Goal: Transaction & Acquisition: Purchase product/service

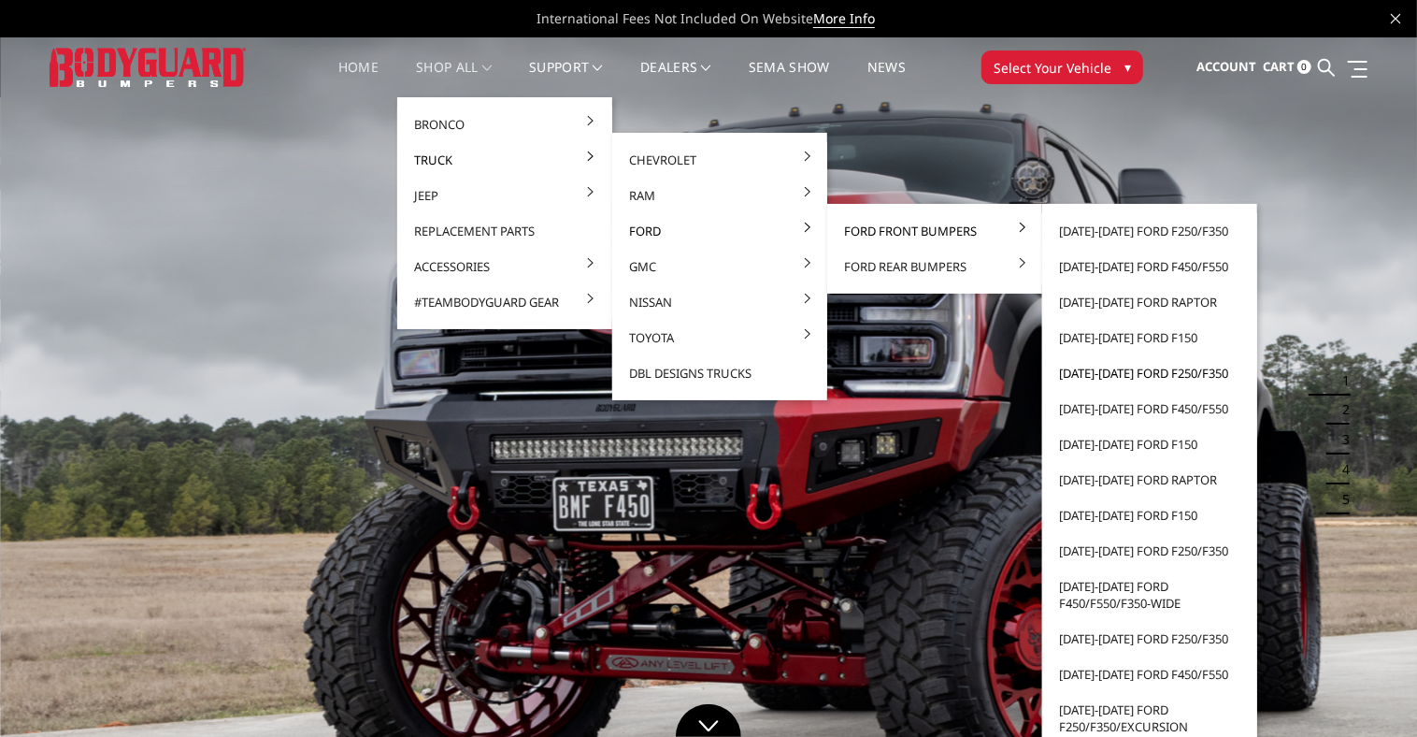
click at [1125, 368] on link "[DATE]-[DATE] Ford F250/F350" at bounding box center [1150, 373] width 200 height 36
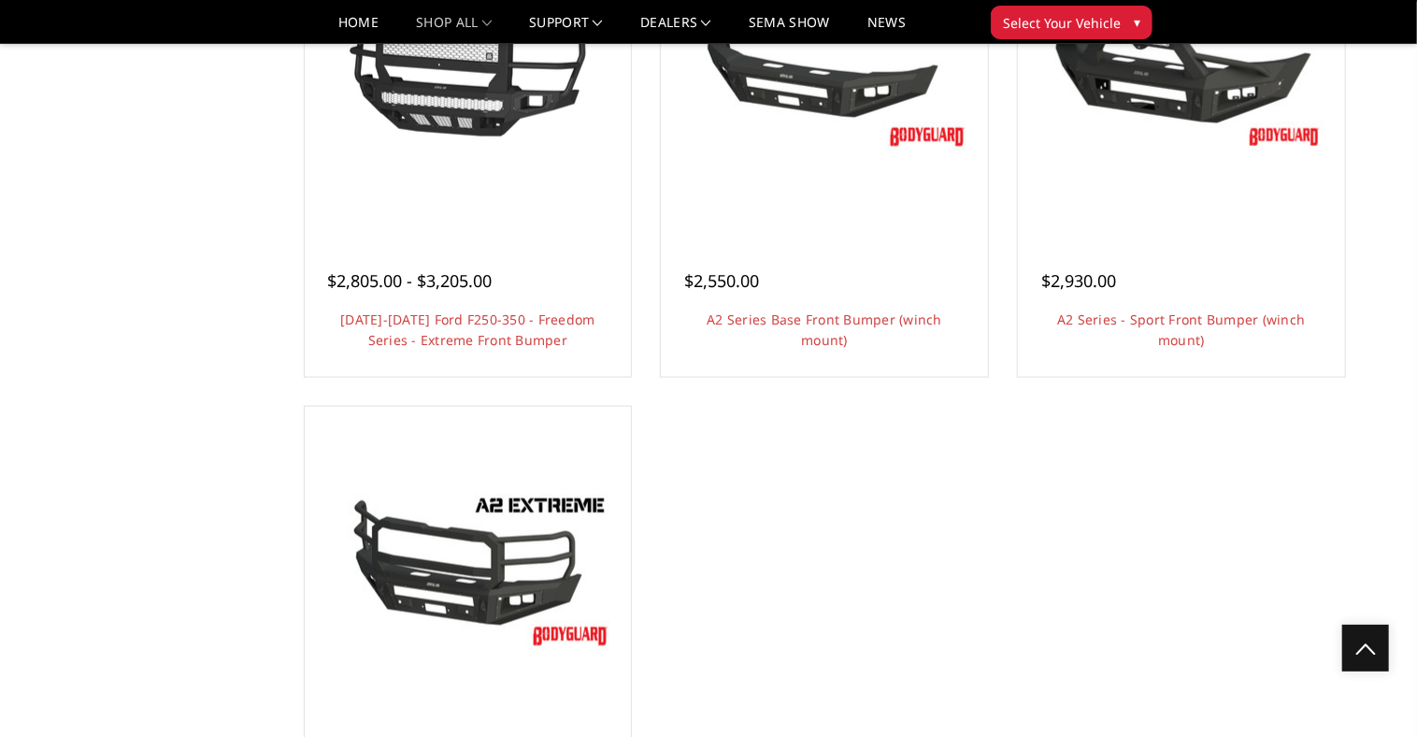
scroll to position [1318, 0]
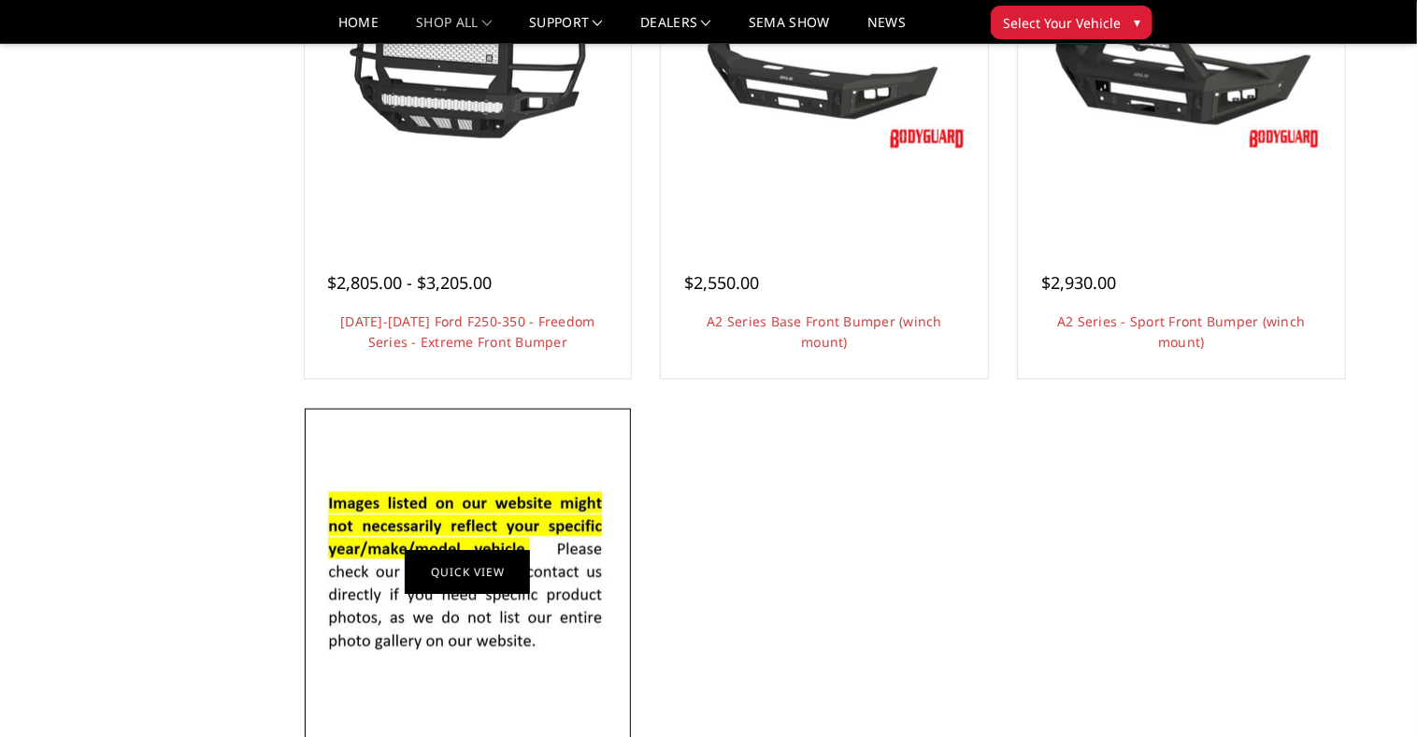
click at [470, 570] on link "Quick view" at bounding box center [467, 572] width 125 height 44
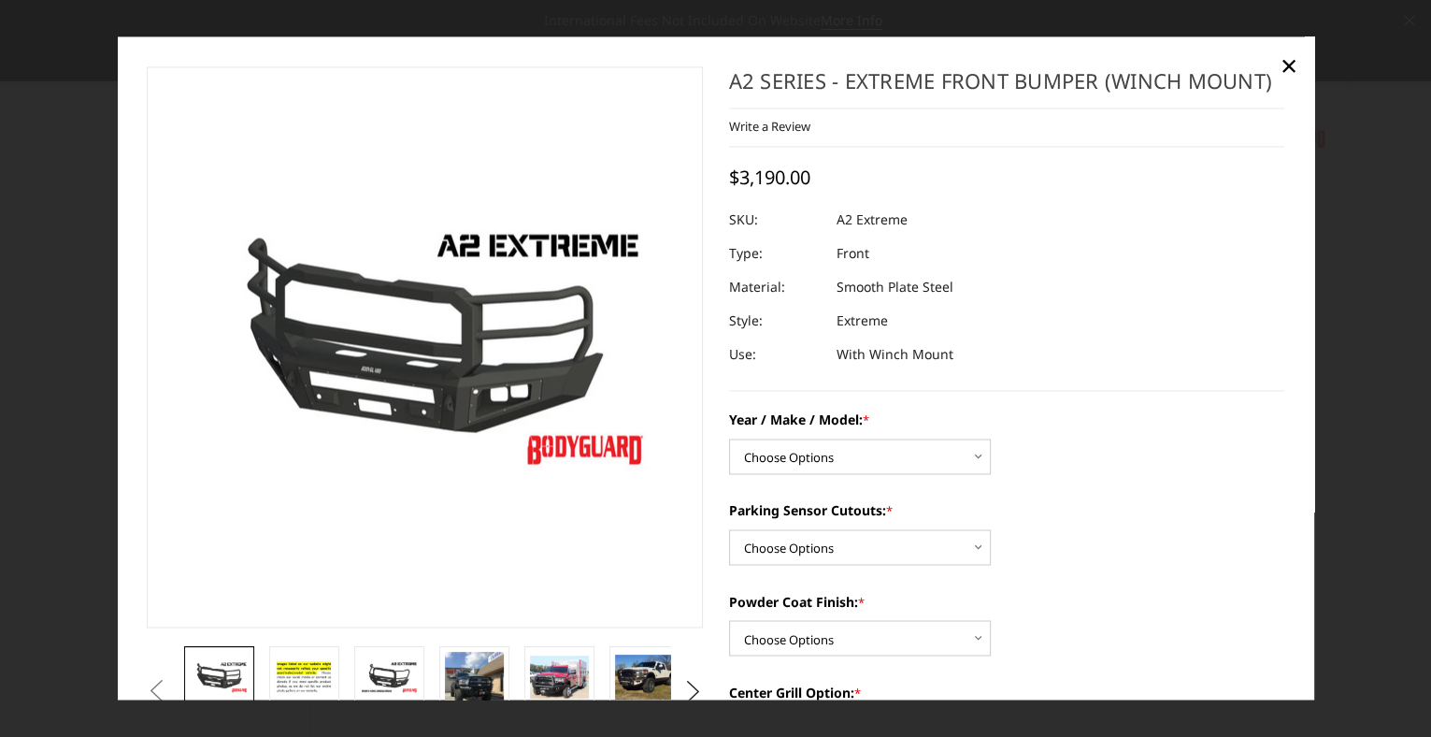
click at [385, 357] on img at bounding box center [464, 345] width 1196 height 673
click at [379, 327] on img at bounding box center [471, 351] width 1196 height 673
click at [397, 675] on img at bounding box center [389, 677] width 59 height 33
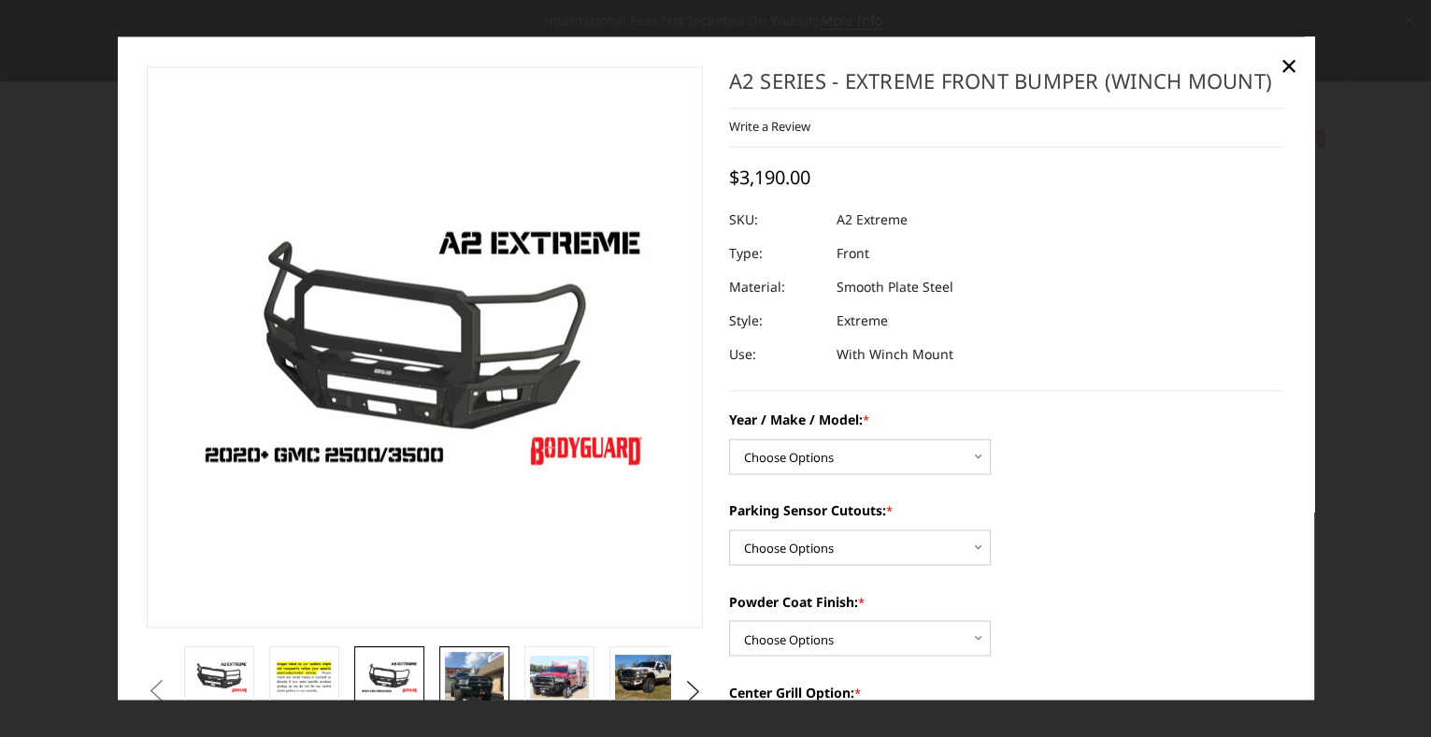
click at [464, 676] on img at bounding box center [474, 690] width 59 height 79
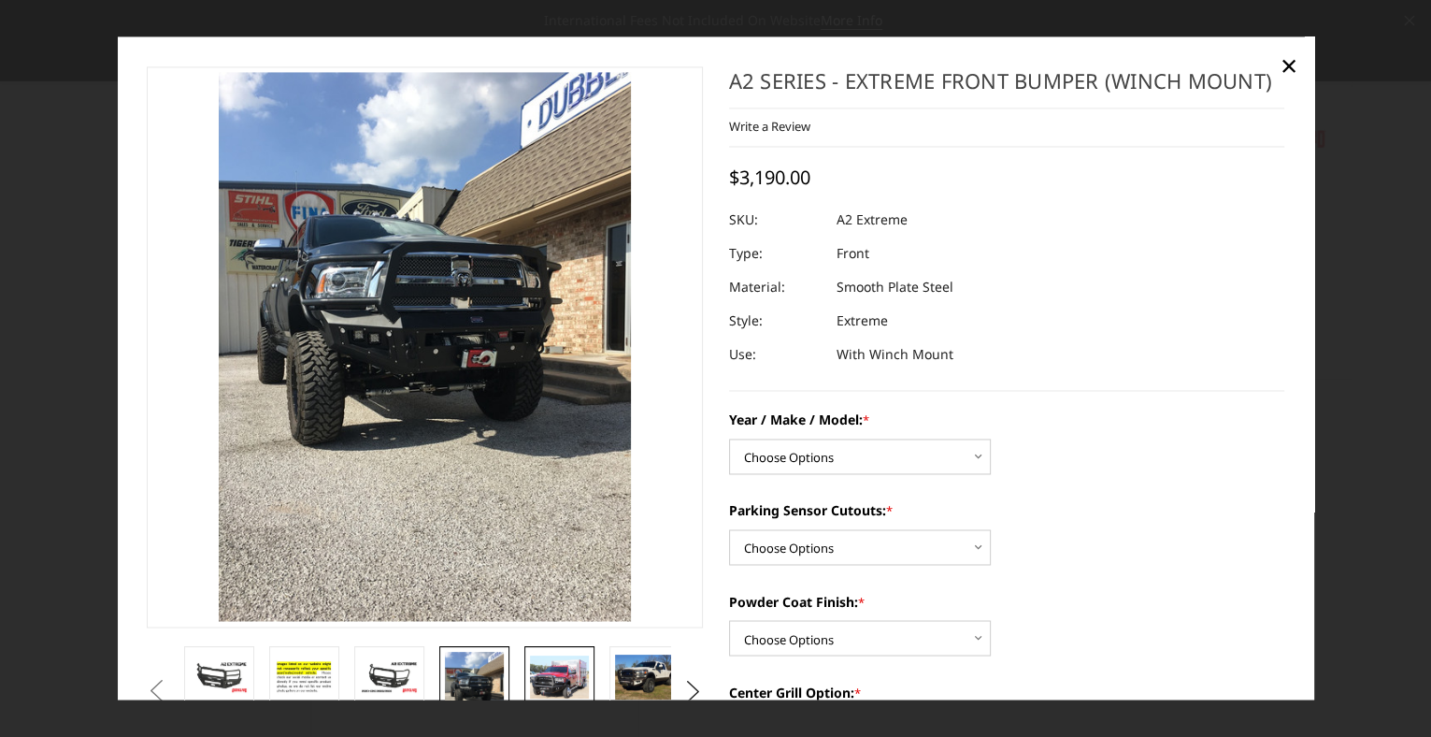
click at [539, 678] on img at bounding box center [559, 677] width 59 height 44
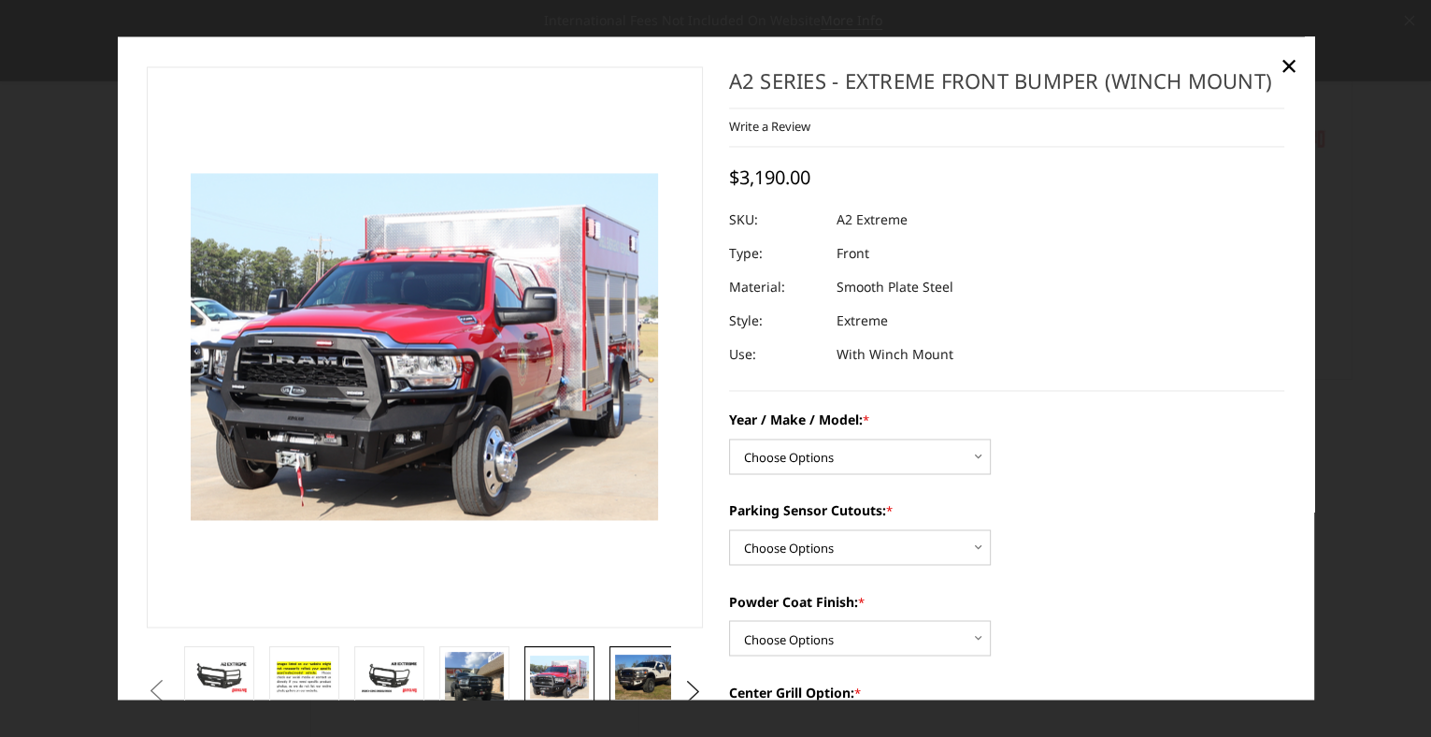
click at [625, 676] on img at bounding box center [644, 677] width 59 height 44
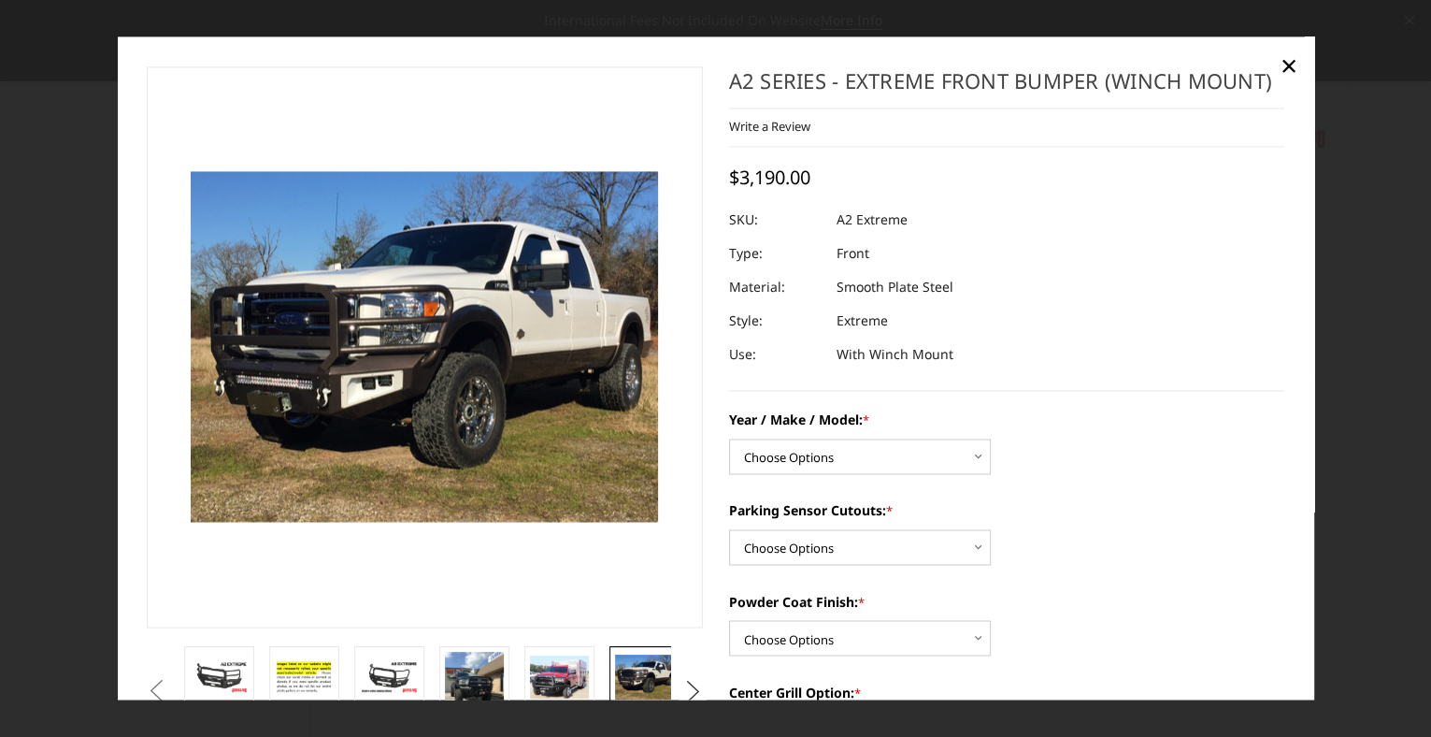
click at [690, 686] on button "Next" at bounding box center [693, 691] width 28 height 28
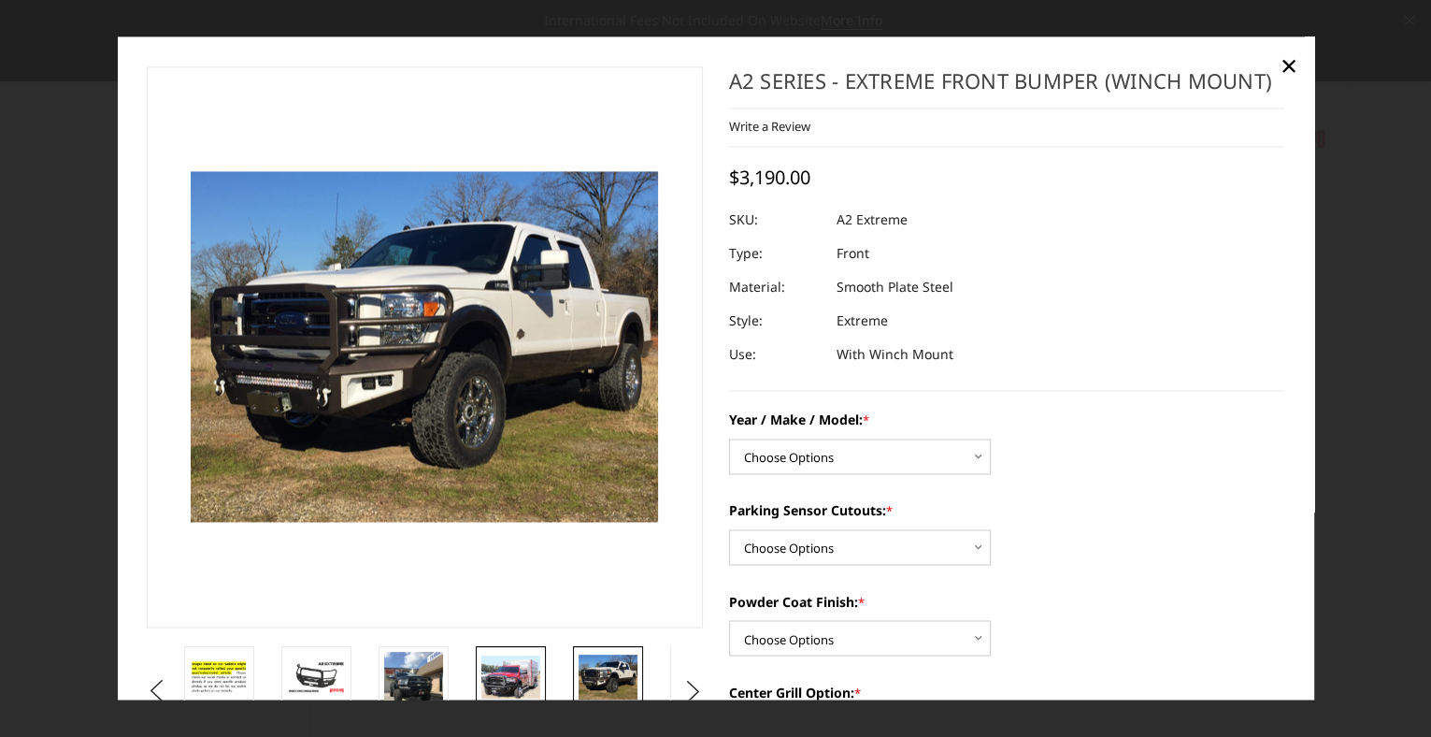
click at [488, 664] on img at bounding box center [510, 677] width 59 height 44
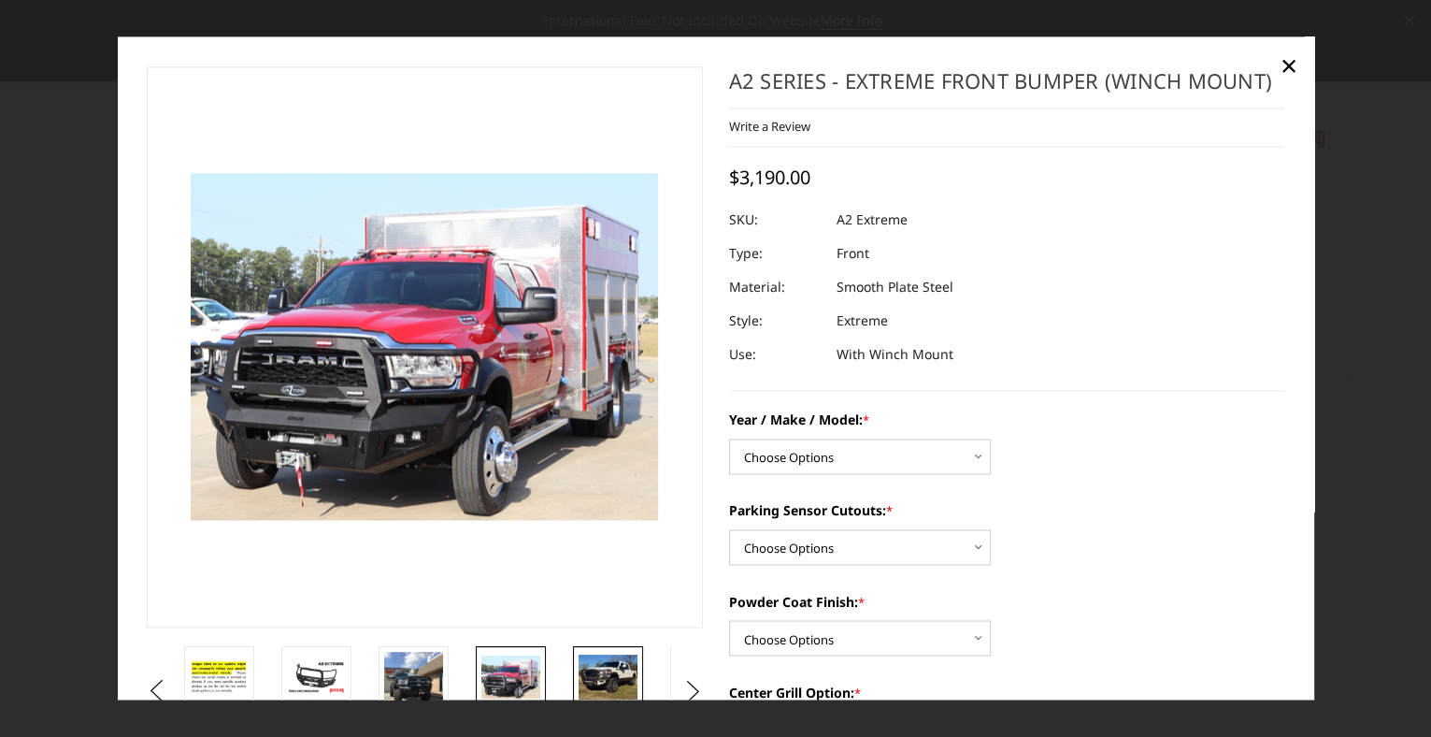
click at [600, 673] on img at bounding box center [608, 677] width 59 height 44
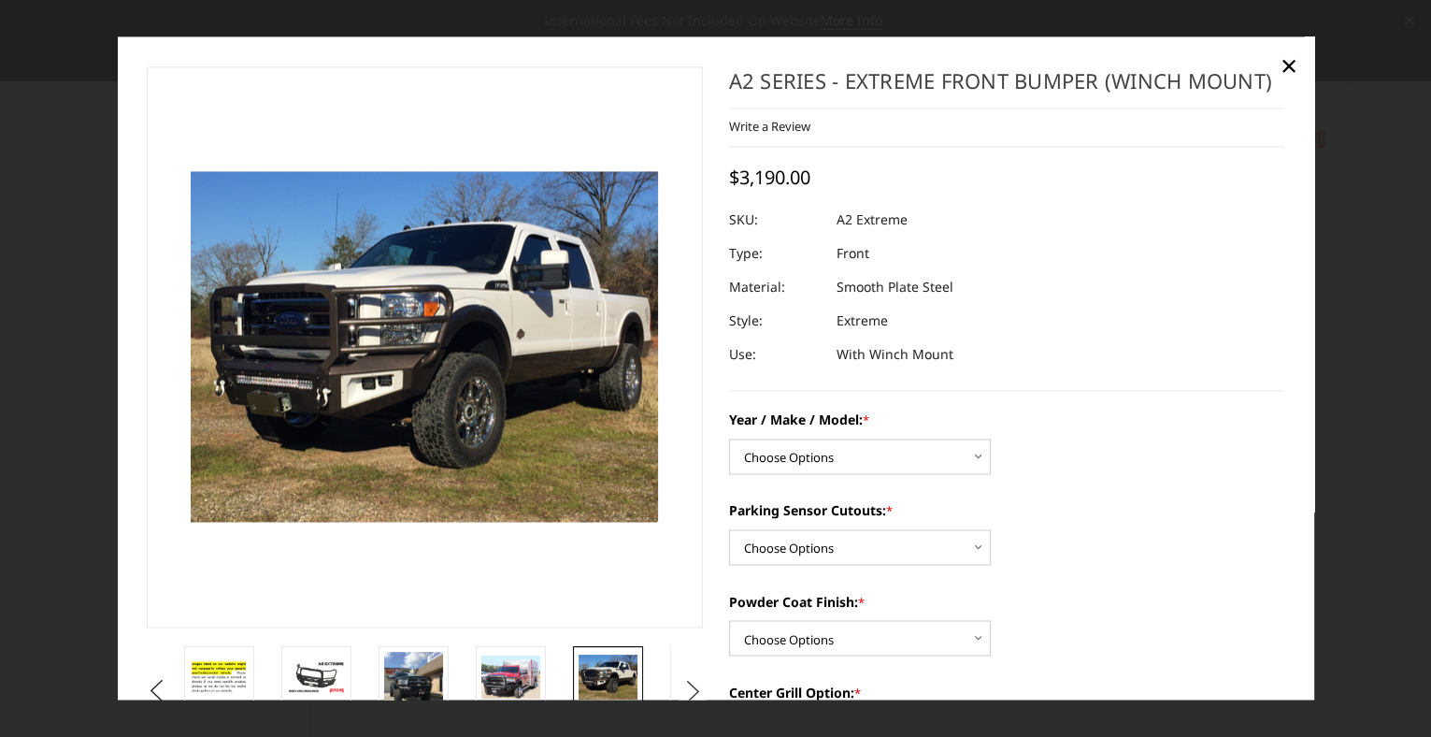
click at [681, 679] on button "Next" at bounding box center [693, 691] width 28 height 28
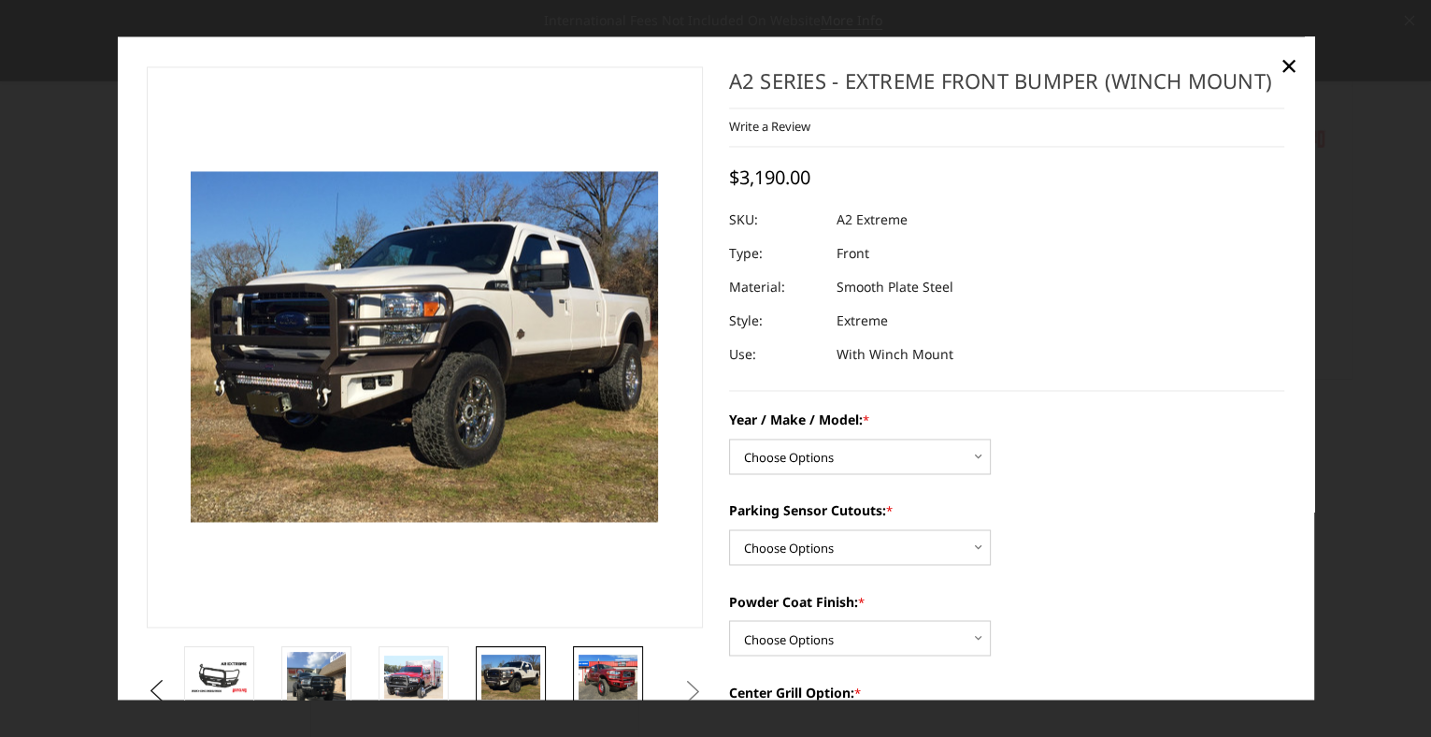
click at [619, 673] on img at bounding box center [608, 677] width 59 height 44
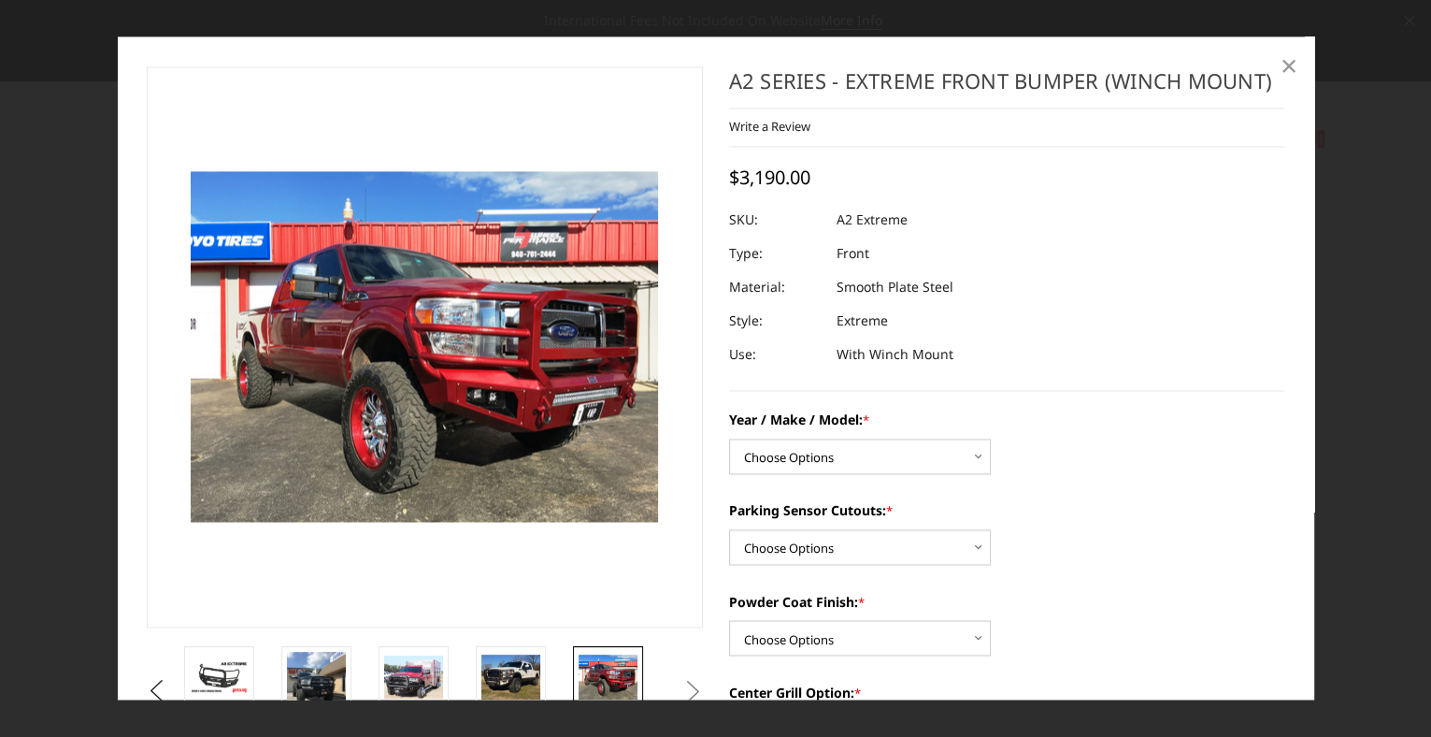
click at [1294, 61] on span "×" at bounding box center [1288, 65] width 17 height 40
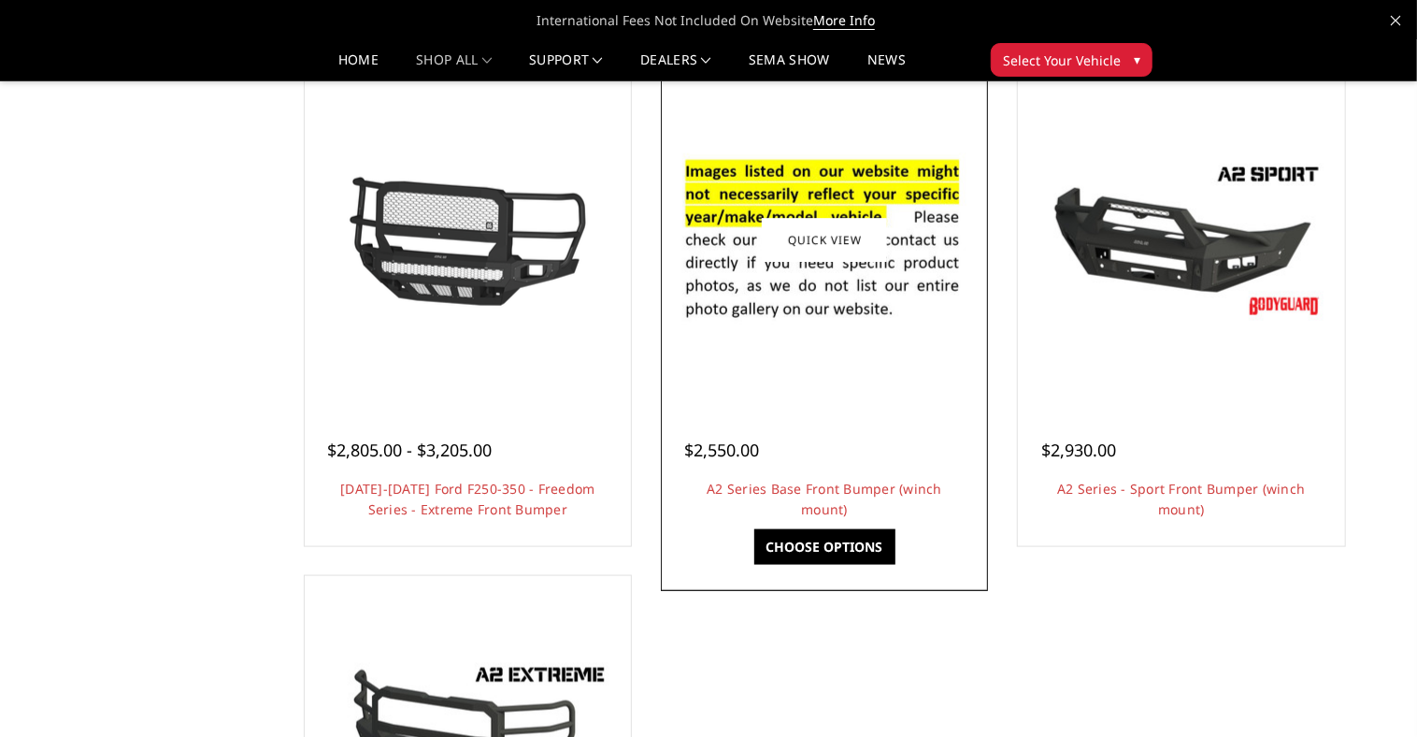
scroll to position [1108, 0]
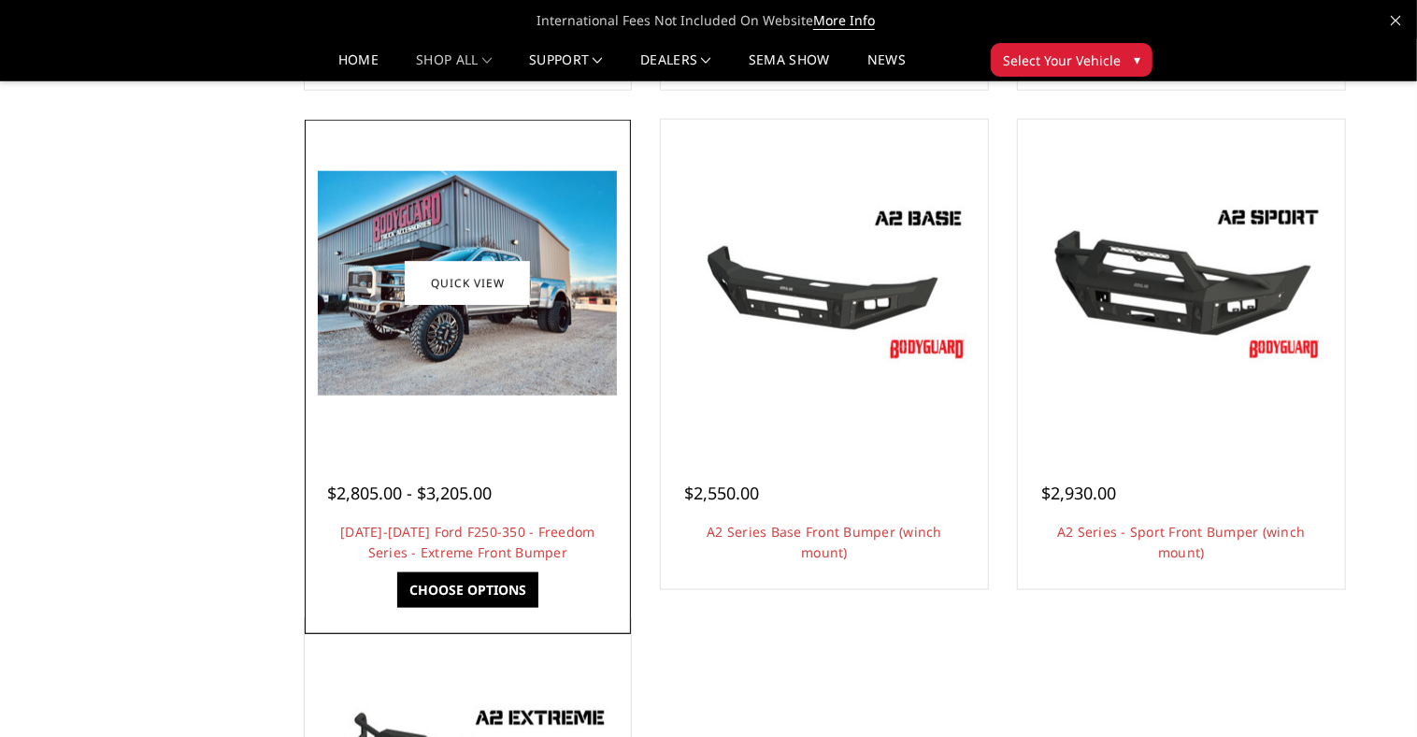
click at [392, 311] on img at bounding box center [467, 283] width 299 height 224
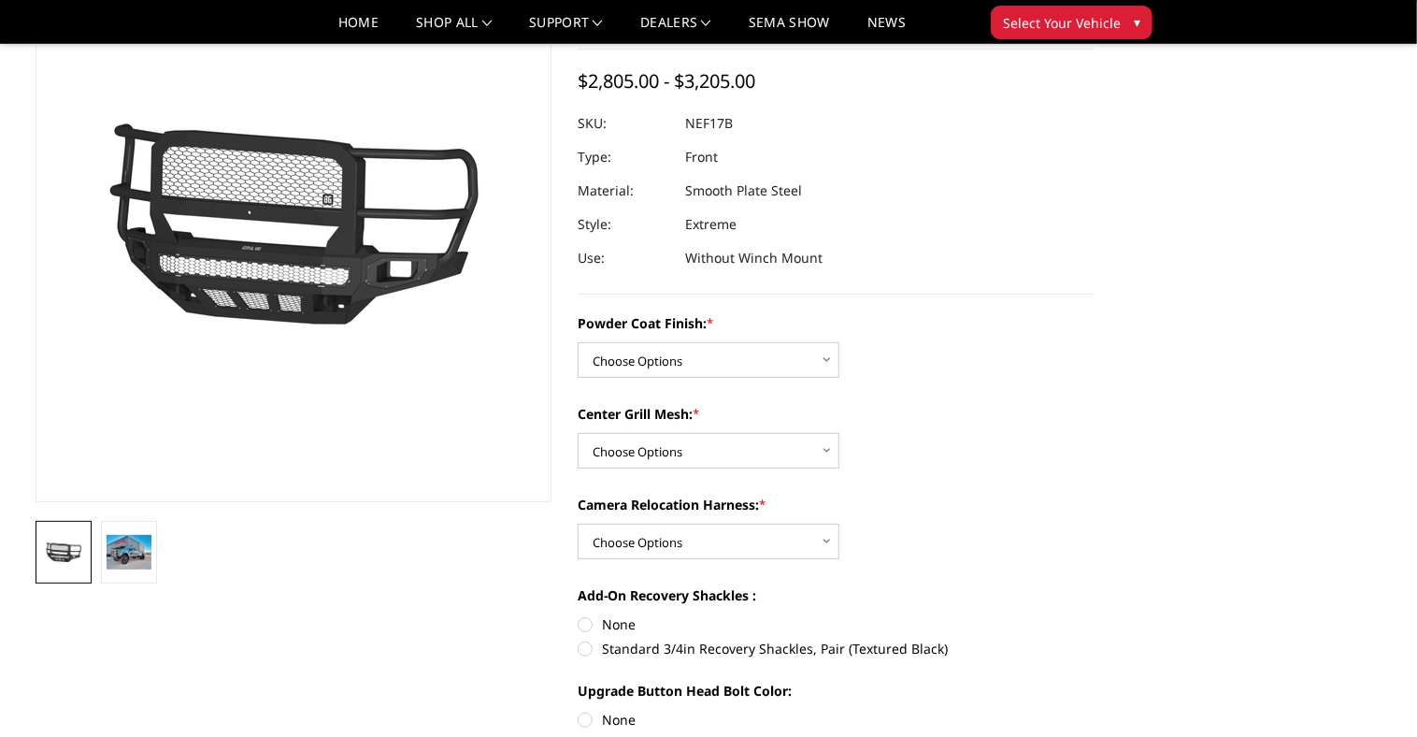
scroll to position [179, 0]
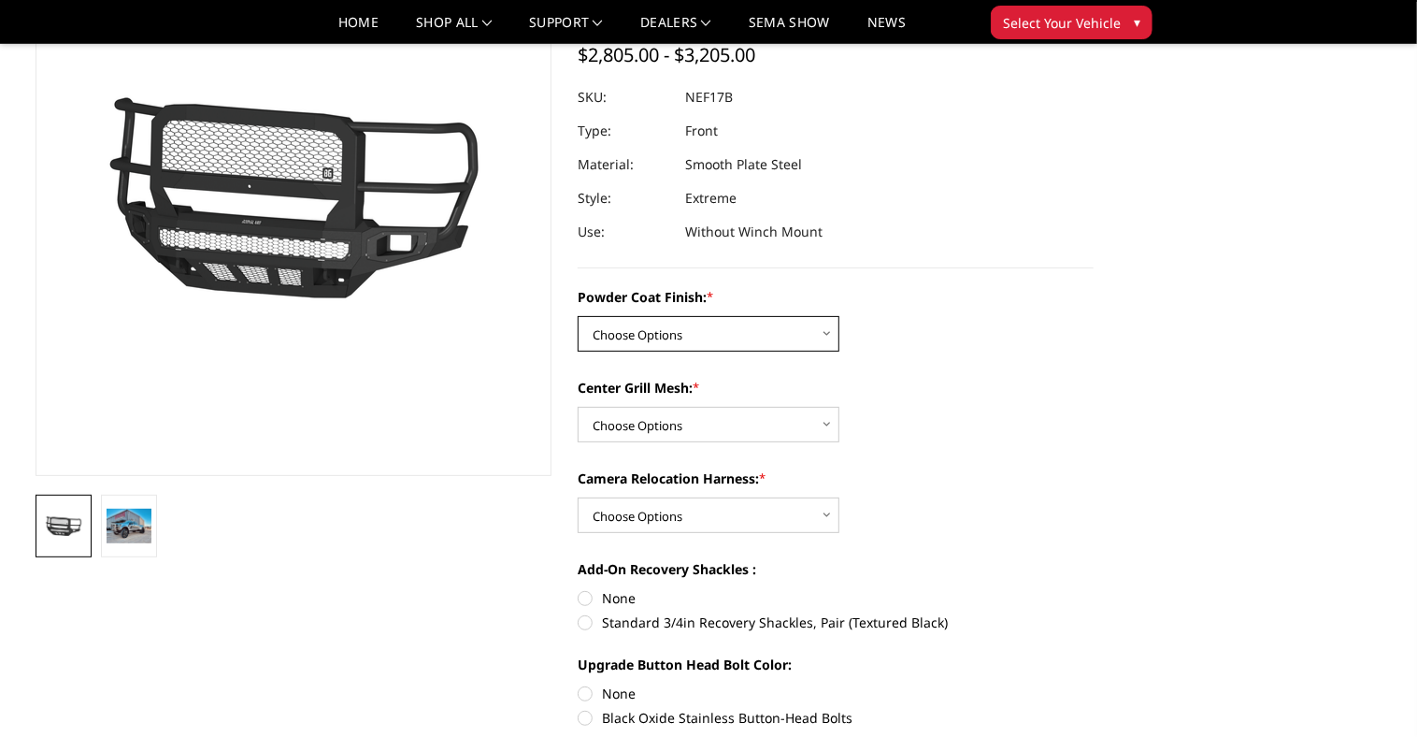
click at [745, 336] on select "Choose Options Bare Metal Textured Black Powder Coat" at bounding box center [709, 334] width 262 height 36
select select "3088"
click at [578, 316] on select "Choose Options Bare Metal Textured Black Powder Coat" at bounding box center [709, 334] width 262 height 36
click at [728, 428] on select "Choose Options WITH Expanded Metal in Center Grill WITHOUT Expanded Metal in Ce…" at bounding box center [709, 425] width 262 height 36
select select "3089"
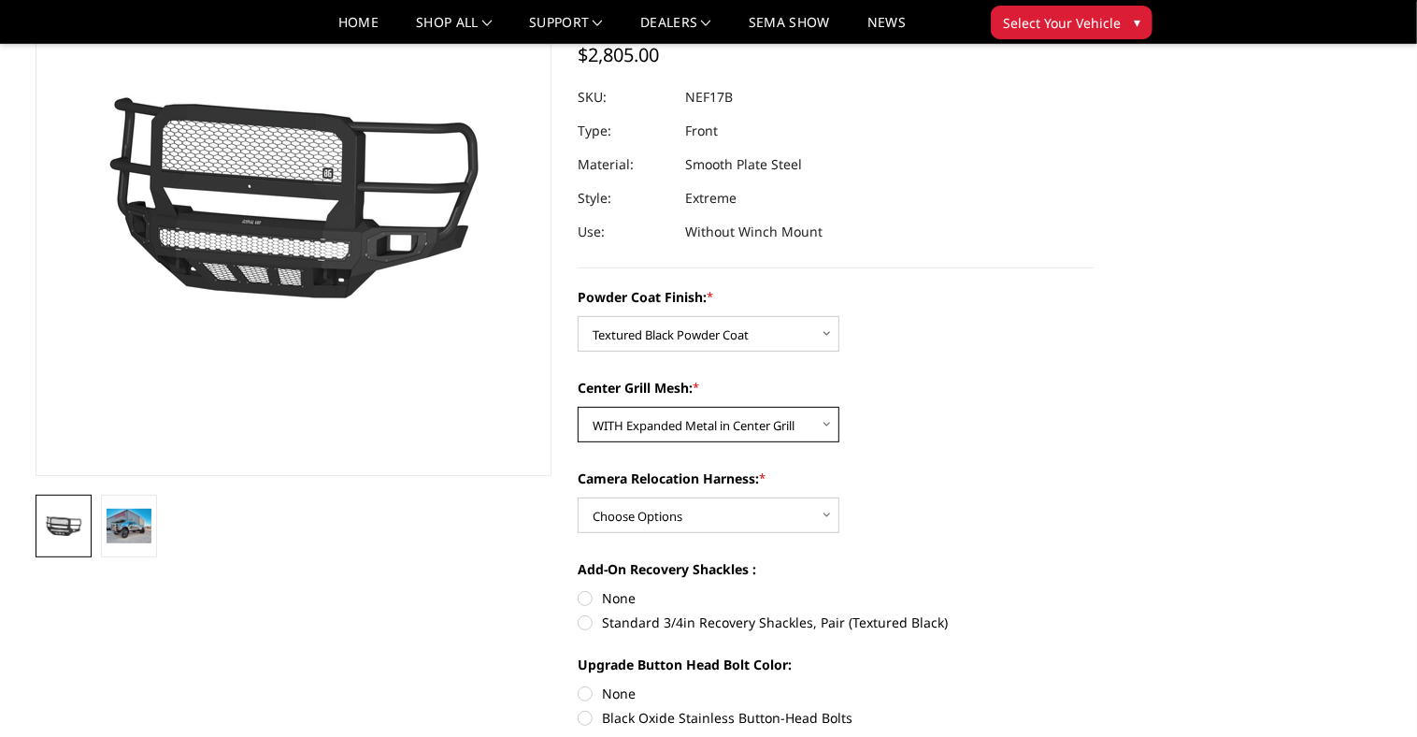
click at [578, 407] on select "Choose Options WITH Expanded Metal in Center Grill WITHOUT Expanded Metal in Ce…" at bounding box center [709, 425] width 262 height 36
click at [691, 516] on select "Choose Options WITH Camera Relocation Harness WITHOUT Camera Relocation Harness" at bounding box center [709, 515] width 262 height 36
select select "3091"
click at [578, 497] on select "Choose Options WITH Camera Relocation Harness WITHOUT Camera Relocation Harness" at bounding box center [709, 515] width 262 height 36
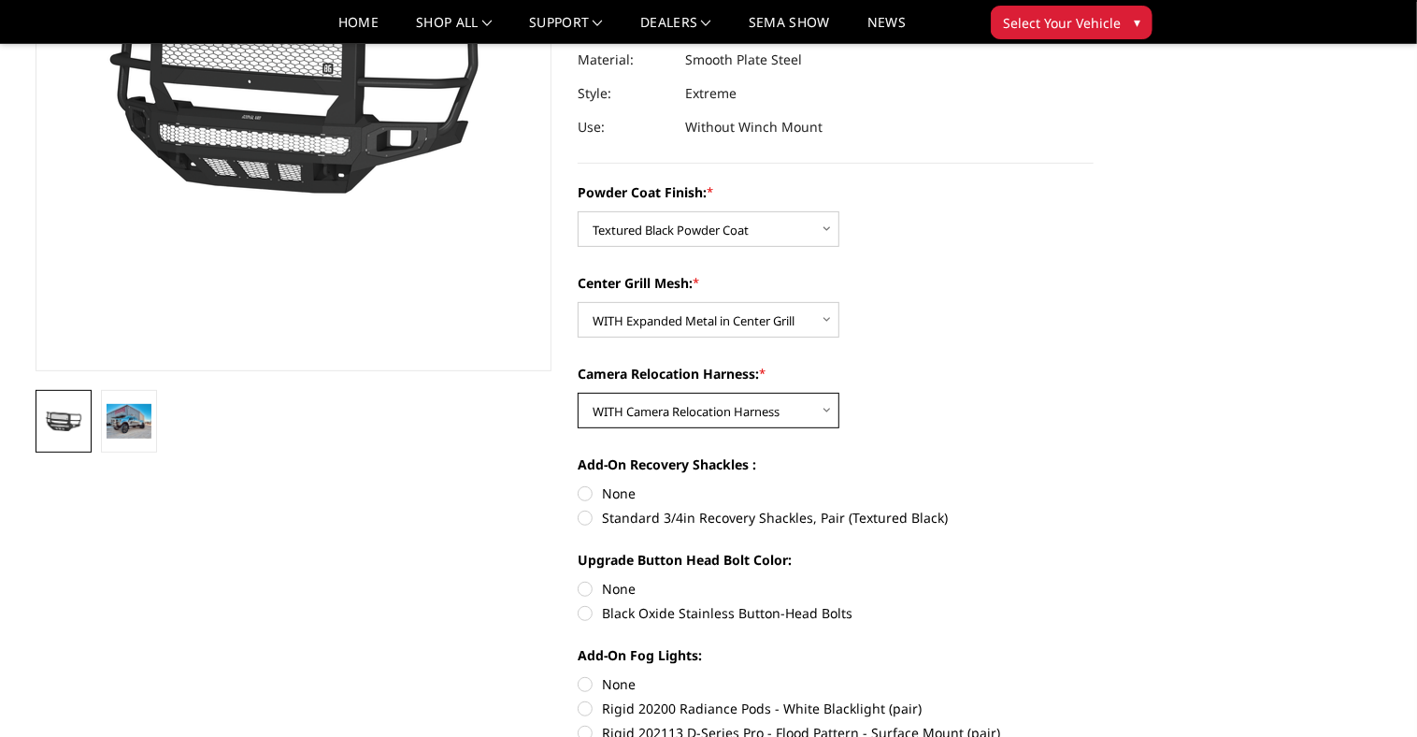
scroll to position [299, 0]
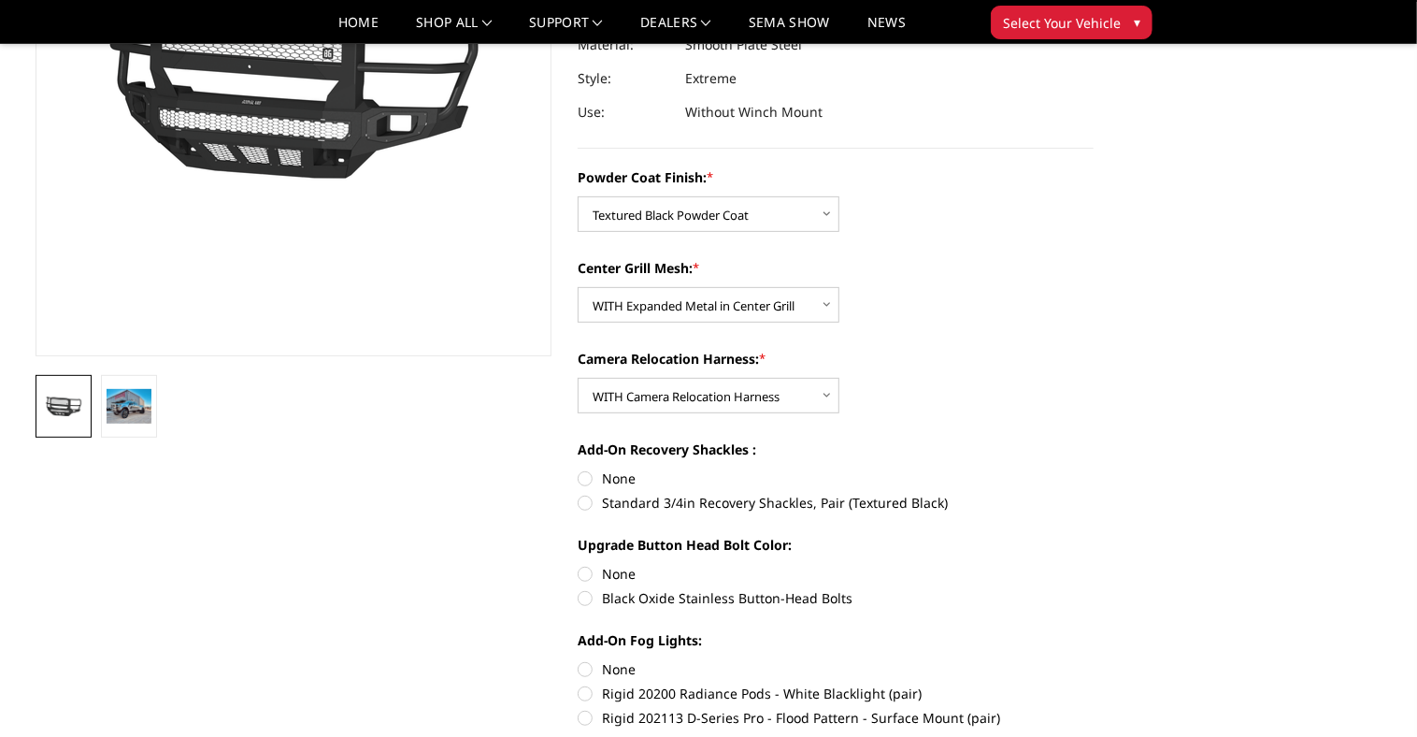
click at [584, 500] on label "Standard 3/4in Recovery Shackles, Pair (Textured Black)" at bounding box center [836, 503] width 516 height 20
click at [1094, 469] on input "Standard 3/4in Recovery Shackles, Pair (Textured Black)" at bounding box center [1094, 468] width 1 height 1
radio input "true"
click at [578, 601] on label "Black Oxide Stainless Button-Head Bolts" at bounding box center [836, 598] width 516 height 20
click at [1094, 565] on input "Black Oxide Stainless Button-Head Bolts" at bounding box center [1094, 564] width 1 height 1
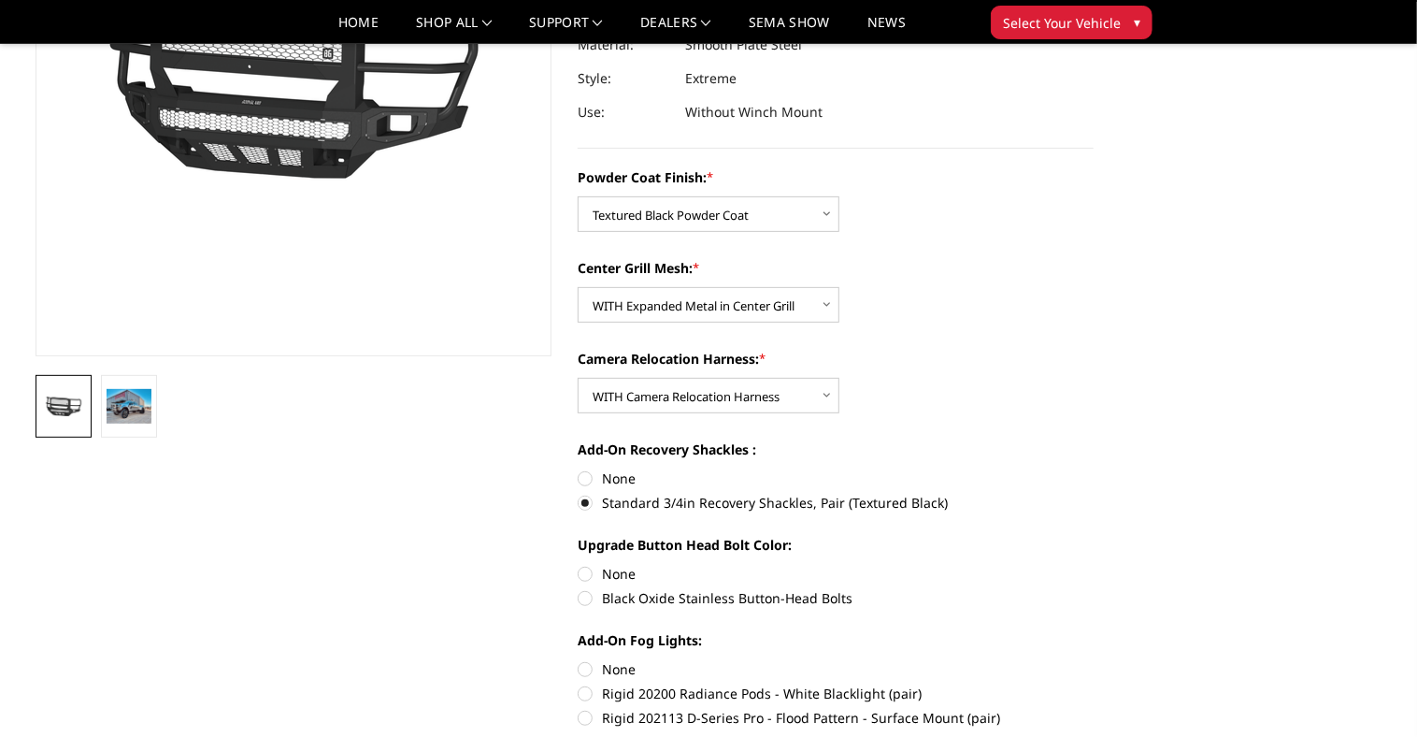
radio input "true"
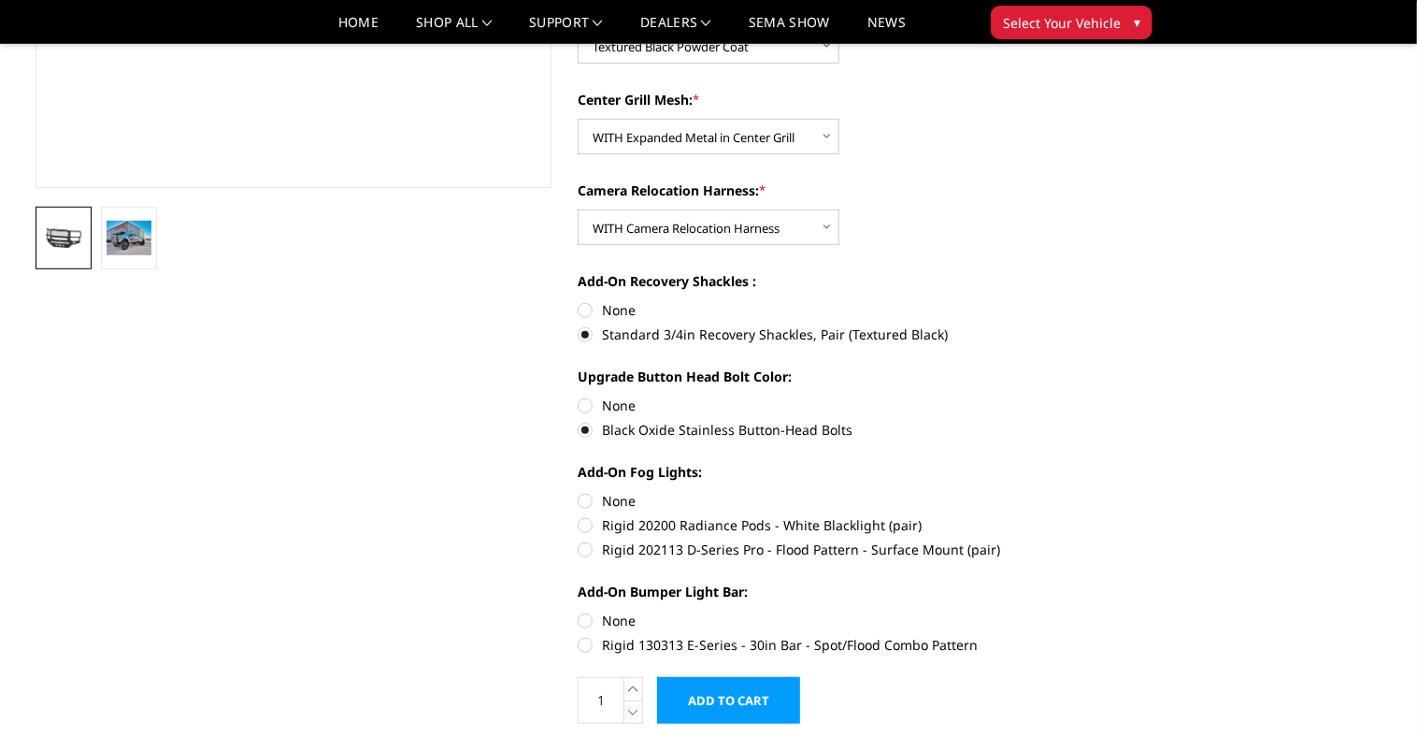
scroll to position [509, 0]
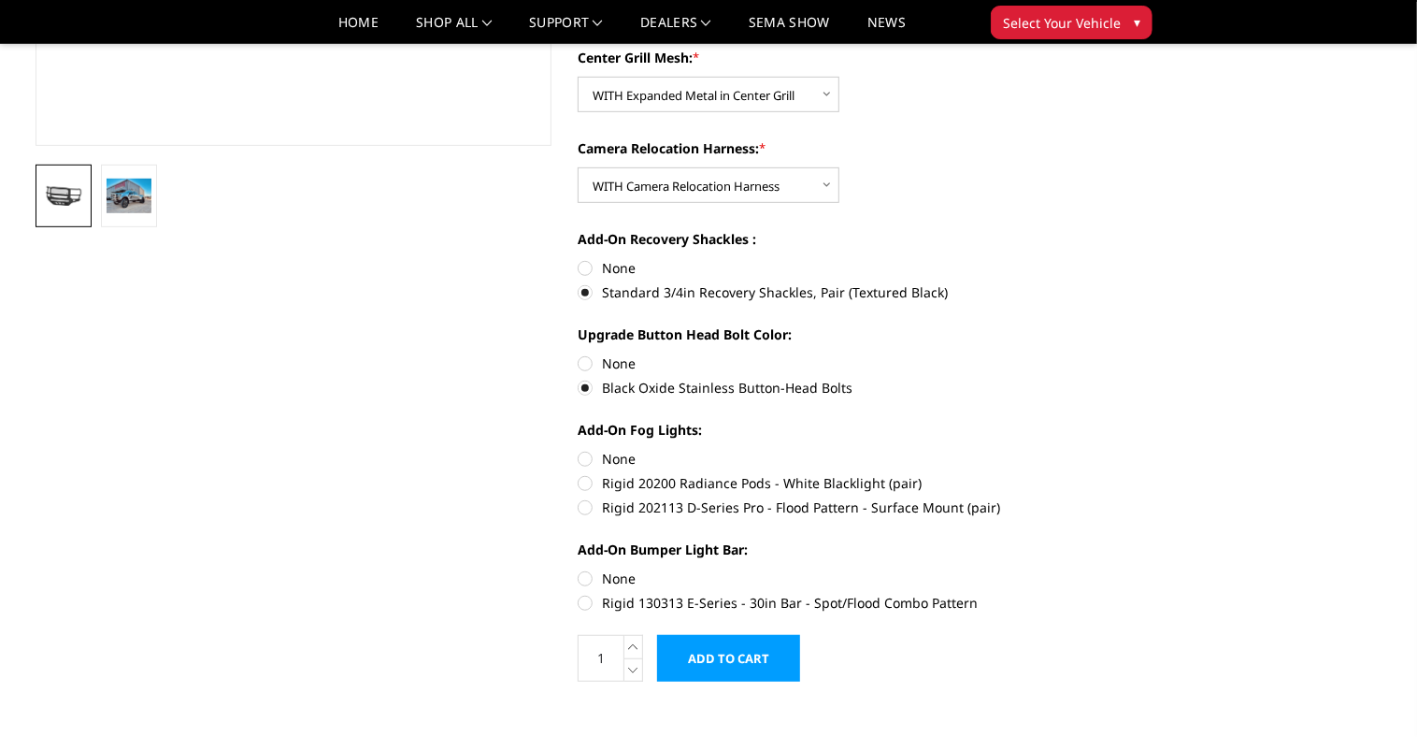
click at [585, 604] on label "Rigid 130313 E-Series - 30in Bar - Spot/Flood Combo Pattern" at bounding box center [836, 603] width 516 height 20
click at [1094, 569] on input "Rigid 130313 E-Series - 30in Bar - Spot/Flood Combo Pattern" at bounding box center [1094, 568] width 1 height 1
radio input "true"
click at [579, 479] on label "Rigid 20200 Radiance Pods - White Blacklight (pair)" at bounding box center [836, 483] width 516 height 20
click at [1094, 450] on input "Rigid 20200 Radiance Pods - White Blacklight (pair)" at bounding box center [1094, 449] width 1 height 1
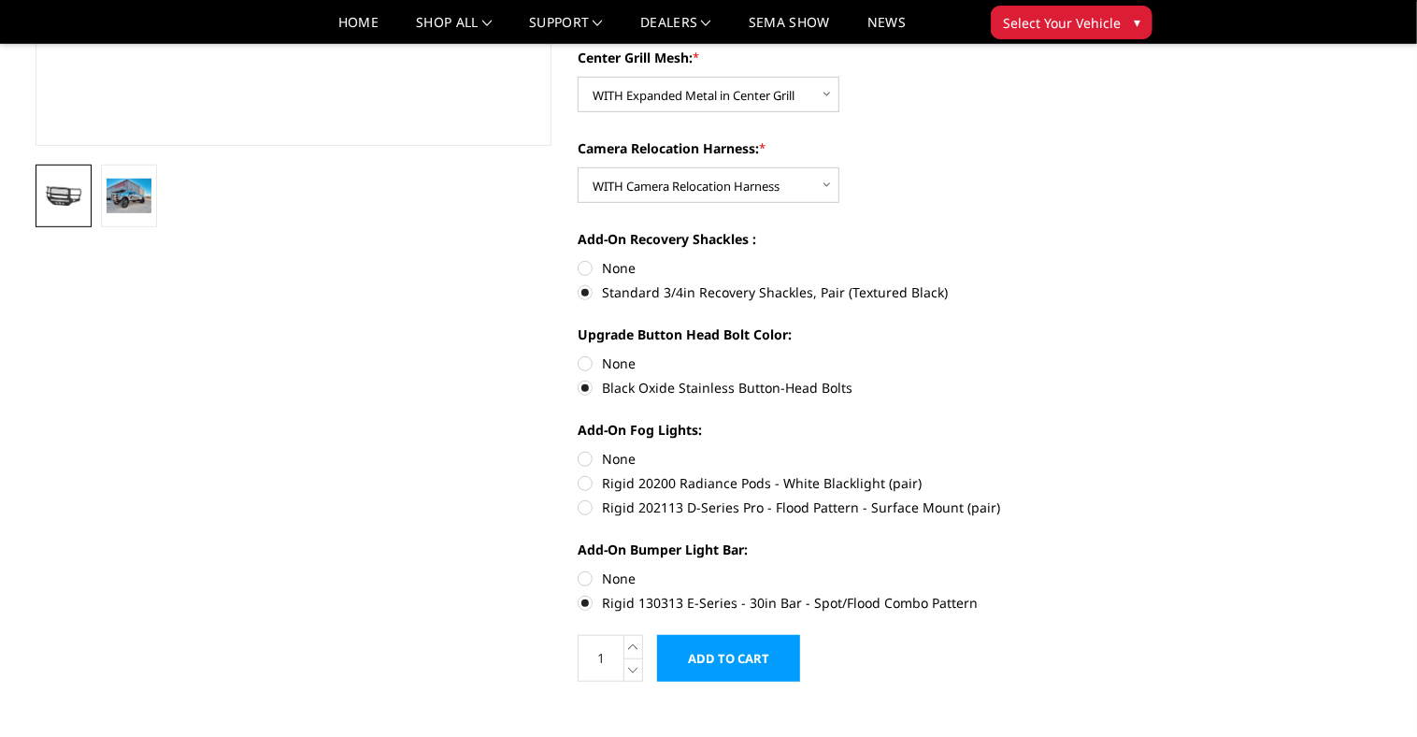
radio input "true"
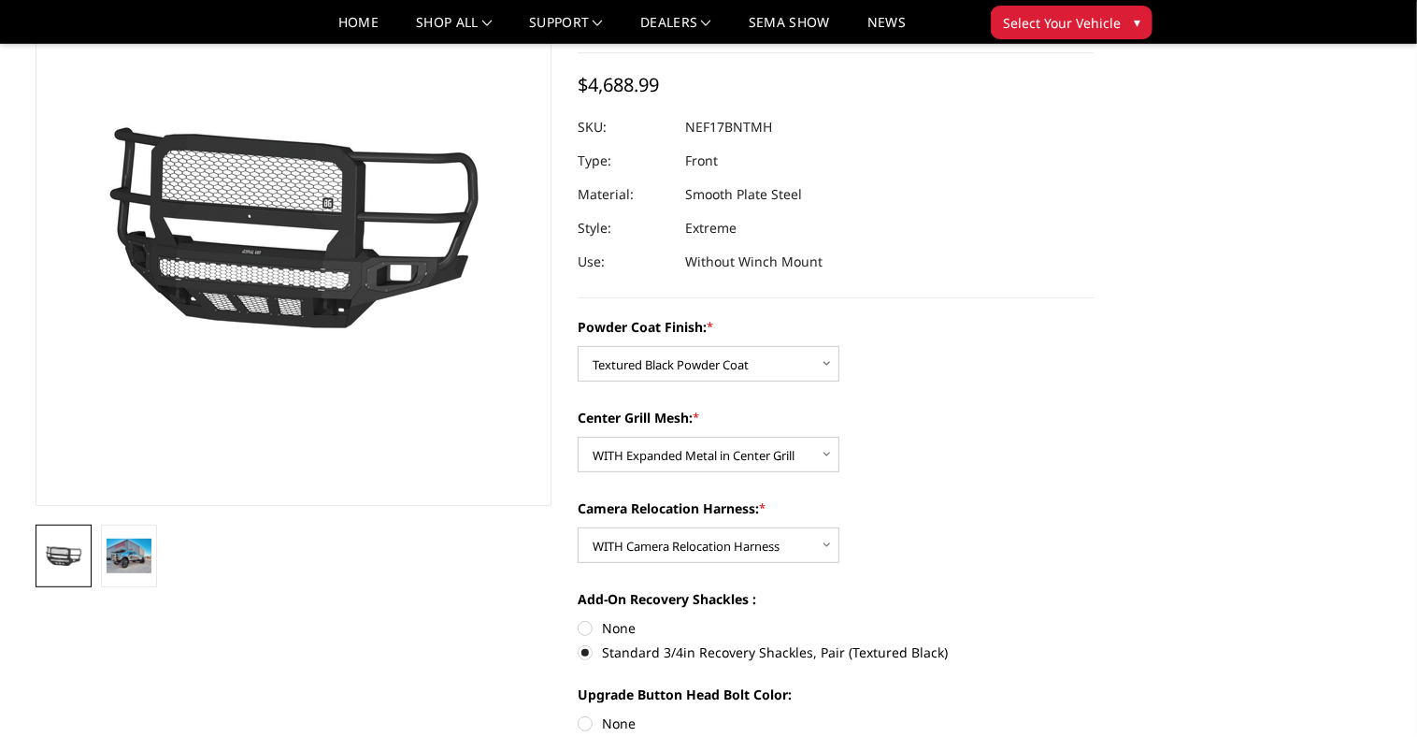
scroll to position [209, 0]
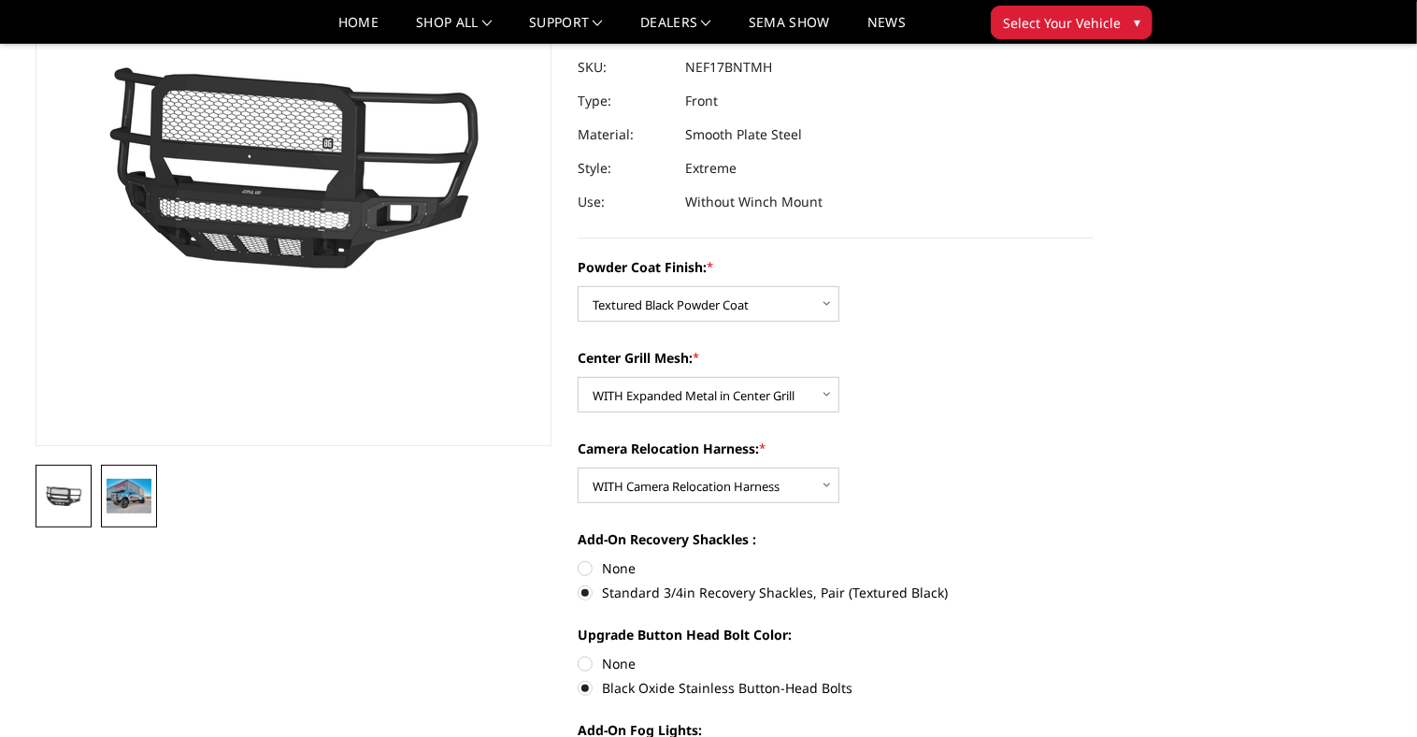
click at [128, 501] on img at bounding box center [129, 496] width 45 height 34
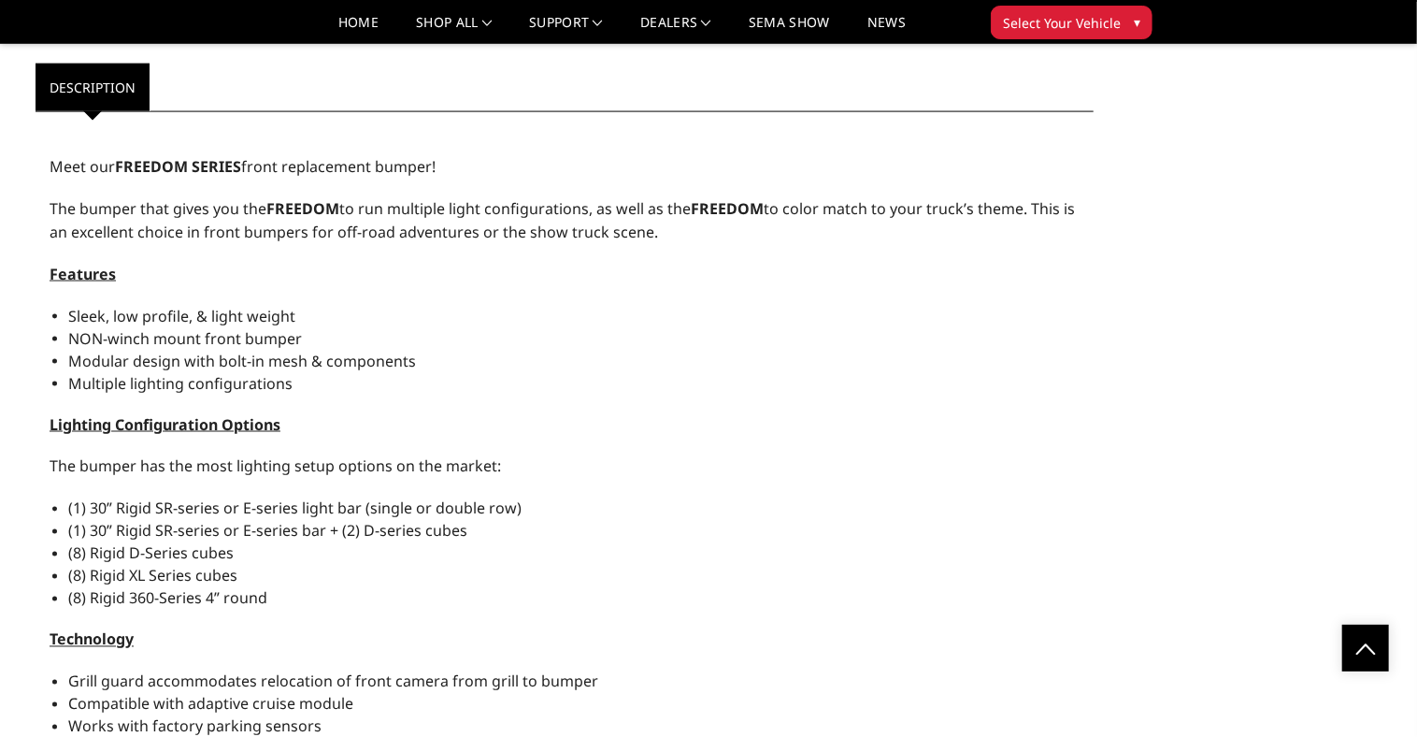
scroll to position [1634, 0]
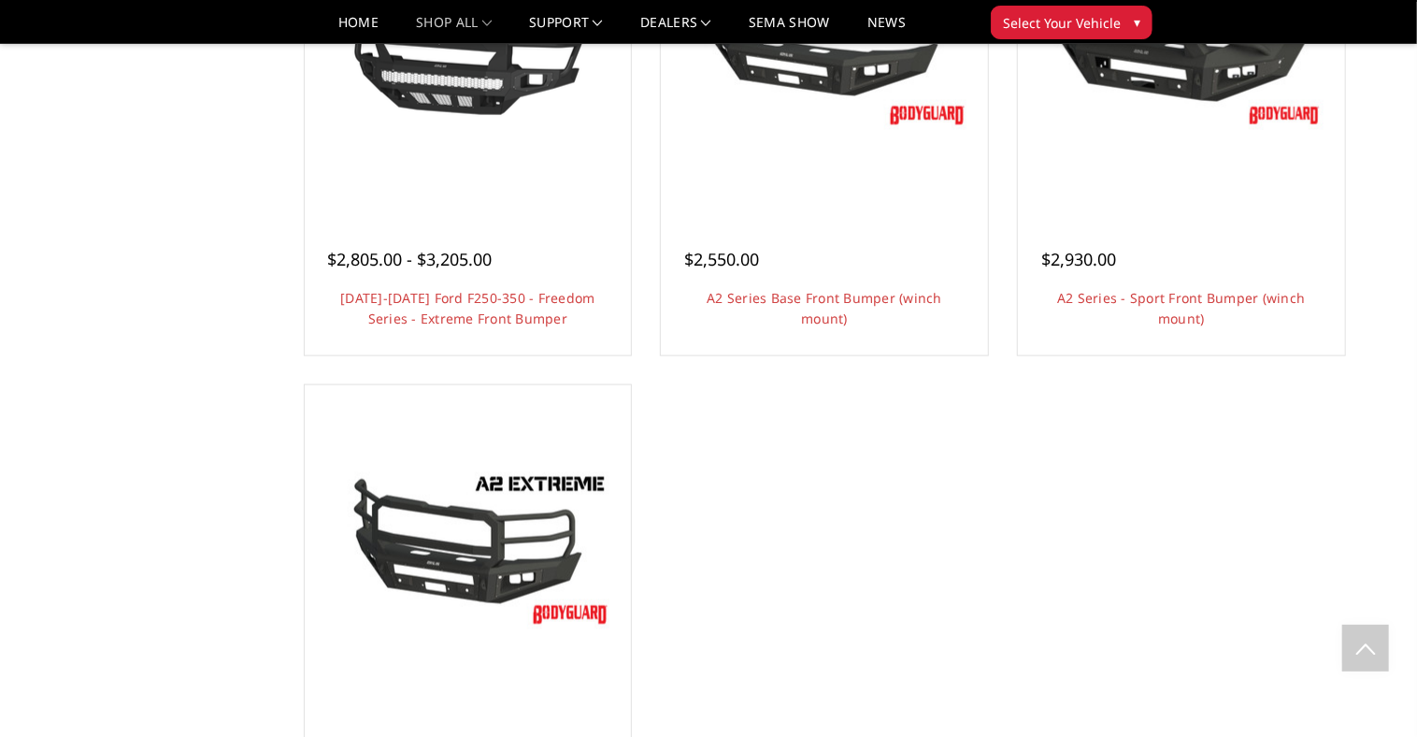
scroll to position [1557, 0]
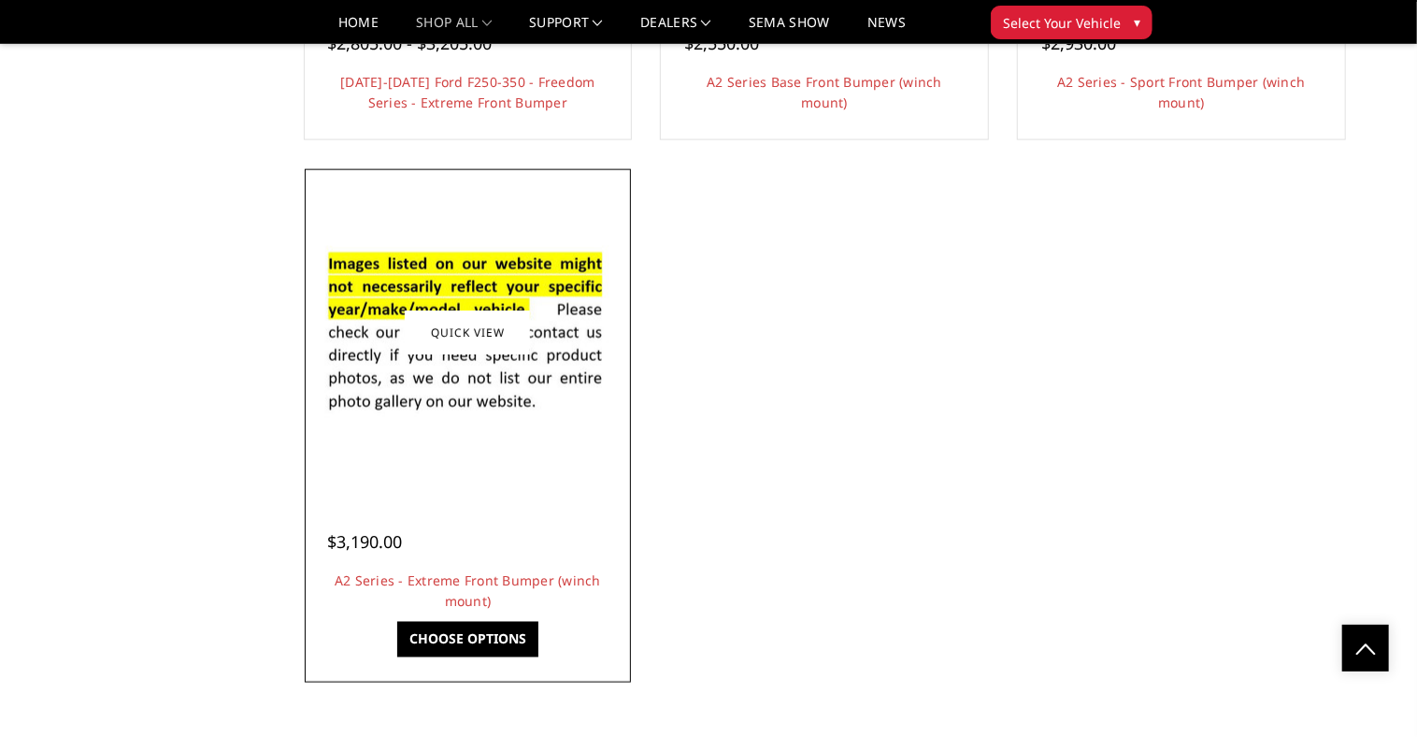
click at [459, 640] on link "Choose Options" at bounding box center [467, 640] width 141 height 36
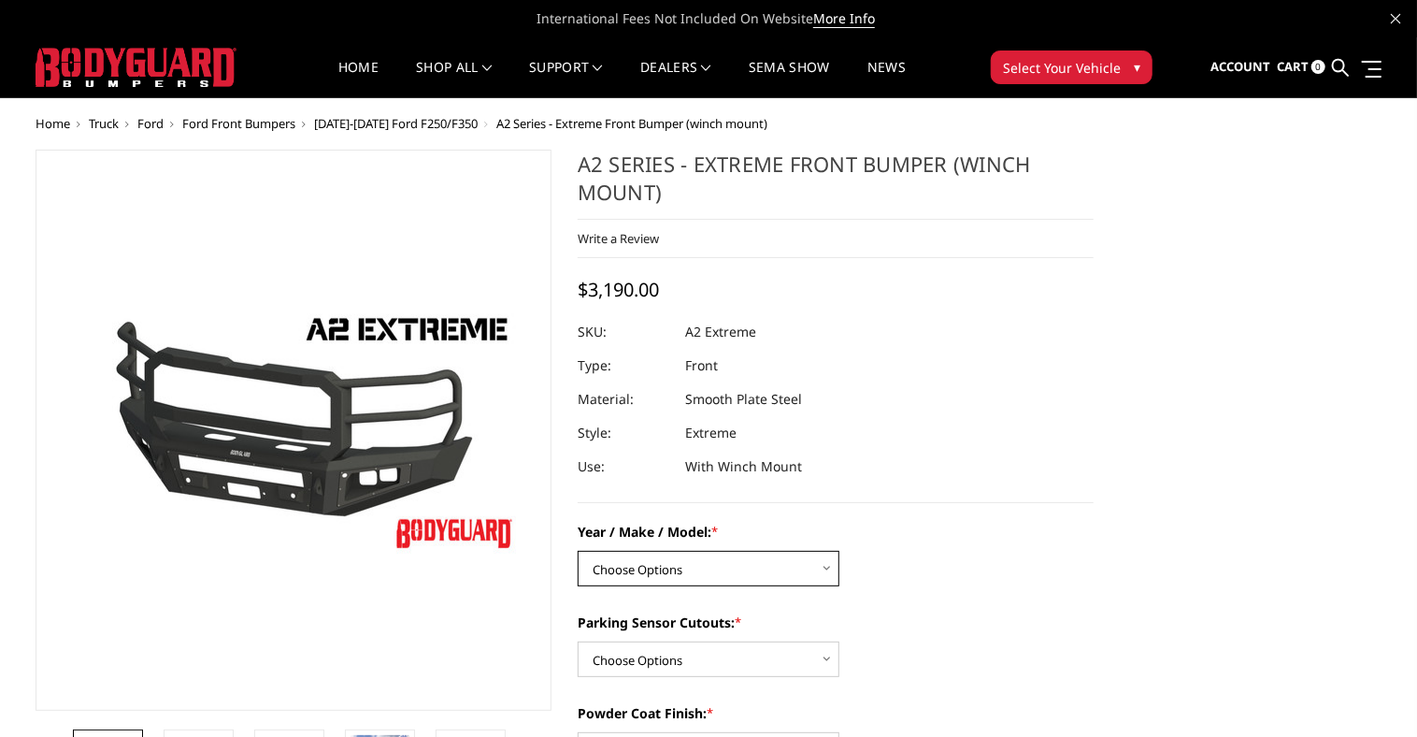
click at [769, 565] on select "Choose Options Chevrolet 20-23 2500 / 3500 Ford 17-22 F250 / F350 Ford 17-22 F4…" at bounding box center [709, 569] width 262 height 36
select select "826"
click at [578, 551] on select "Choose Options Chevrolet 20-23 2500 / 3500 Ford 17-22 F250 / F350 Ford 17-22 F4…" at bounding box center [709, 569] width 262 height 36
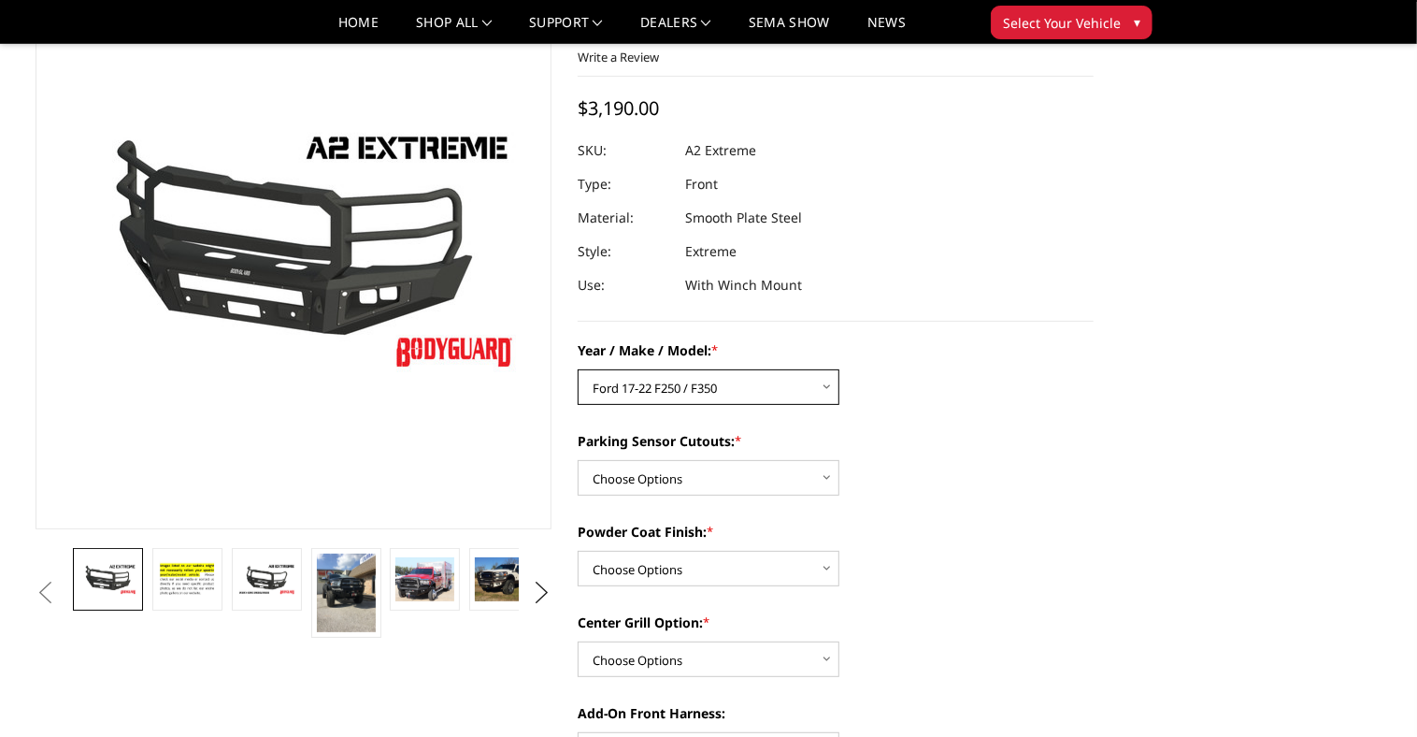
scroll to position [150, 0]
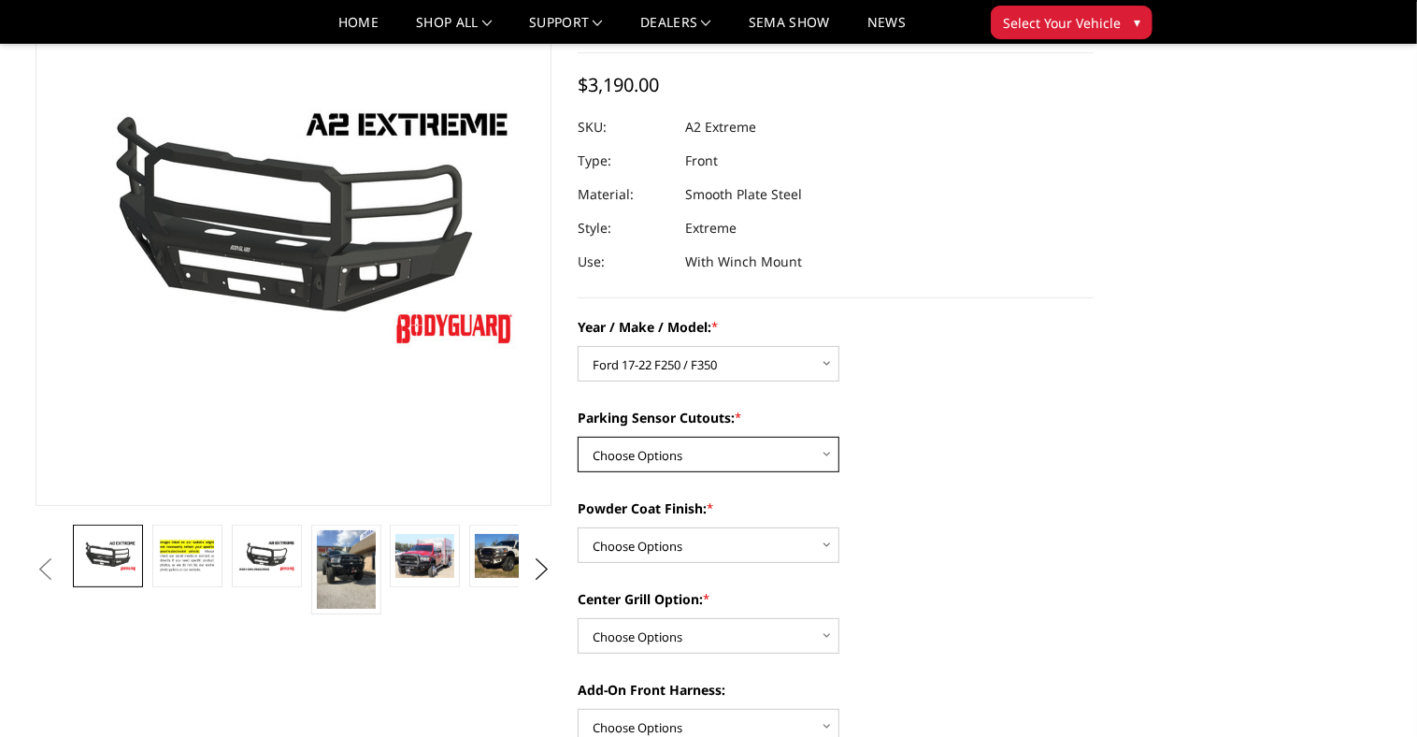
click at [701, 456] on select "Choose Options Yes - I have front parking sensors No - I do NOT have parking se…" at bounding box center [709, 454] width 262 height 36
select select "540"
click at [578, 436] on select "Choose Options Yes - I have front parking sensors No - I do NOT have parking se…" at bounding box center [709, 454] width 262 height 36
click at [706, 544] on select "Choose Options Bare metal (included) Texture Black Powder Coat" at bounding box center [709, 545] width 262 height 36
select select "518"
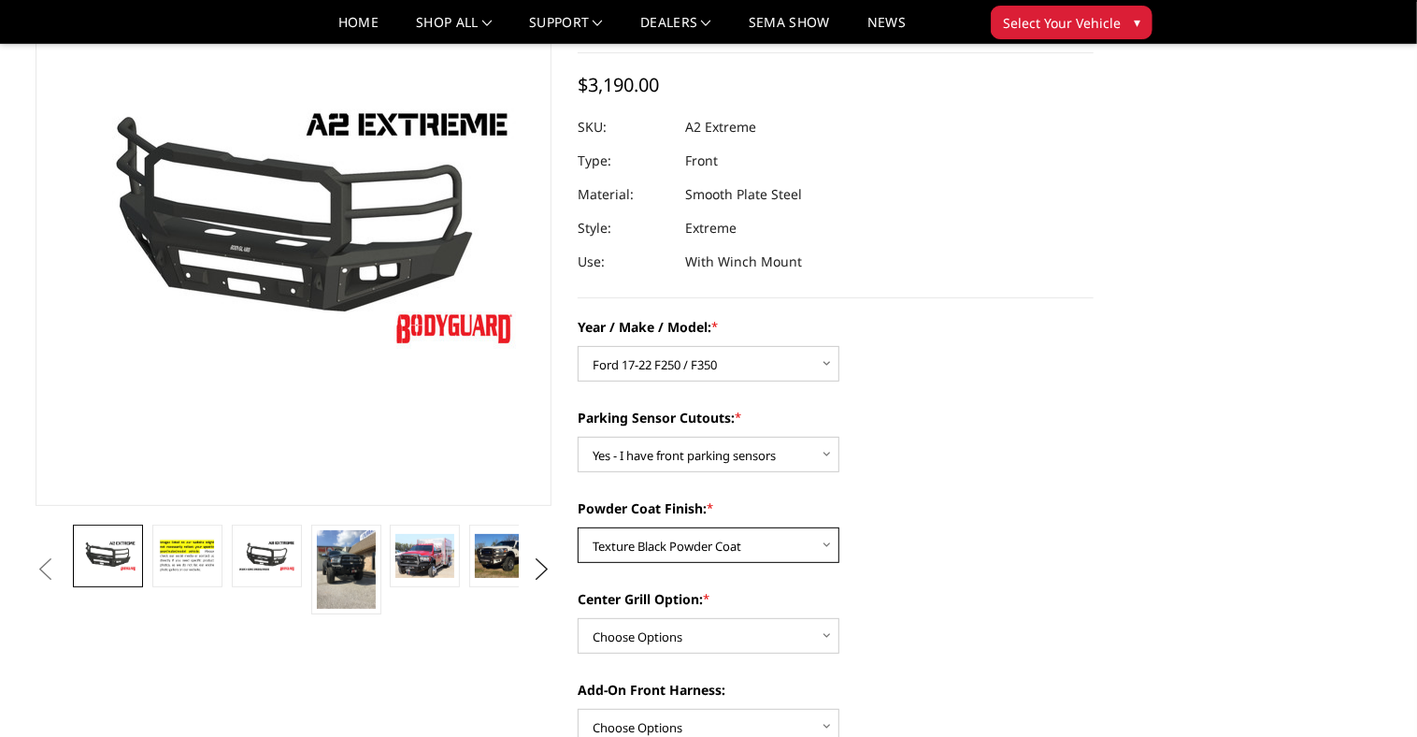
click at [578, 527] on select "Choose Options Bare metal (included) Texture Black Powder Coat" at bounding box center [709, 545] width 262 height 36
click at [716, 637] on select "Choose Options Add expanded metal in center grill Decline this option" at bounding box center [709, 636] width 262 height 36
select select "1080"
click at [578, 618] on select "Choose Options Add expanded metal in center grill Decline this option" at bounding box center [709, 636] width 262 height 36
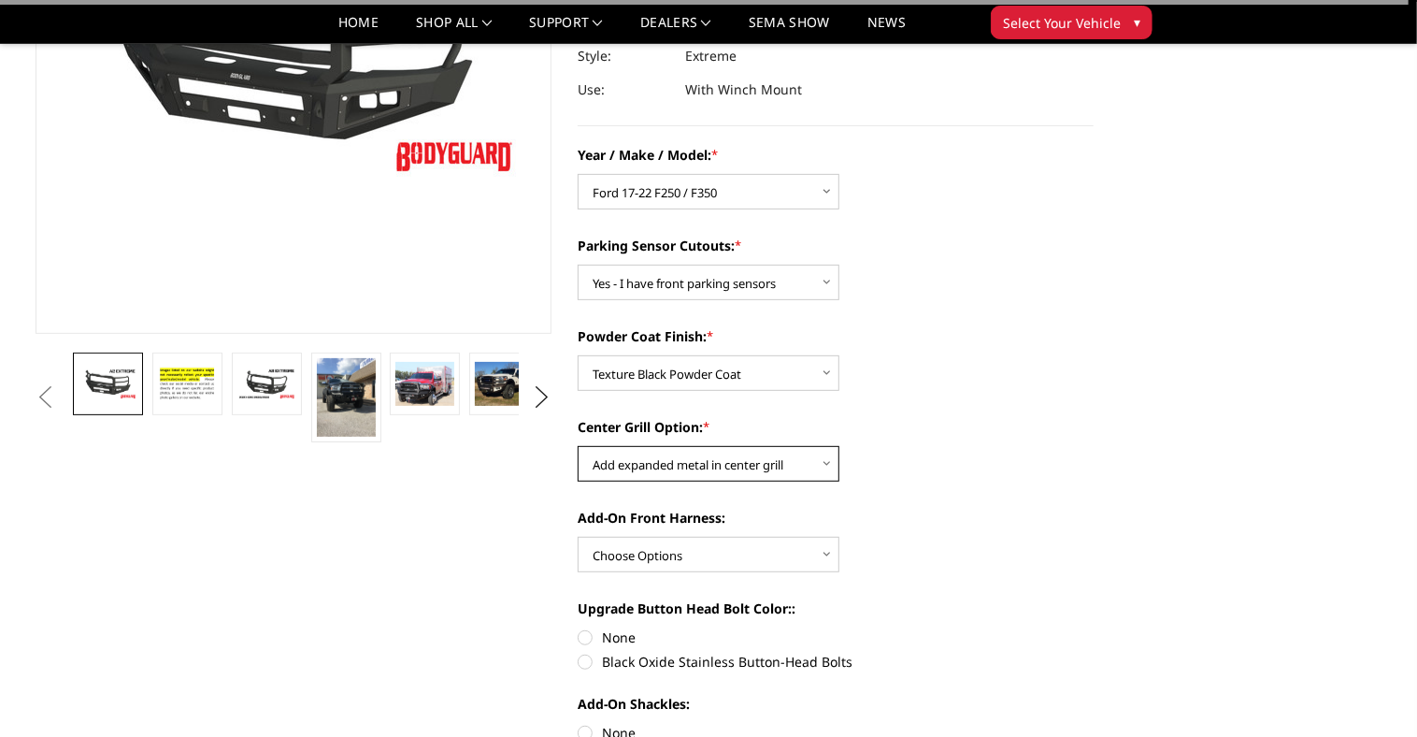
scroll to position [329, 0]
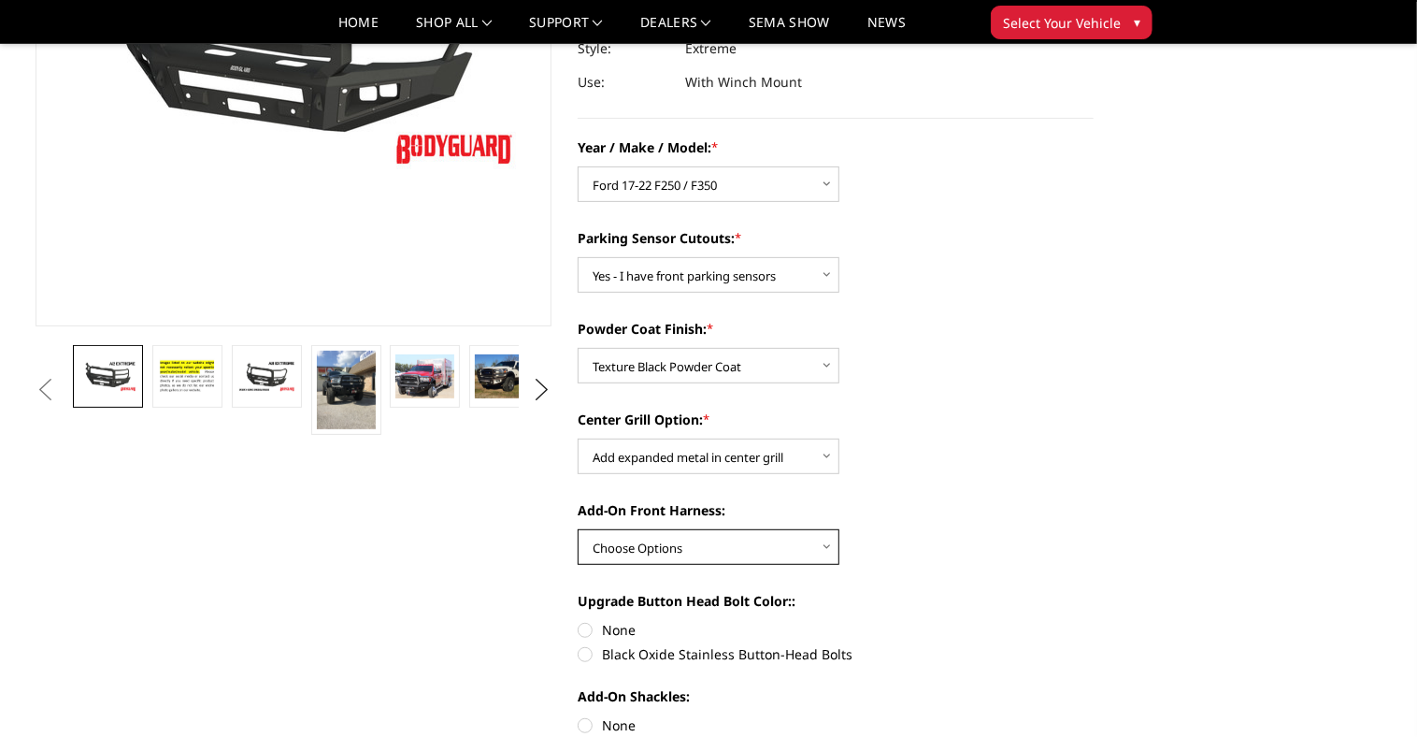
click at [704, 547] on select "Choose Options WITH front camera harness WITHOUT front camera harness" at bounding box center [709, 547] width 262 height 36
select select "1695"
click at [578, 529] on select "Choose Options WITH front camera harness WITHOUT front camera harness" at bounding box center [709, 547] width 262 height 36
click at [679, 652] on label "Black Oxide Stainless Button-Head Bolts" at bounding box center [836, 654] width 516 height 20
click at [1094, 621] on input "Black Oxide Stainless Button-Head Bolts" at bounding box center [1094, 620] width 1 height 1
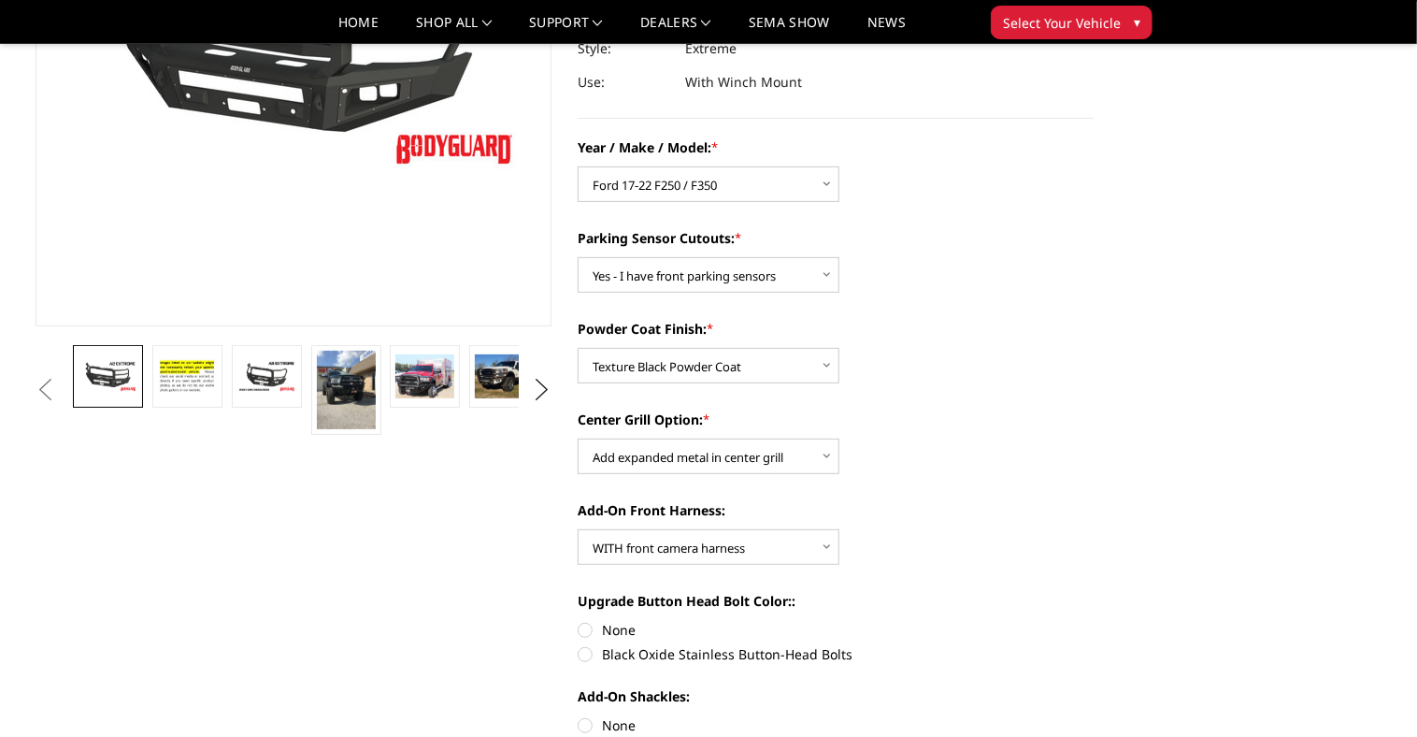
radio input "true"
click at [684, 651] on label "Black Oxide Stainless Button-Head Bolts" at bounding box center [836, 654] width 516 height 20
click at [1094, 621] on input "Black Oxide Stainless Button-Head Bolts" at bounding box center [1094, 620] width 1 height 1
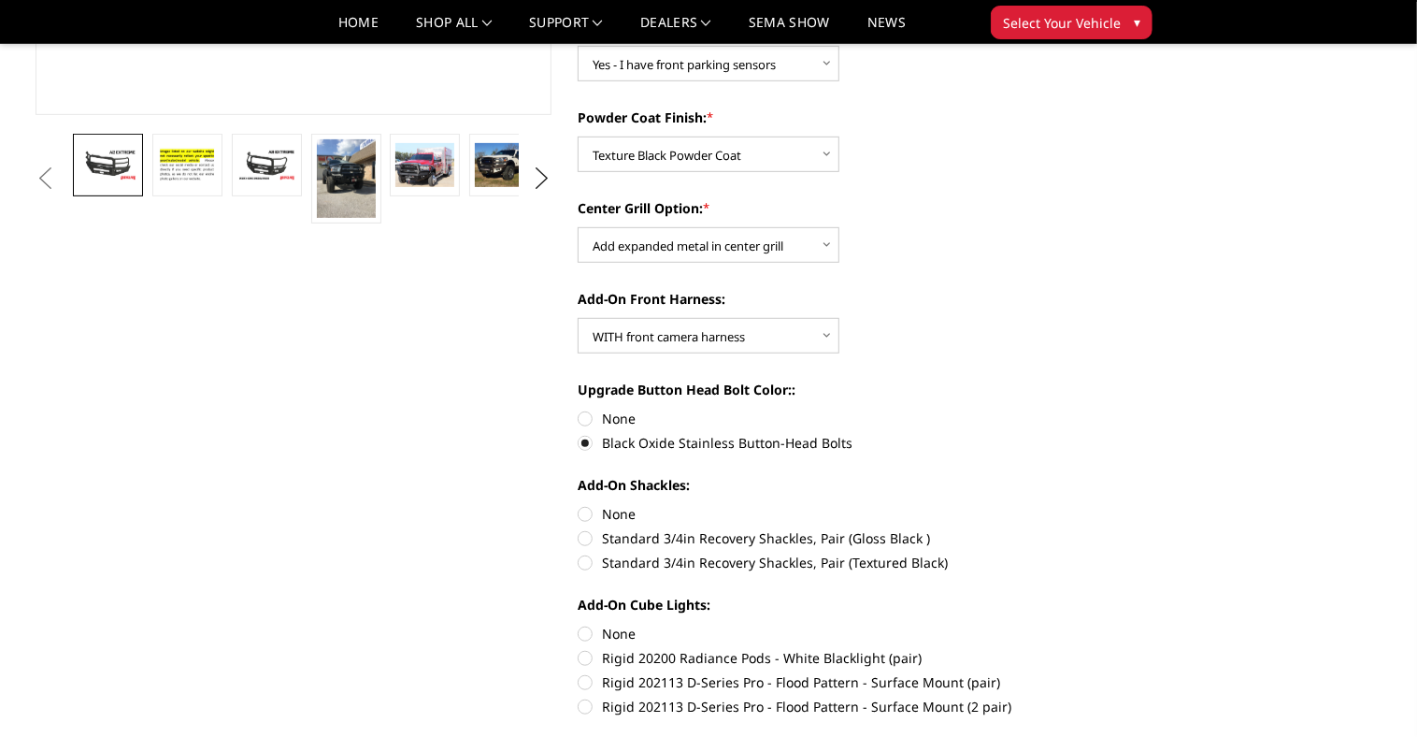
scroll to position [568, 0]
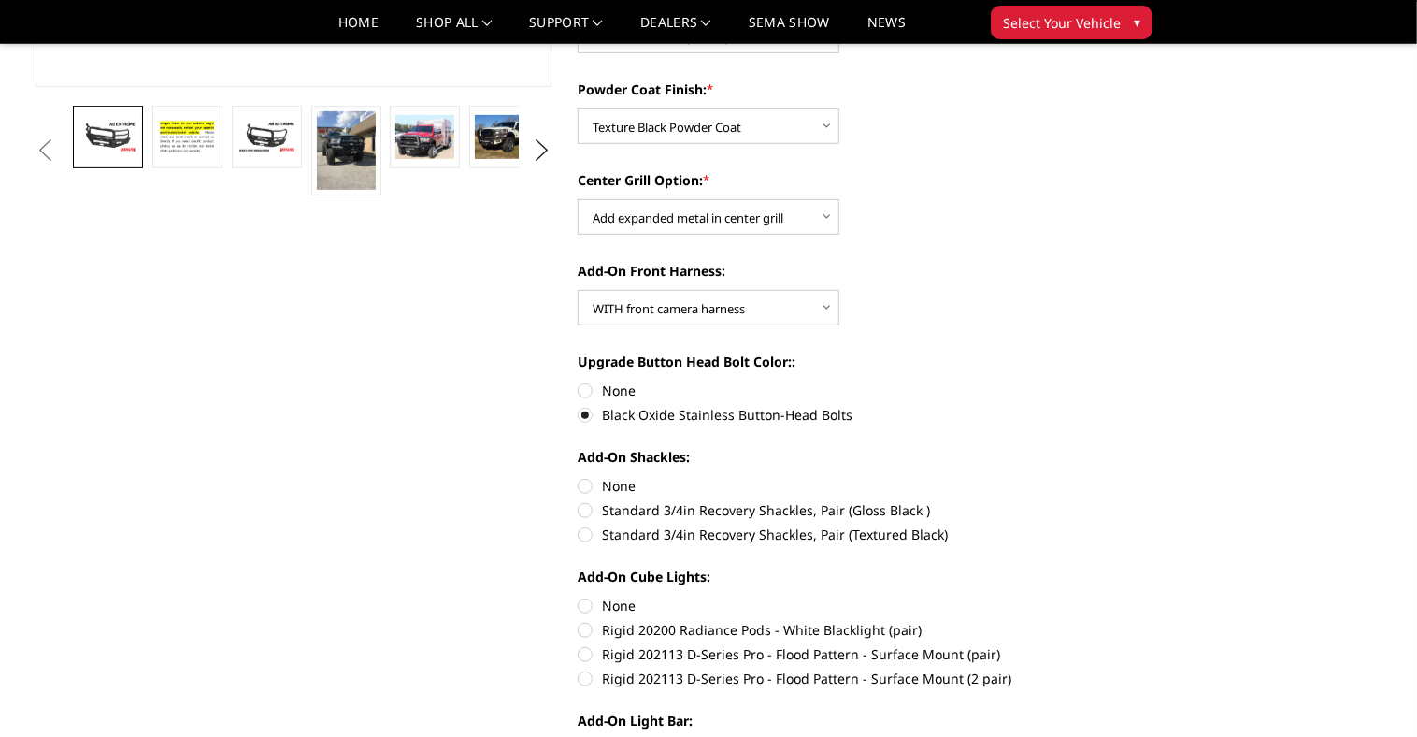
click at [588, 536] on label "Standard 3/4in Recovery Shackles, Pair (Textured Black)" at bounding box center [836, 534] width 516 height 20
click at [1094, 501] on input "Standard 3/4in Recovery Shackles, Pair (Textured Black)" at bounding box center [1094, 500] width 1 height 1
radio input "true"
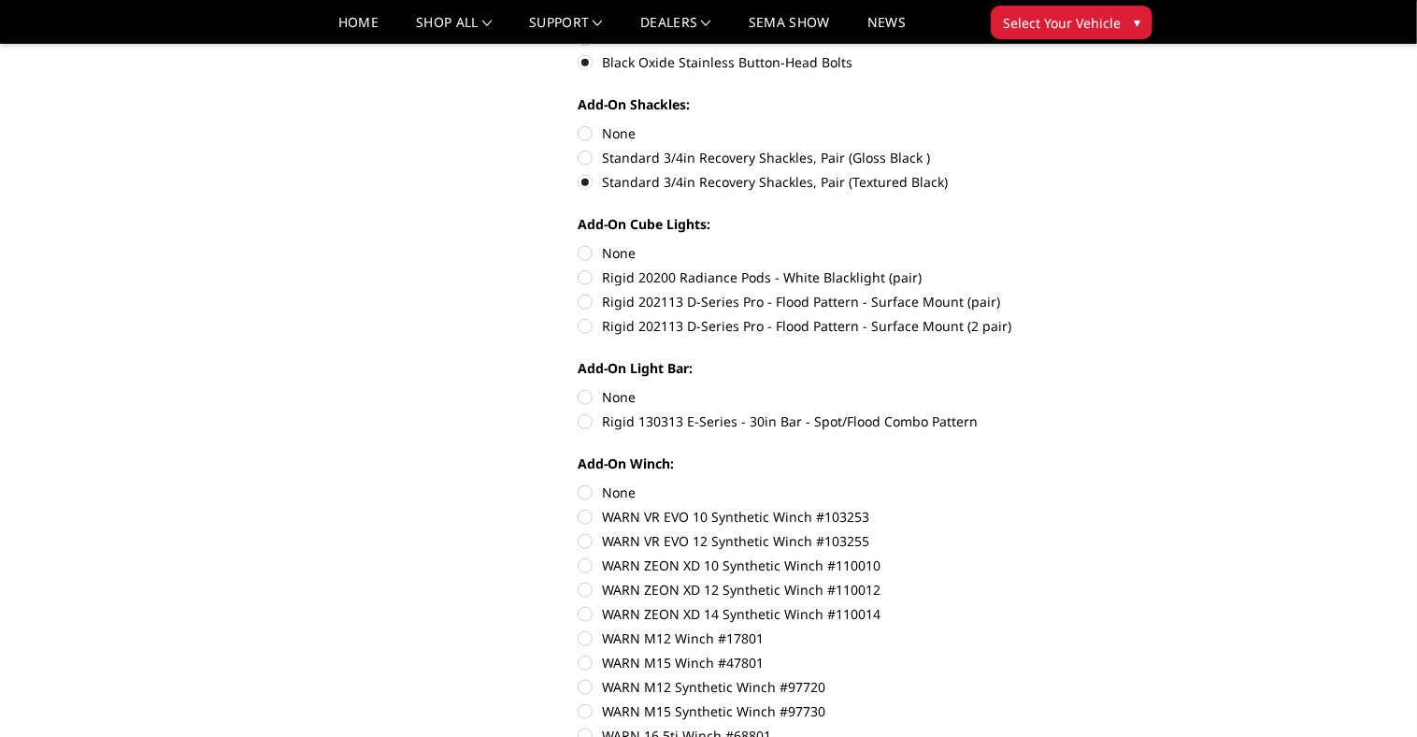
scroll to position [928, 0]
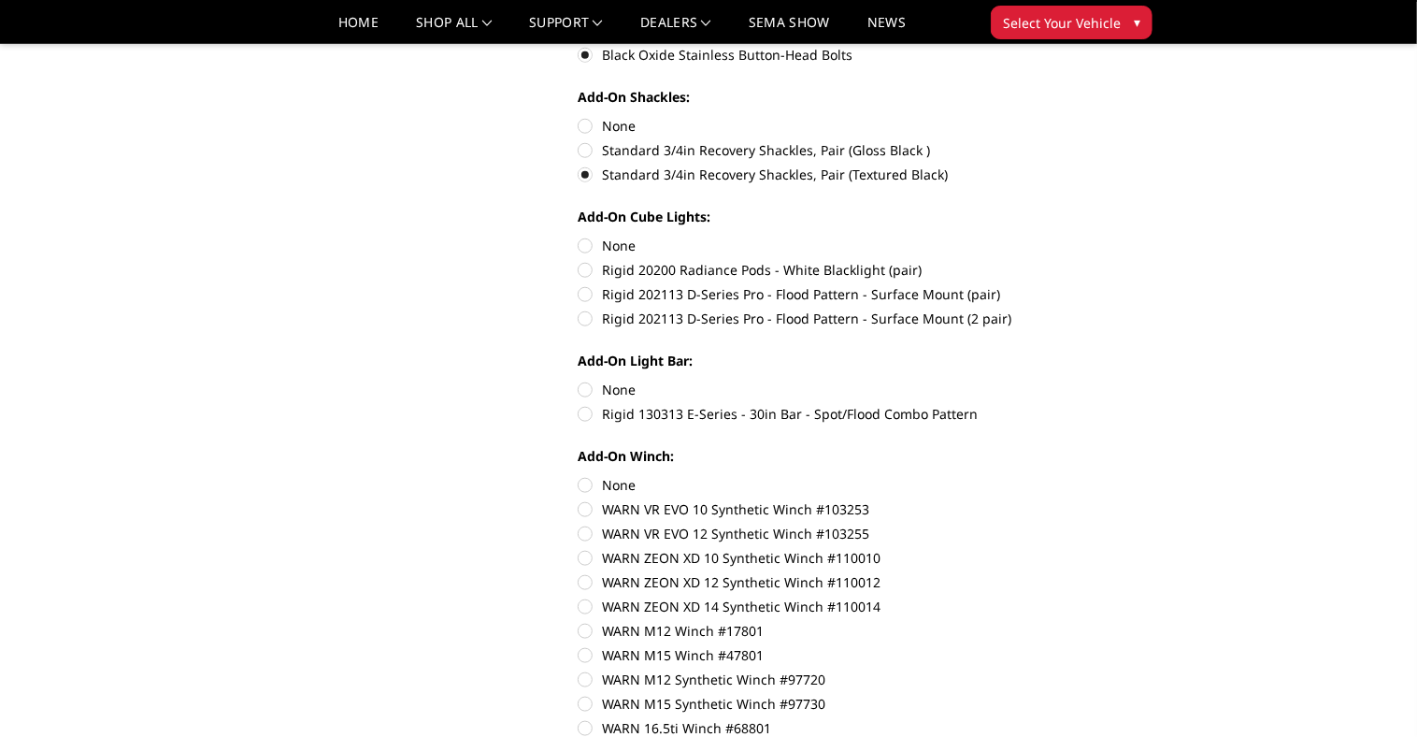
click at [588, 533] on label "WARN VR EVO 12 Synthetic Winch #103255" at bounding box center [836, 533] width 516 height 20
click at [1094, 500] on input "WARN VR EVO 12 Synthetic Winch #103255" at bounding box center [1094, 499] width 1 height 1
radio input "true"
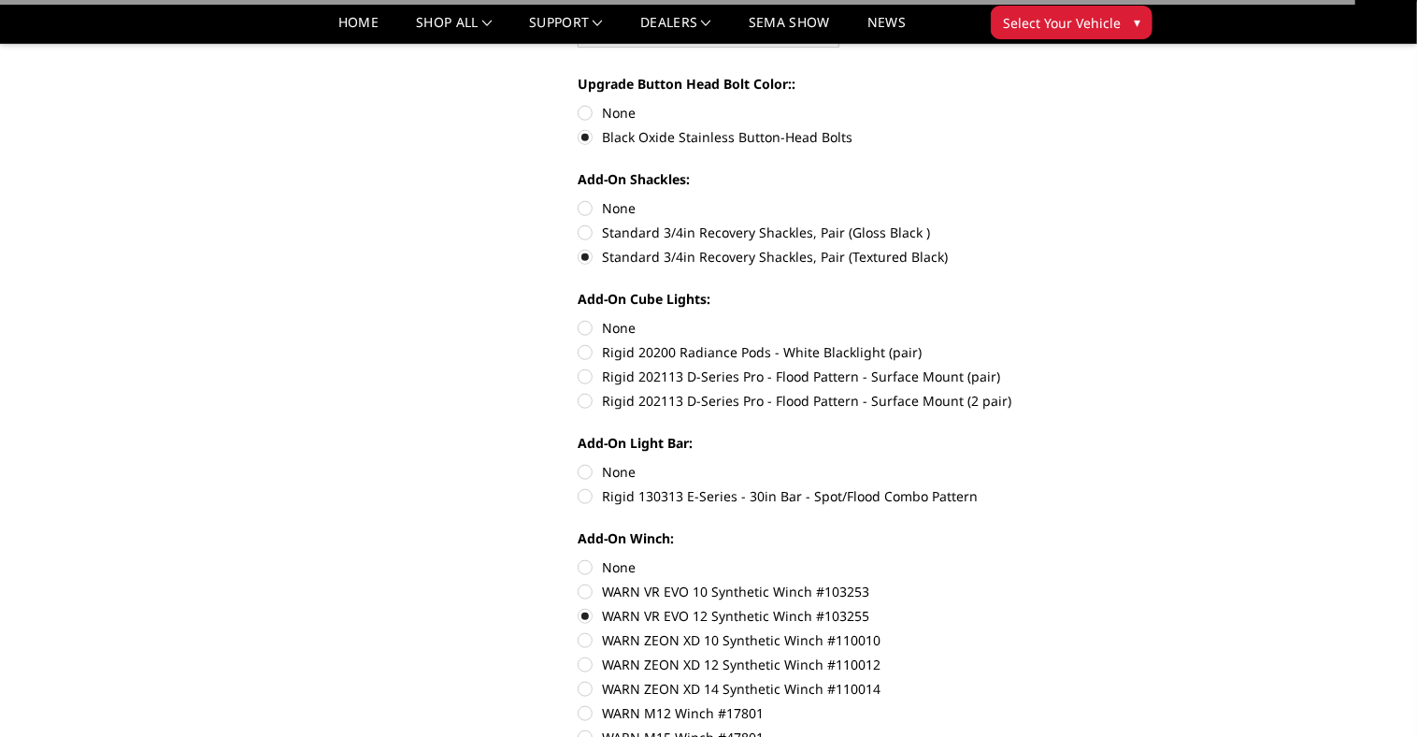
scroll to position [719, 0]
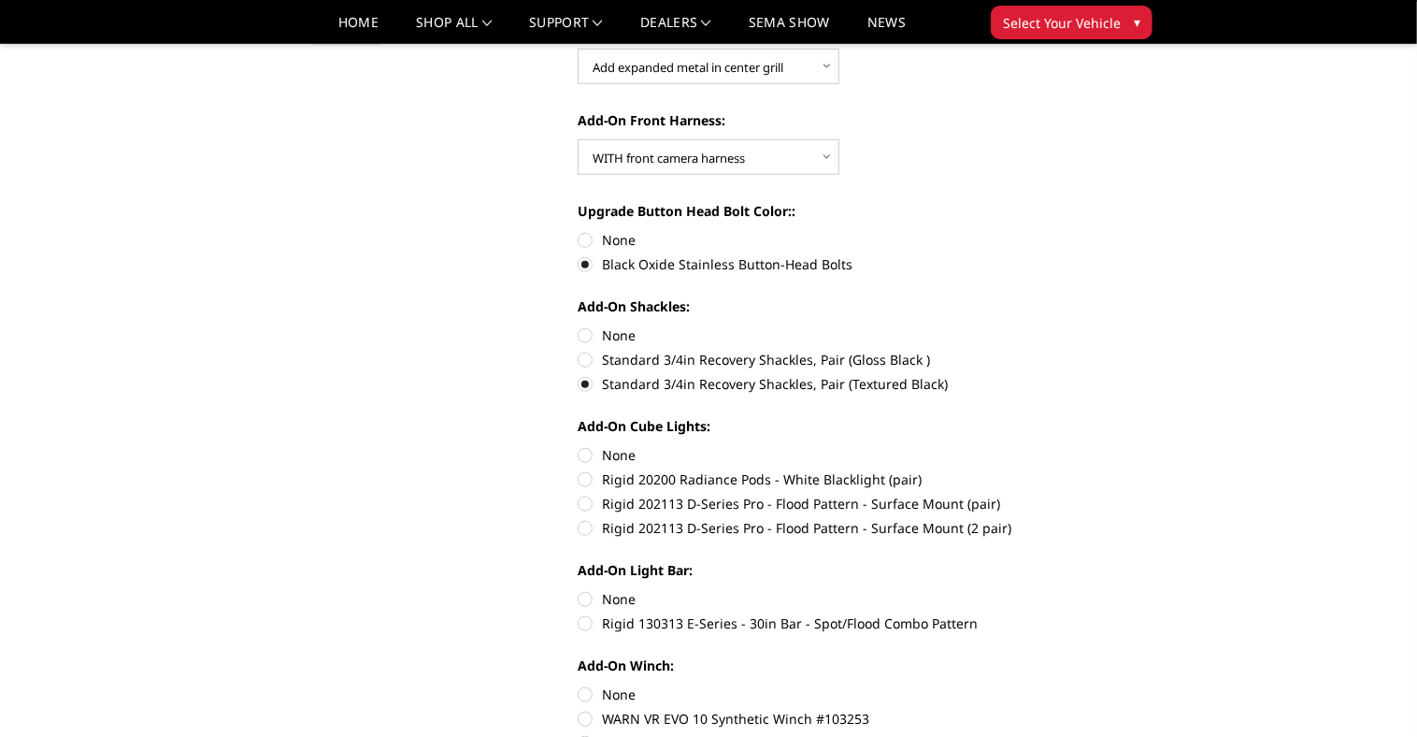
click at [589, 626] on label "Rigid 130313 E-Series - 30in Bar - Spot/Flood Combo Pattern" at bounding box center [836, 623] width 516 height 20
click at [1094, 590] on input "Rigid 130313 E-Series - 30in Bar - Spot/Flood Combo Pattern" at bounding box center [1094, 589] width 1 height 1
radio input "true"
click at [592, 504] on label "Rigid 202113 D-Series Pro - Flood Pattern - Surface Mount (pair)" at bounding box center [836, 503] width 516 height 20
click at [1094, 470] on input "Rigid 202113 D-Series Pro - Flood Pattern - Surface Mount (pair)" at bounding box center [1094, 469] width 1 height 1
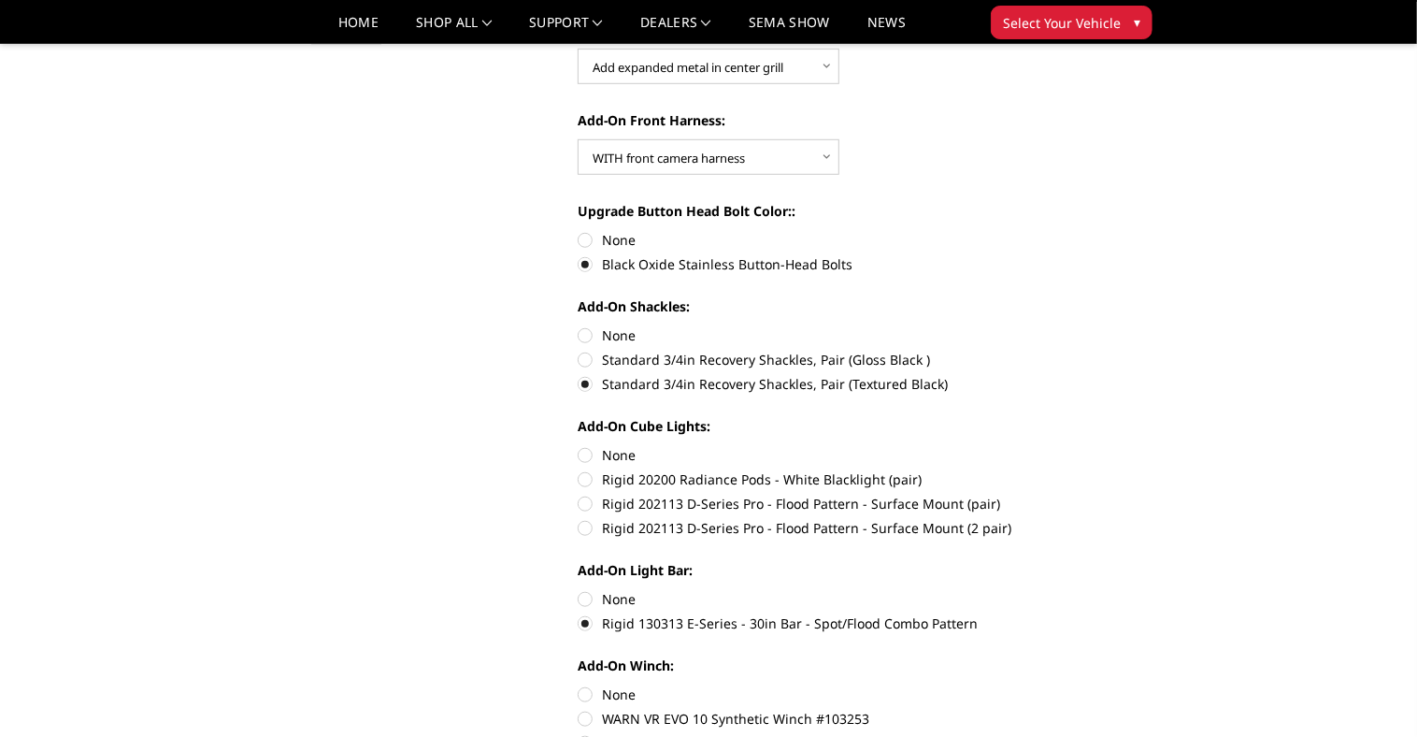
radio input "true"
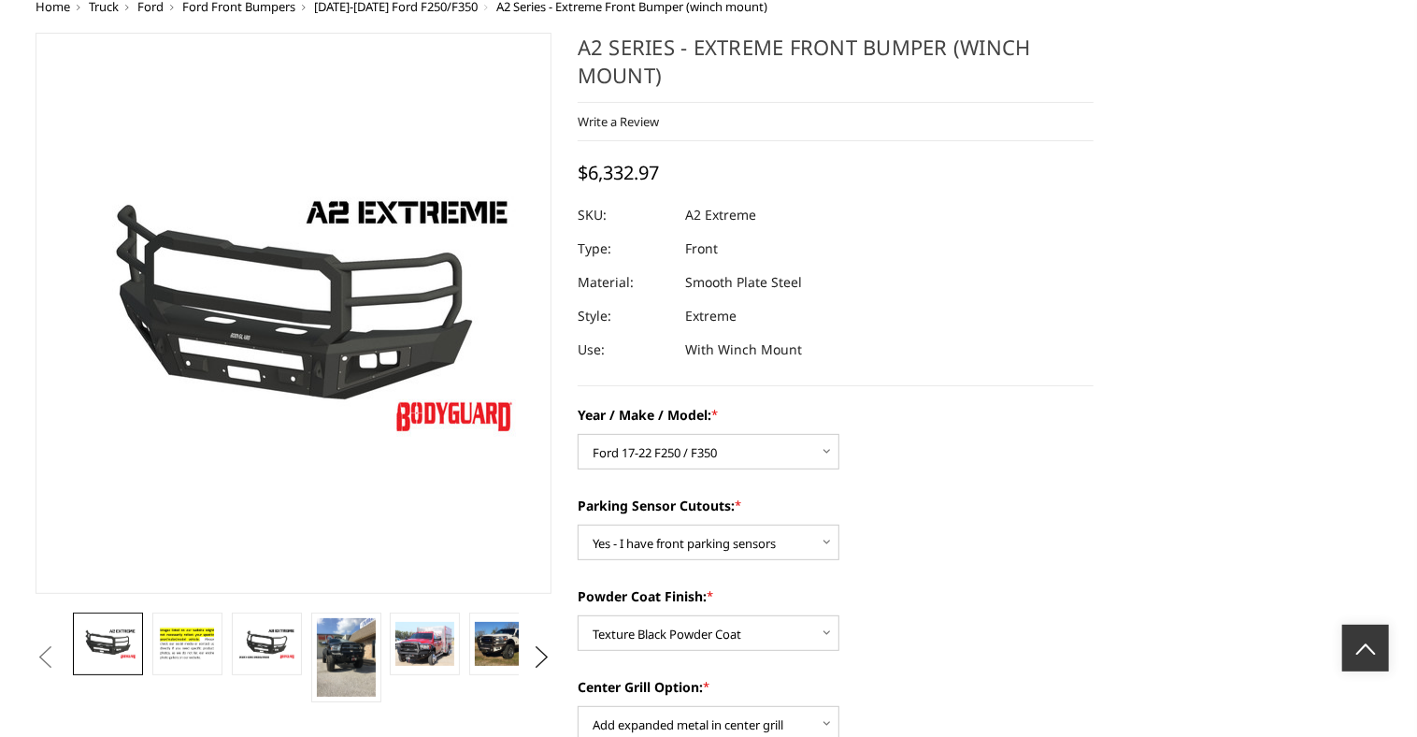
scroll to position [0, 0]
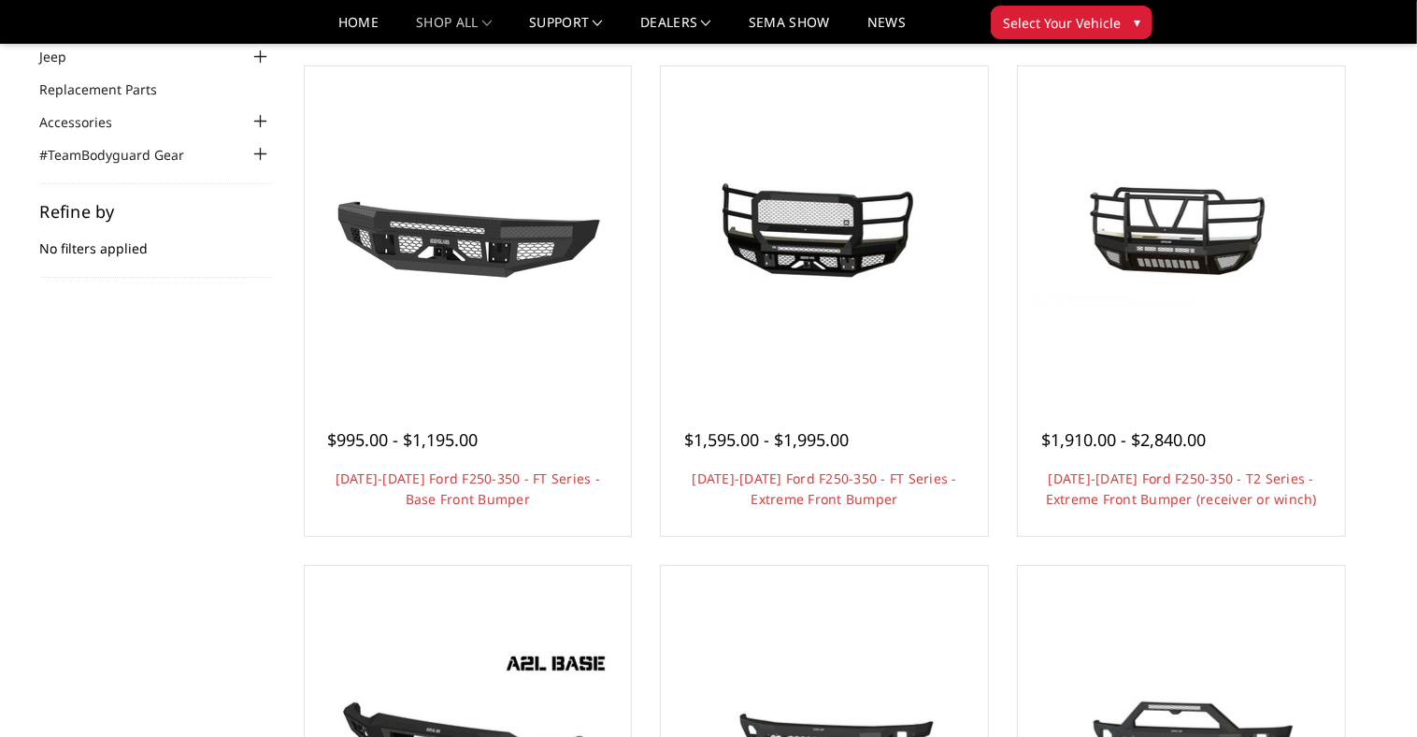
scroll to position [179, 0]
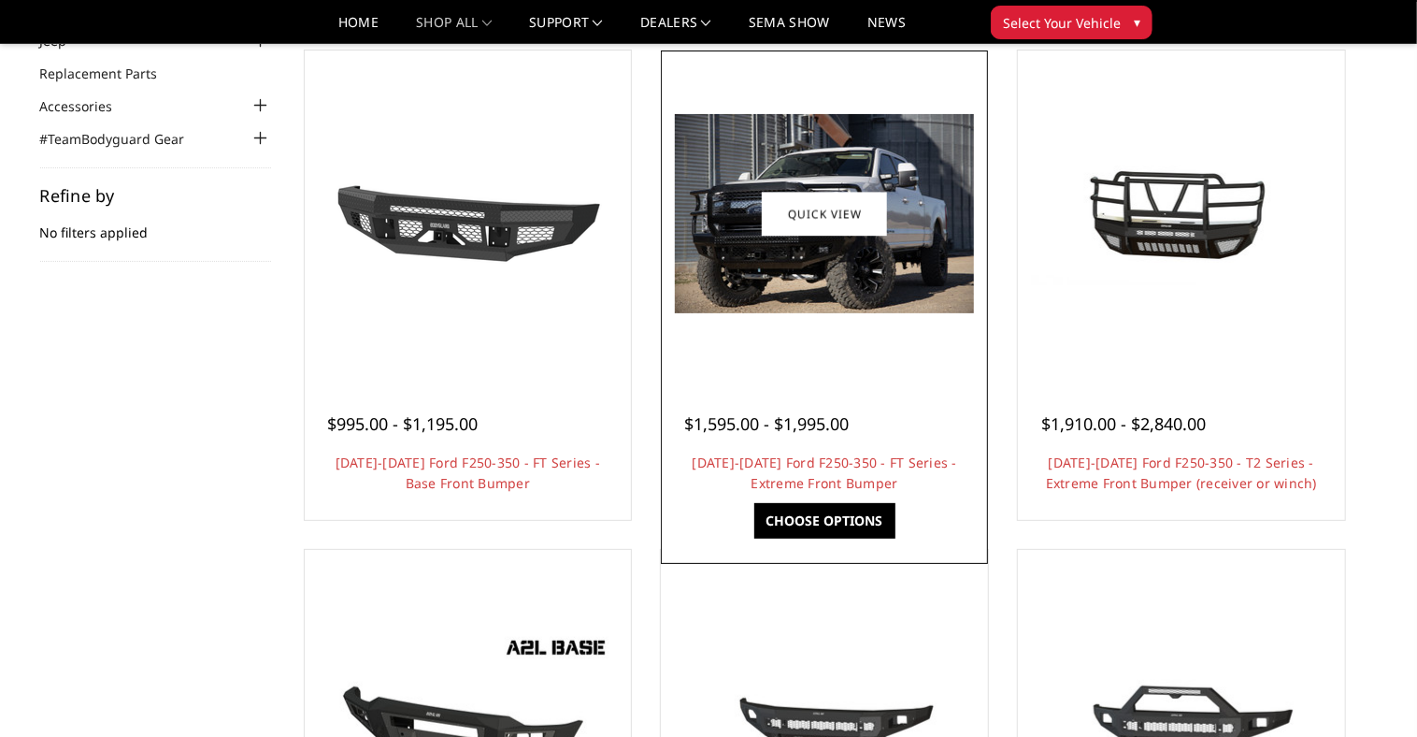
click at [808, 236] on img at bounding box center [824, 213] width 299 height 199
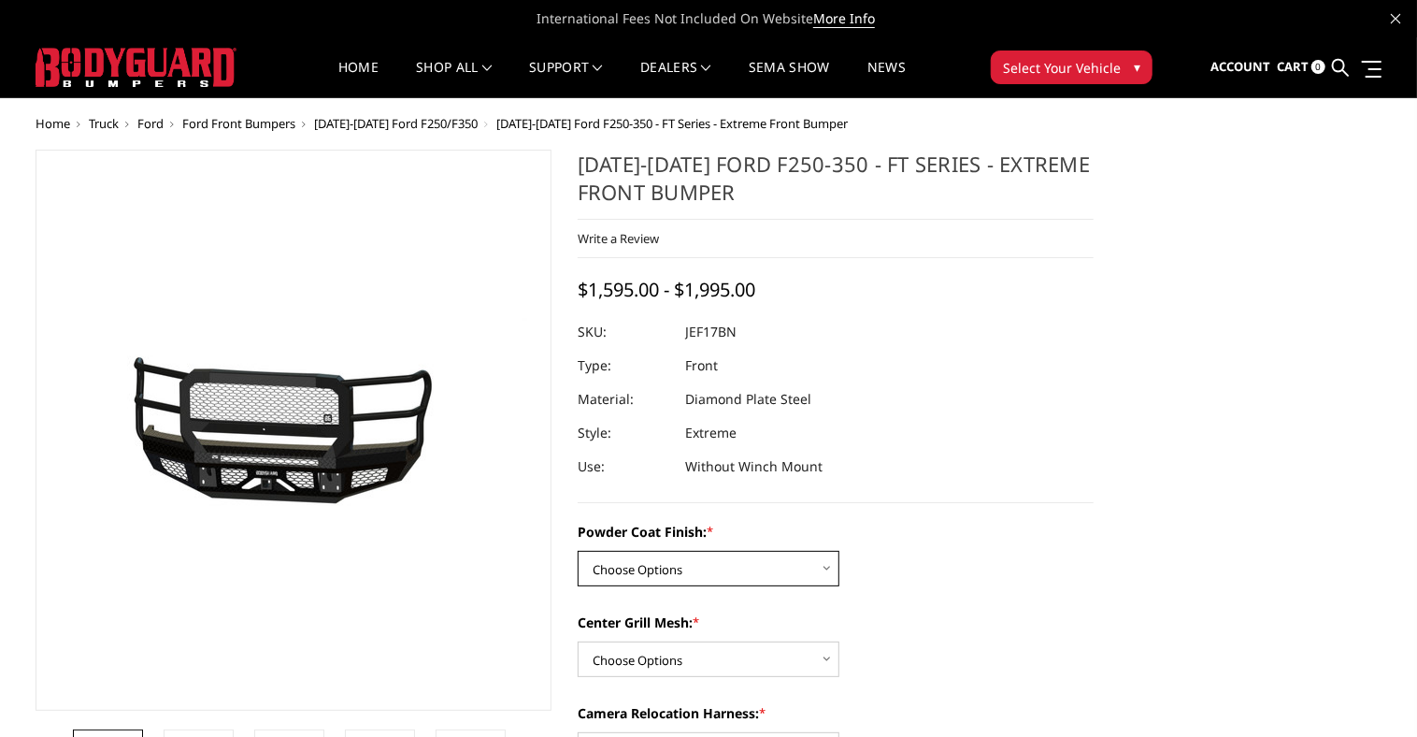
click at [731, 575] on select "Choose Options Bare Metal Gloss Black Powder Coat Textured Black Powder Coat" at bounding box center [709, 569] width 262 height 36
select select "3222"
click at [578, 551] on select "Choose Options Bare Metal Gloss Black Powder Coat Textured Black Powder Coat" at bounding box center [709, 569] width 262 height 36
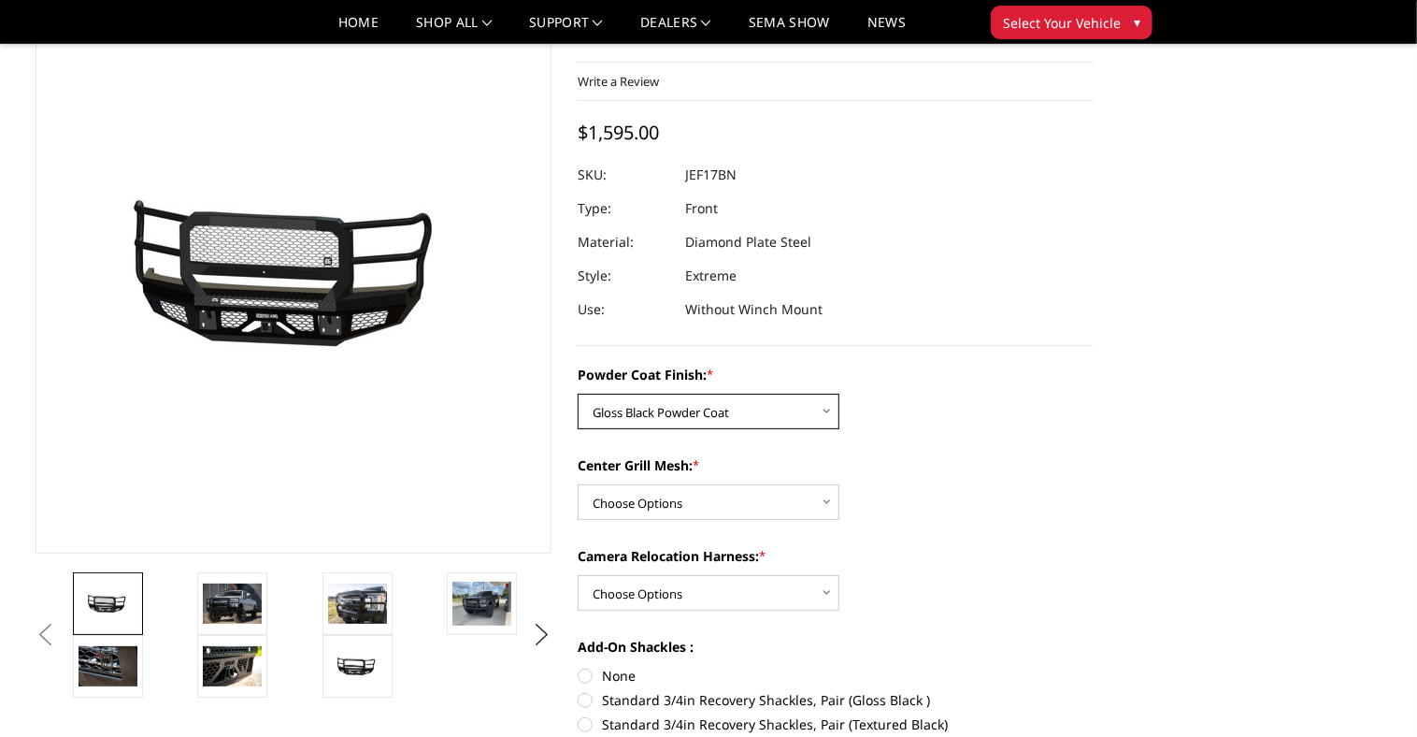
scroll to position [119, 0]
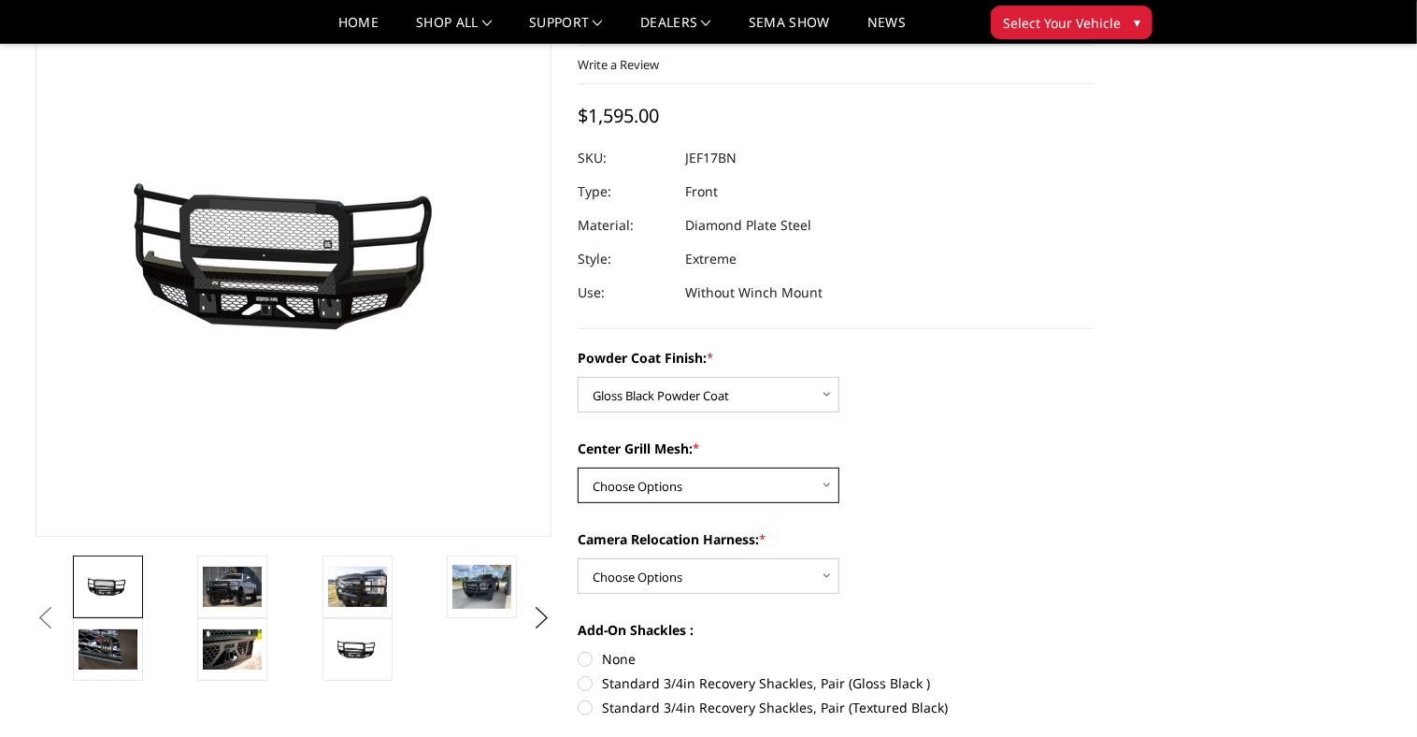
click at [678, 488] on select "Choose Options WITH Expanded Metal in Center Grill WITHOUT Expanded Metal in Ce…" at bounding box center [709, 485] width 262 height 36
select select "3224"
click at [578, 467] on select "Choose Options WITH Expanded Metal in Center Grill WITHOUT Expanded Metal in Ce…" at bounding box center [709, 485] width 262 height 36
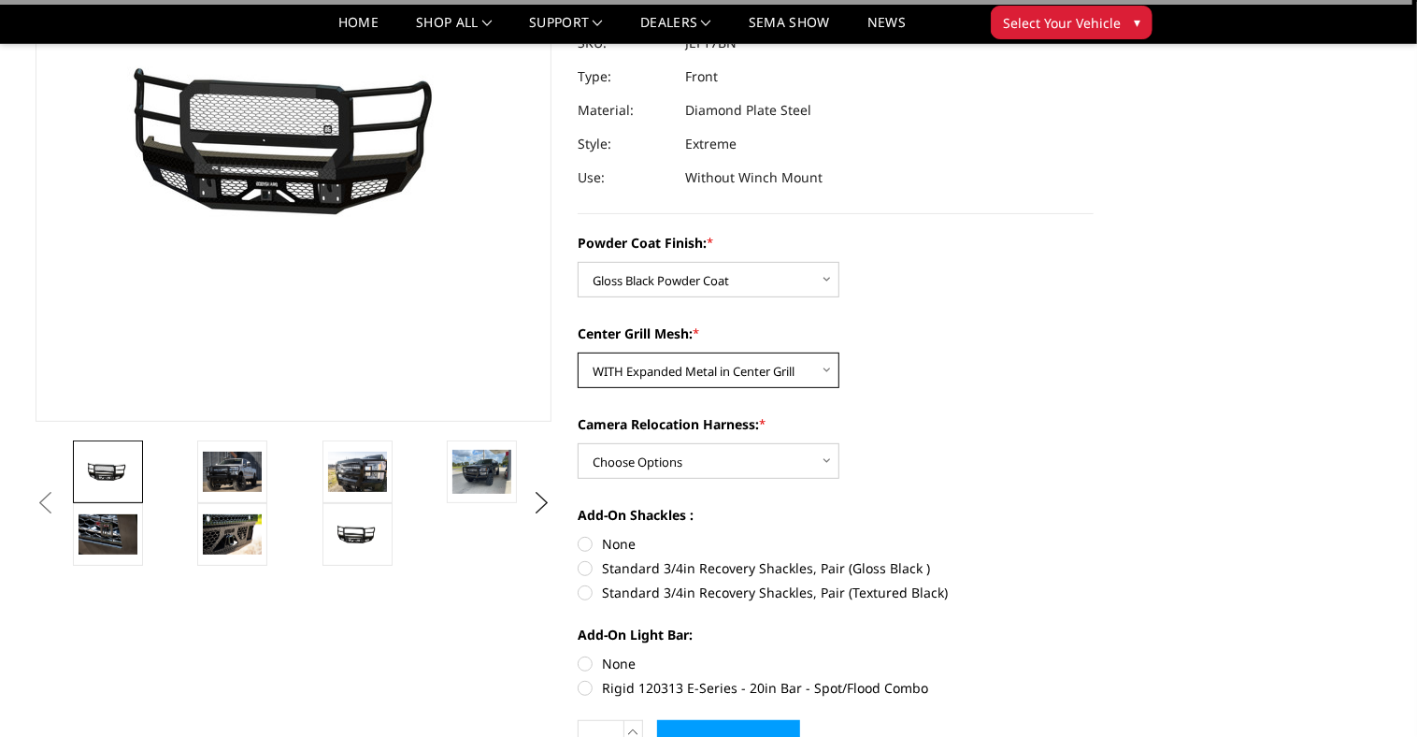
scroll to position [269, 0]
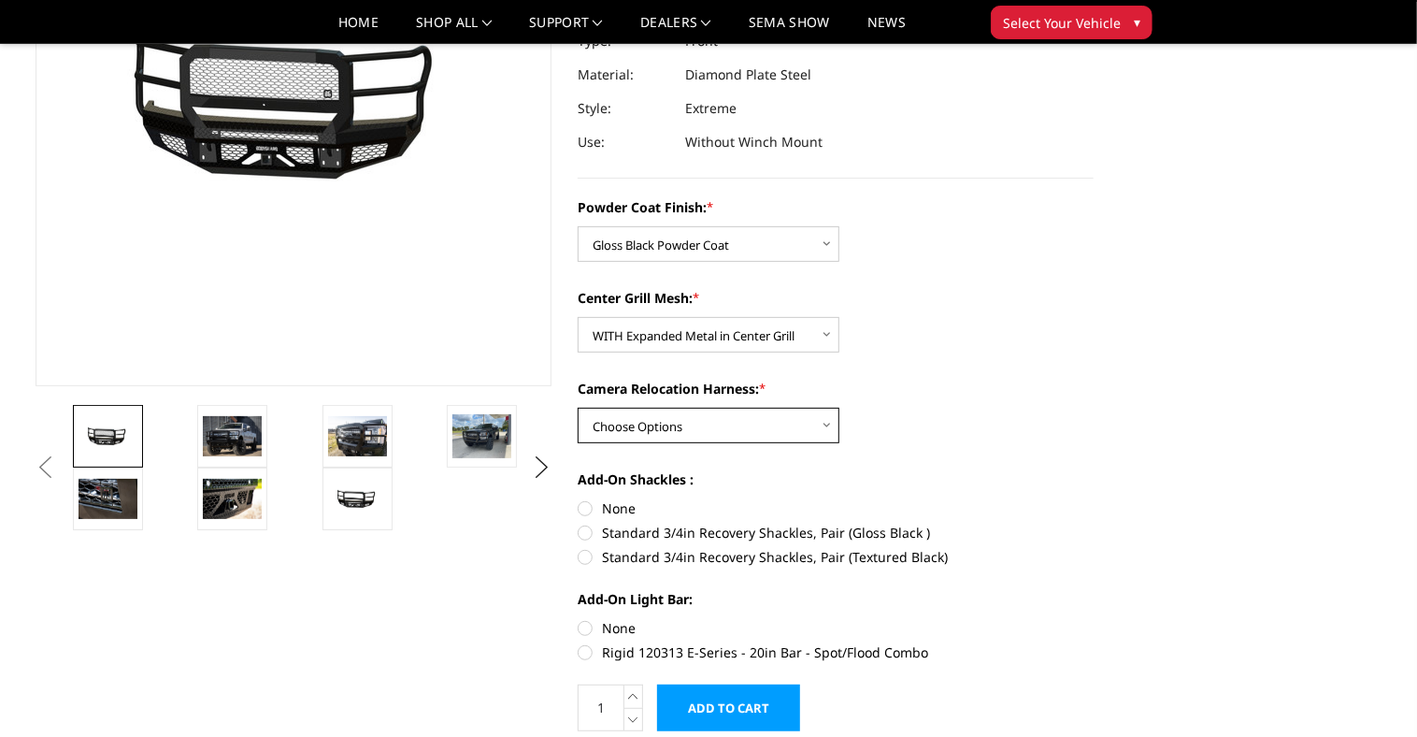
click at [724, 430] on select "Choose Options WITH Camera Relocation Harness WITHOUT Camera Relocation Harness" at bounding box center [709, 426] width 262 height 36
select select "3226"
click at [578, 408] on select "Choose Options WITH Camera Relocation Harness WITHOUT Camera Relocation Harness" at bounding box center [709, 426] width 262 height 36
click at [589, 535] on label "Standard 3/4in Recovery Shackles, Pair (Gloss Black )" at bounding box center [836, 532] width 516 height 20
click at [1094, 499] on input "Standard 3/4in Recovery Shackles, Pair (Gloss Black )" at bounding box center [1094, 498] width 1 height 1
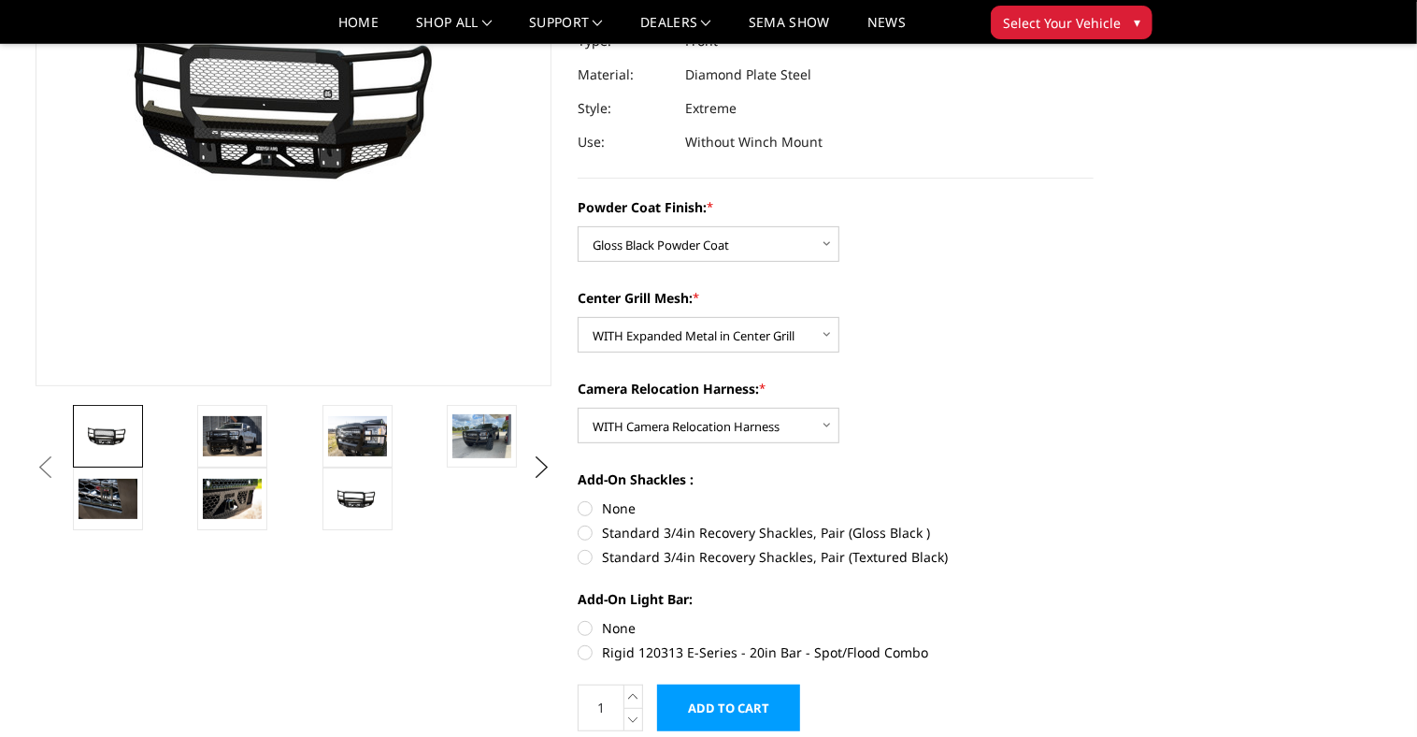
radio input "true"
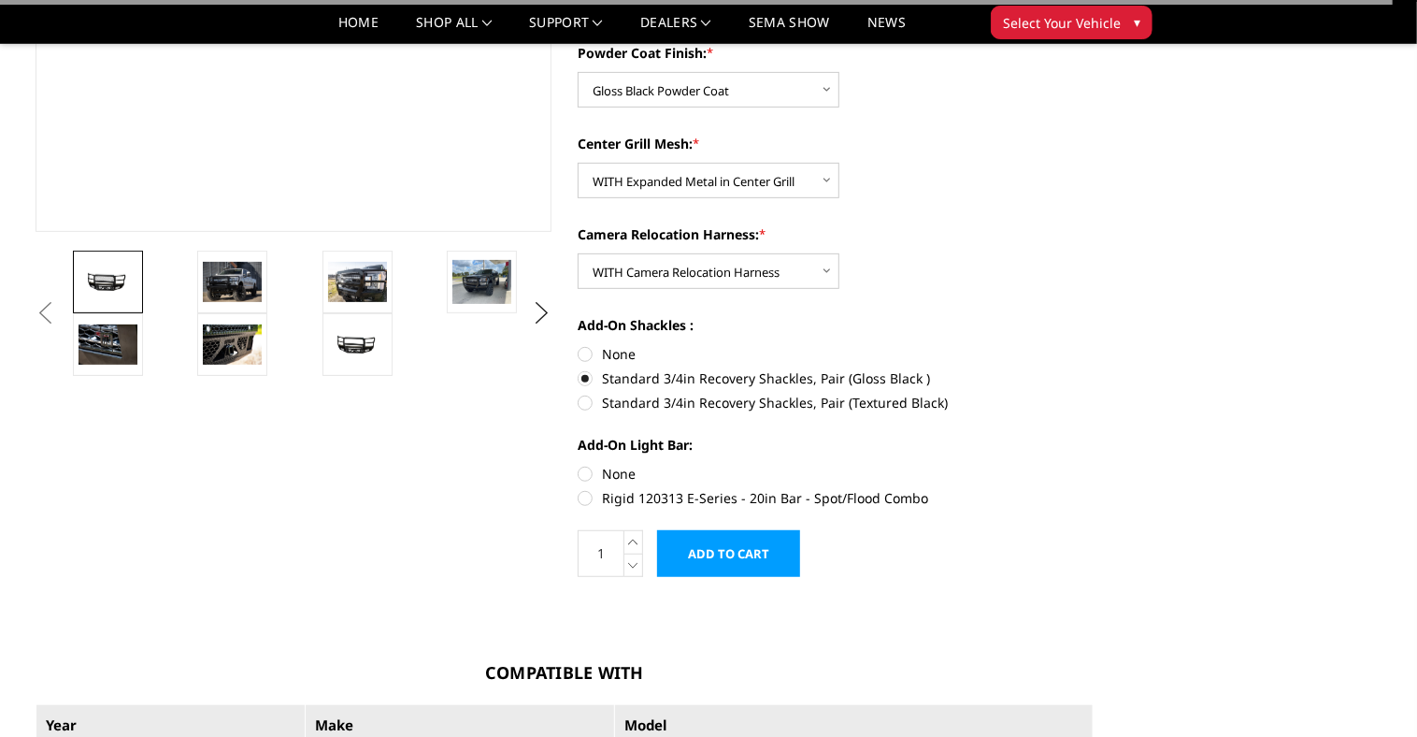
scroll to position [449, 0]
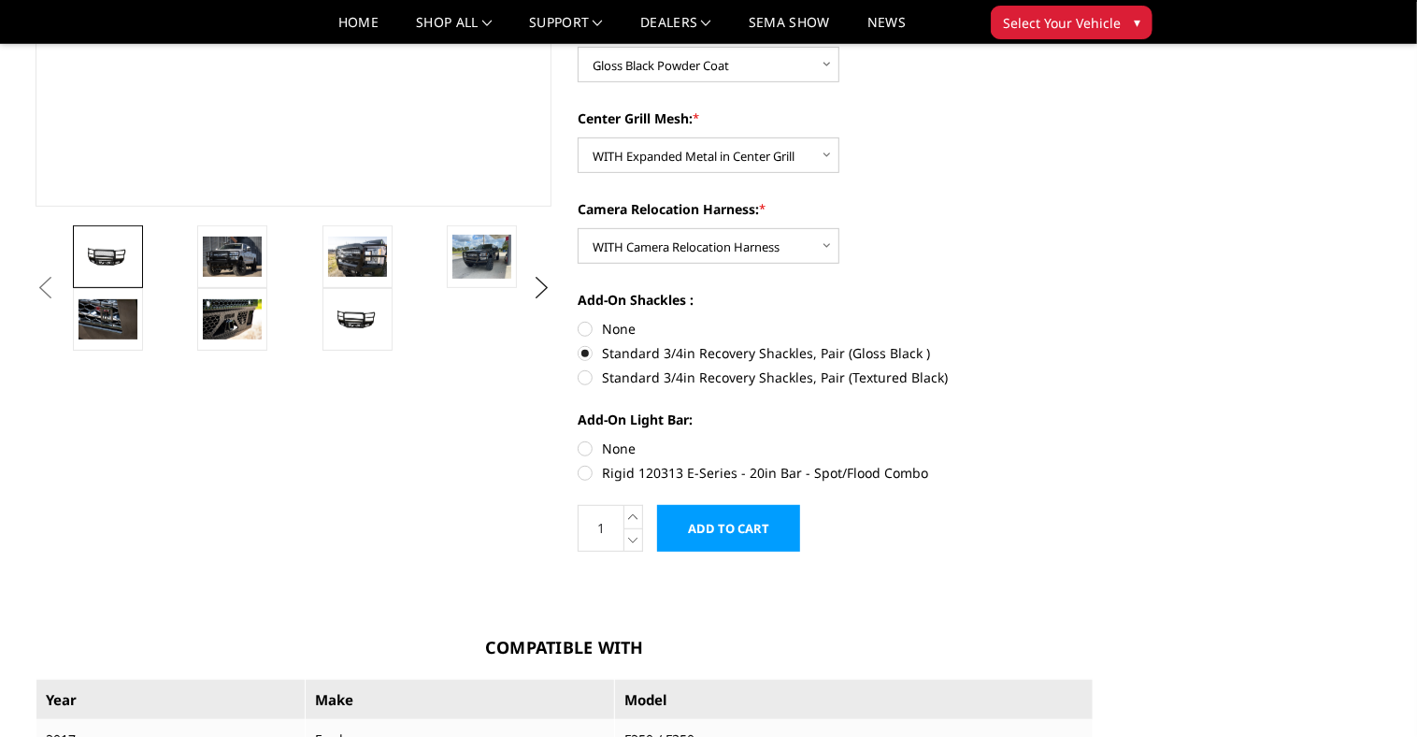
click at [584, 470] on label "Rigid 120313 E-Series - 20in Bar - Spot/Flood Combo" at bounding box center [836, 473] width 516 height 20
click at [1094, 439] on input "Rigid 120313 E-Series - 20in Bar - Spot/Flood Combo" at bounding box center [1094, 438] width 1 height 1
radio input "true"
click at [103, 243] on img at bounding box center [108, 257] width 59 height 28
click at [222, 253] on img at bounding box center [232, 255] width 59 height 39
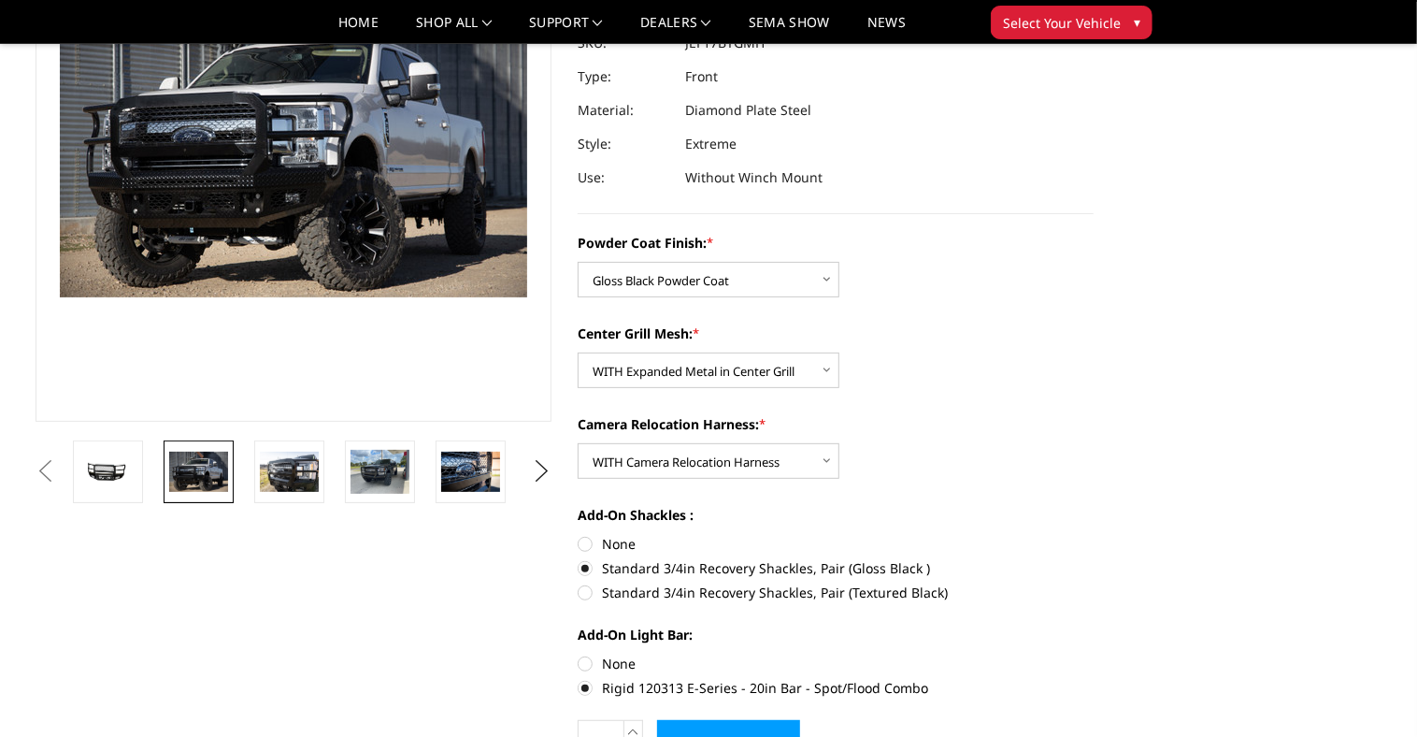
scroll to position [225, 0]
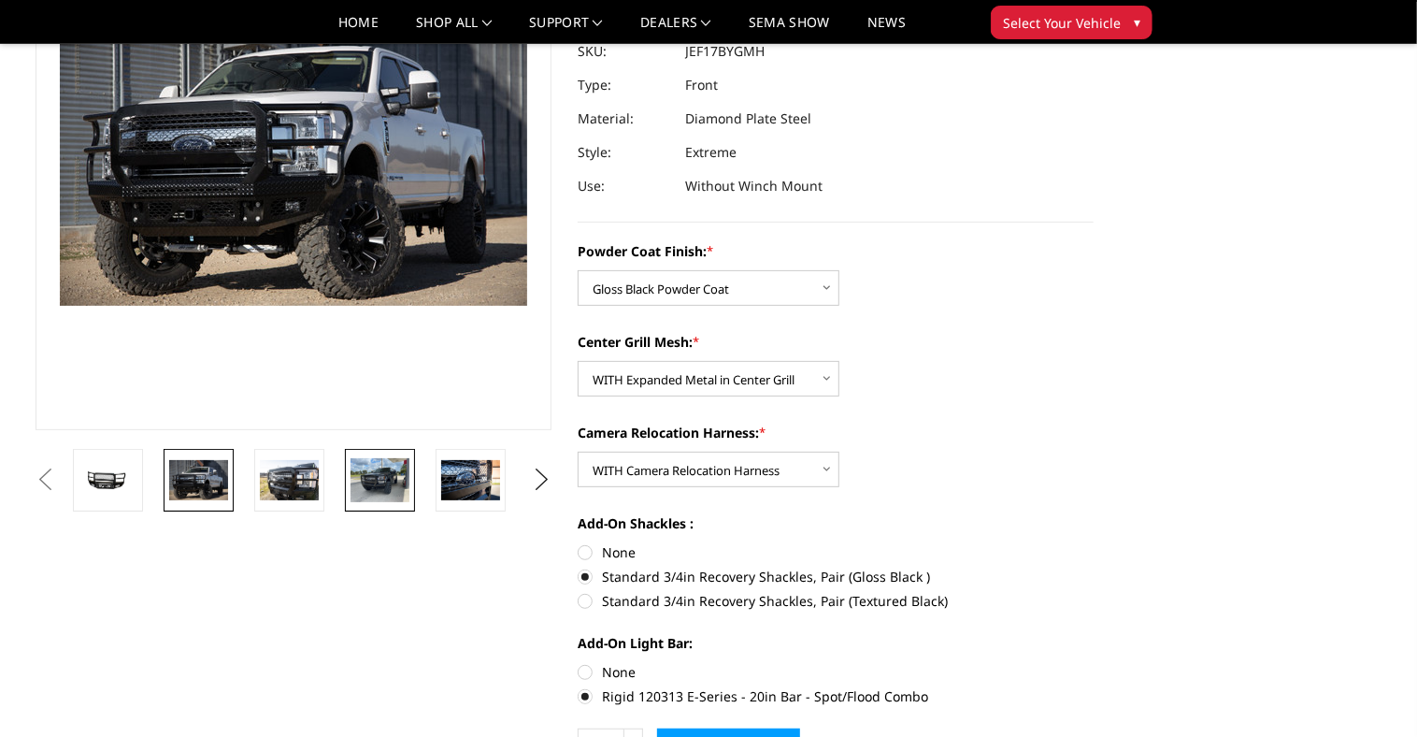
drag, startPoint x: 360, startPoint y: 492, endPoint x: 378, endPoint y: 487, distance: 18.4
click at [361, 492] on img at bounding box center [379, 480] width 59 height 44
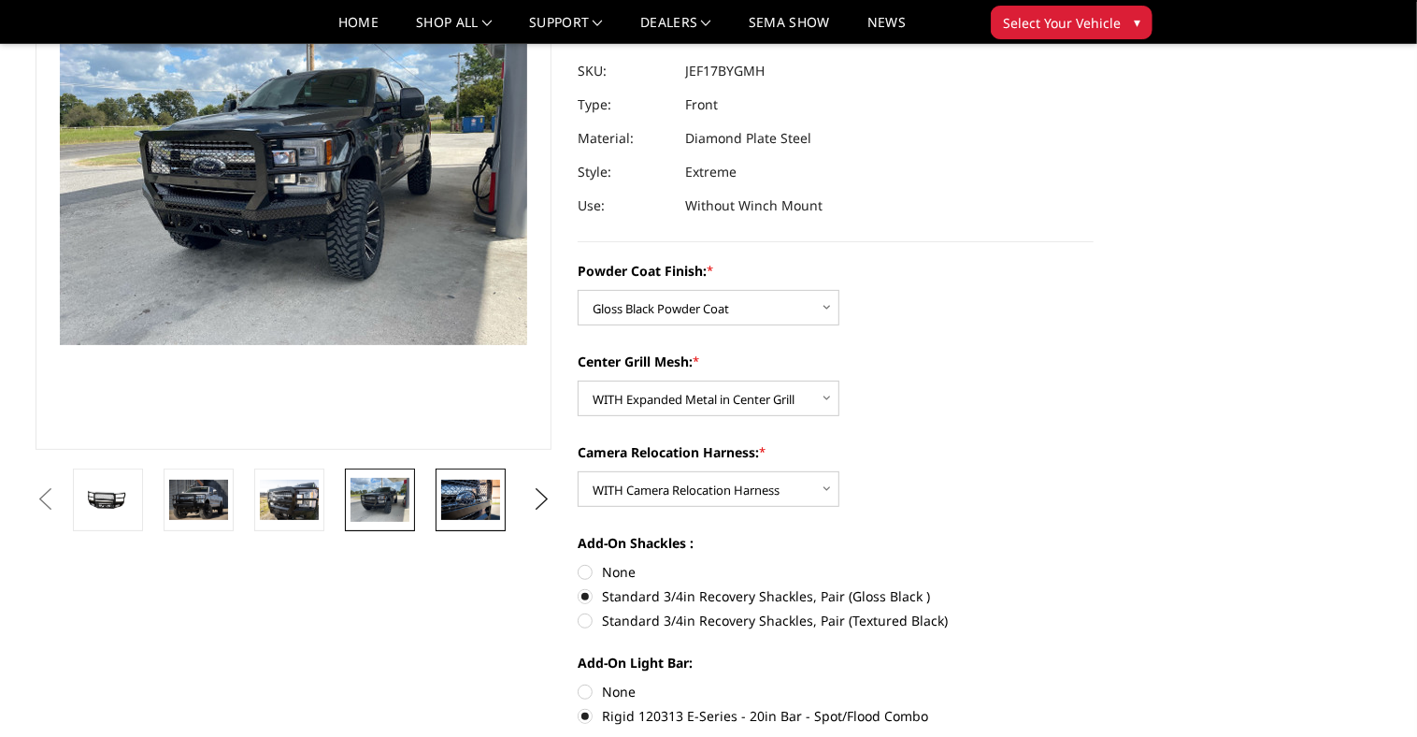
click at [477, 493] on img at bounding box center [470, 498] width 59 height 39
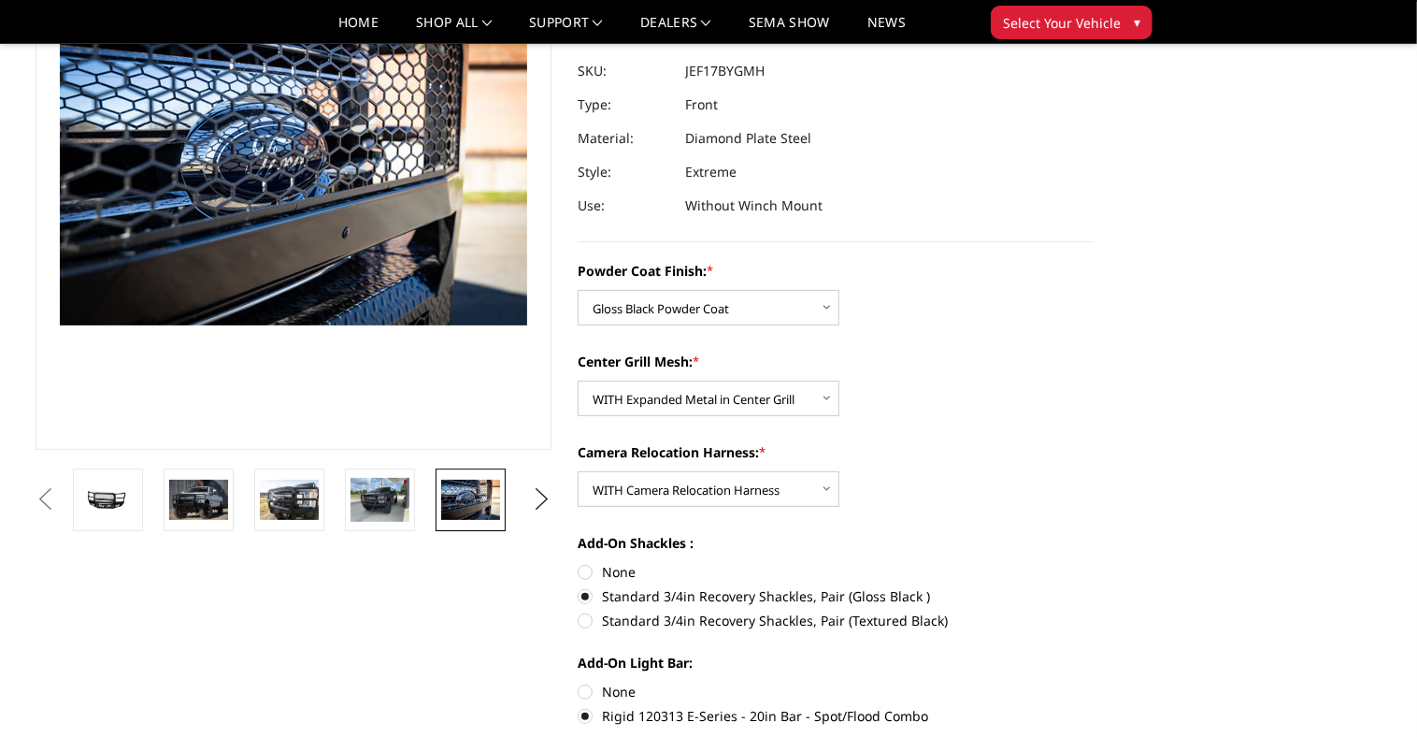
scroll to position [225, 0]
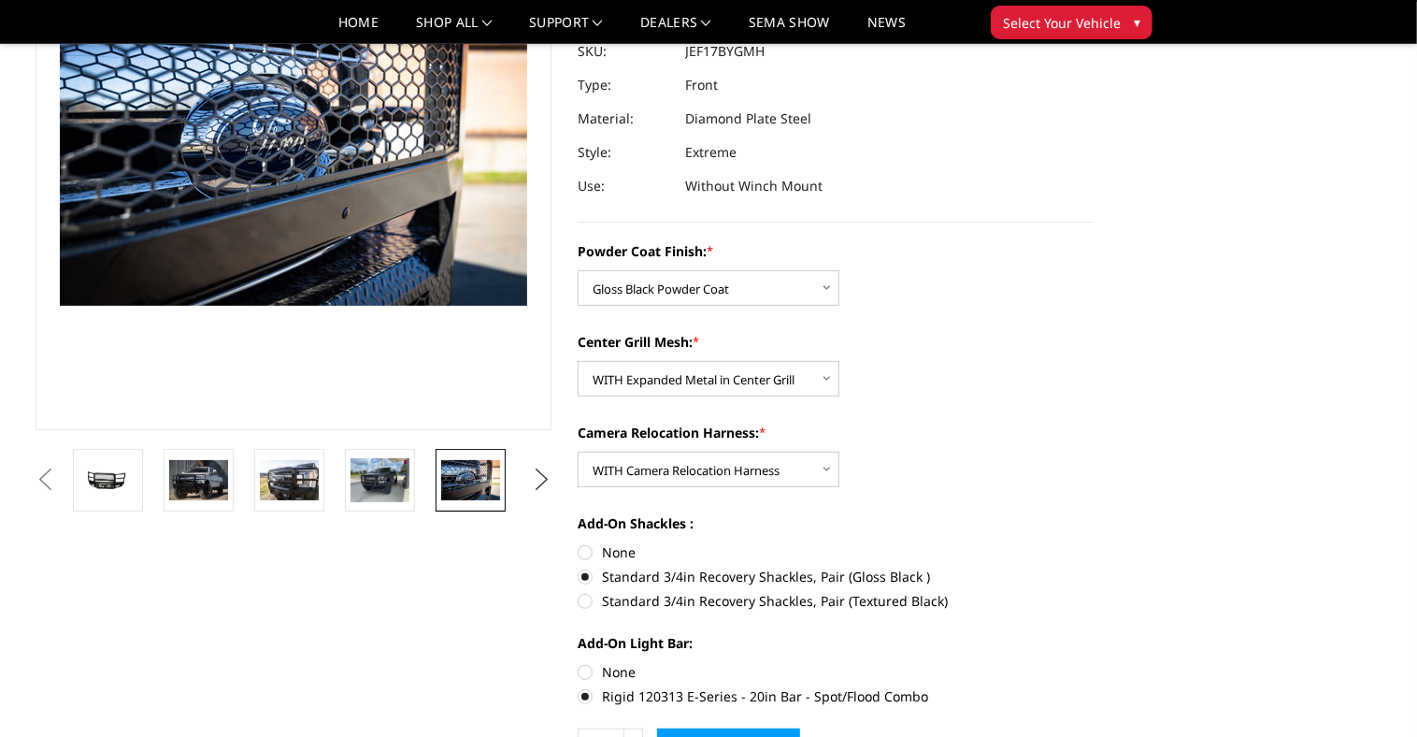
click at [537, 475] on button "Next" at bounding box center [542, 479] width 28 height 28
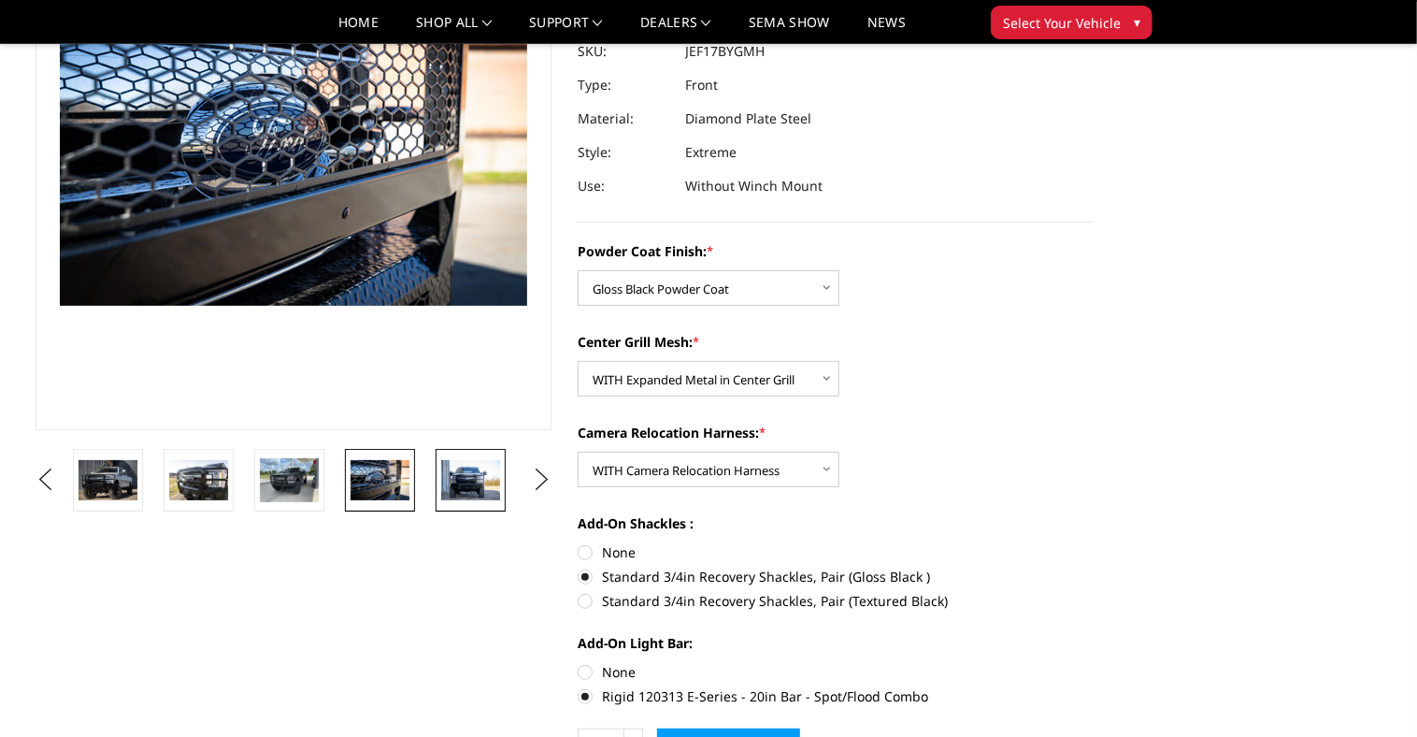
click at [483, 483] on img at bounding box center [470, 479] width 59 height 39
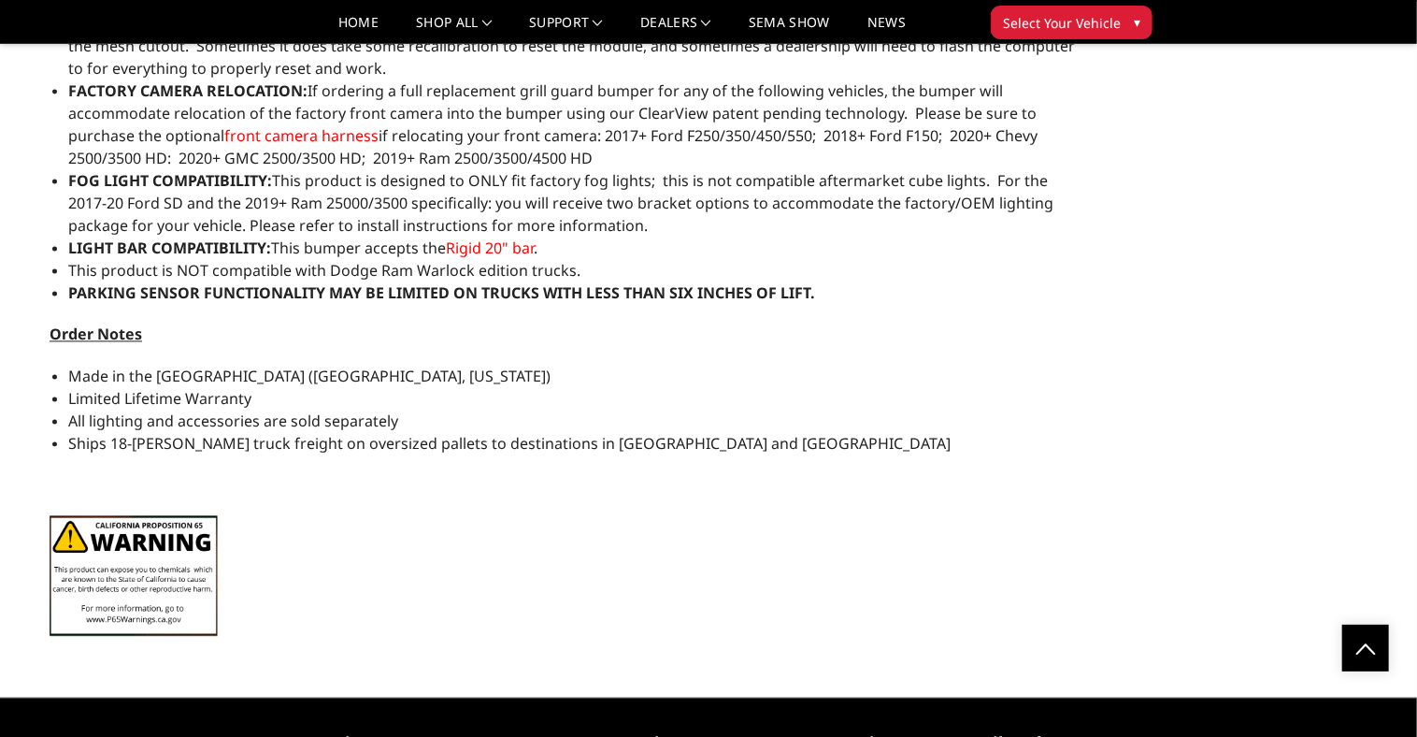
scroll to position [2126, 0]
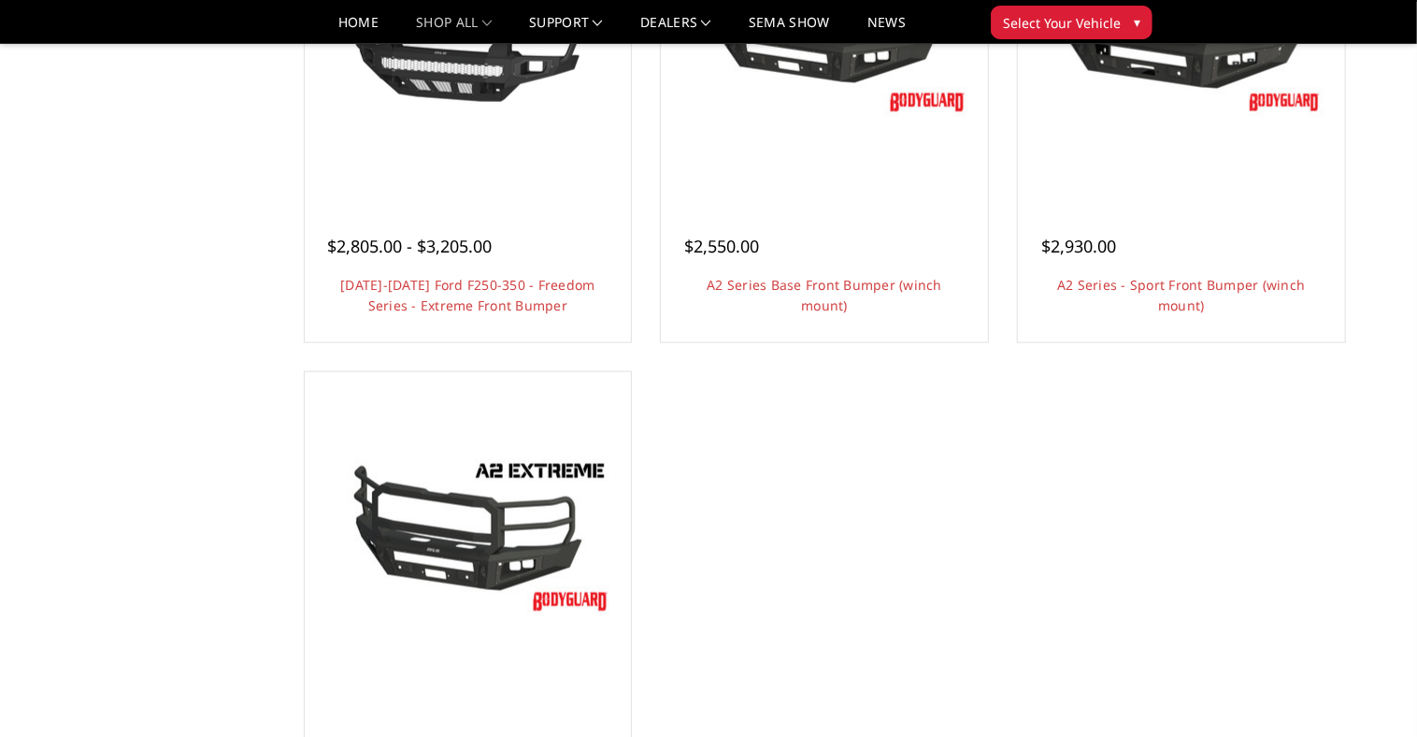
scroll to position [1378, 0]
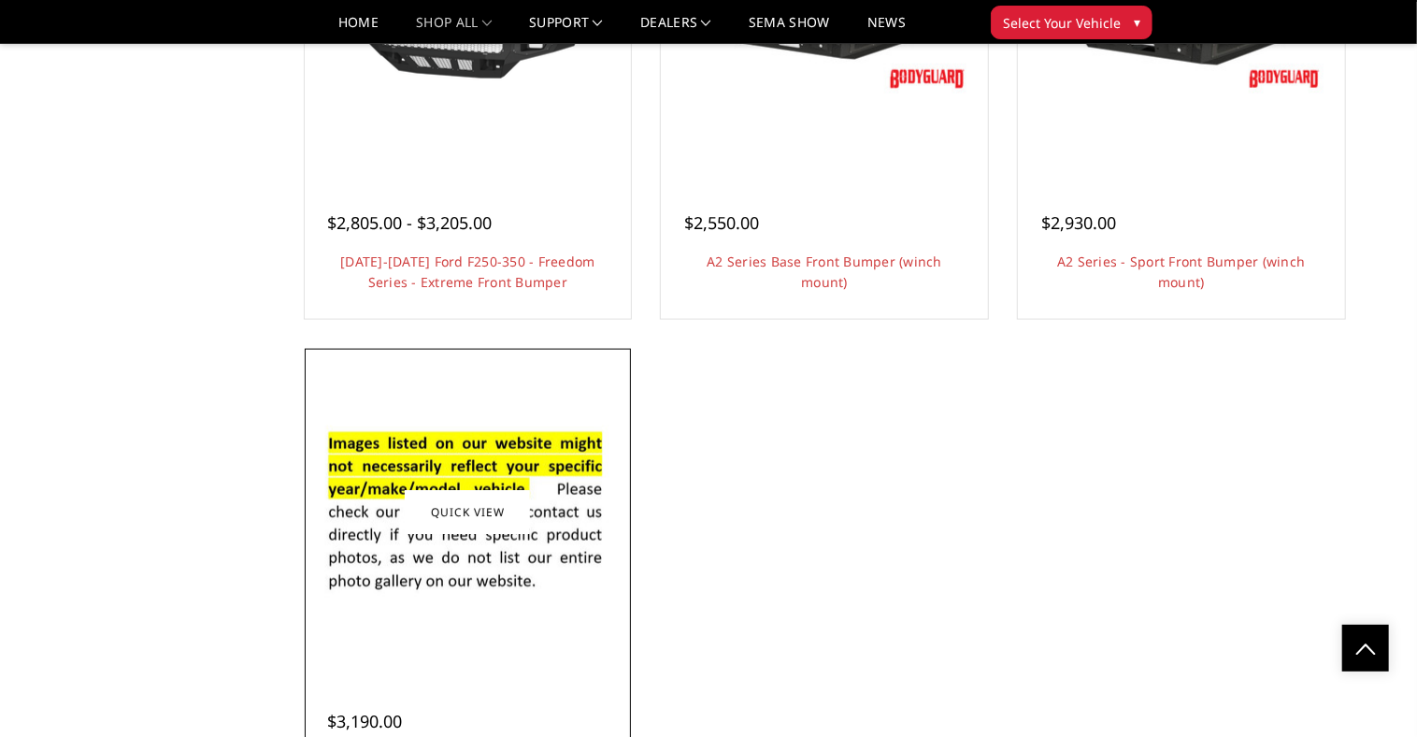
click at [376, 467] on img at bounding box center [467, 512] width 299 height 204
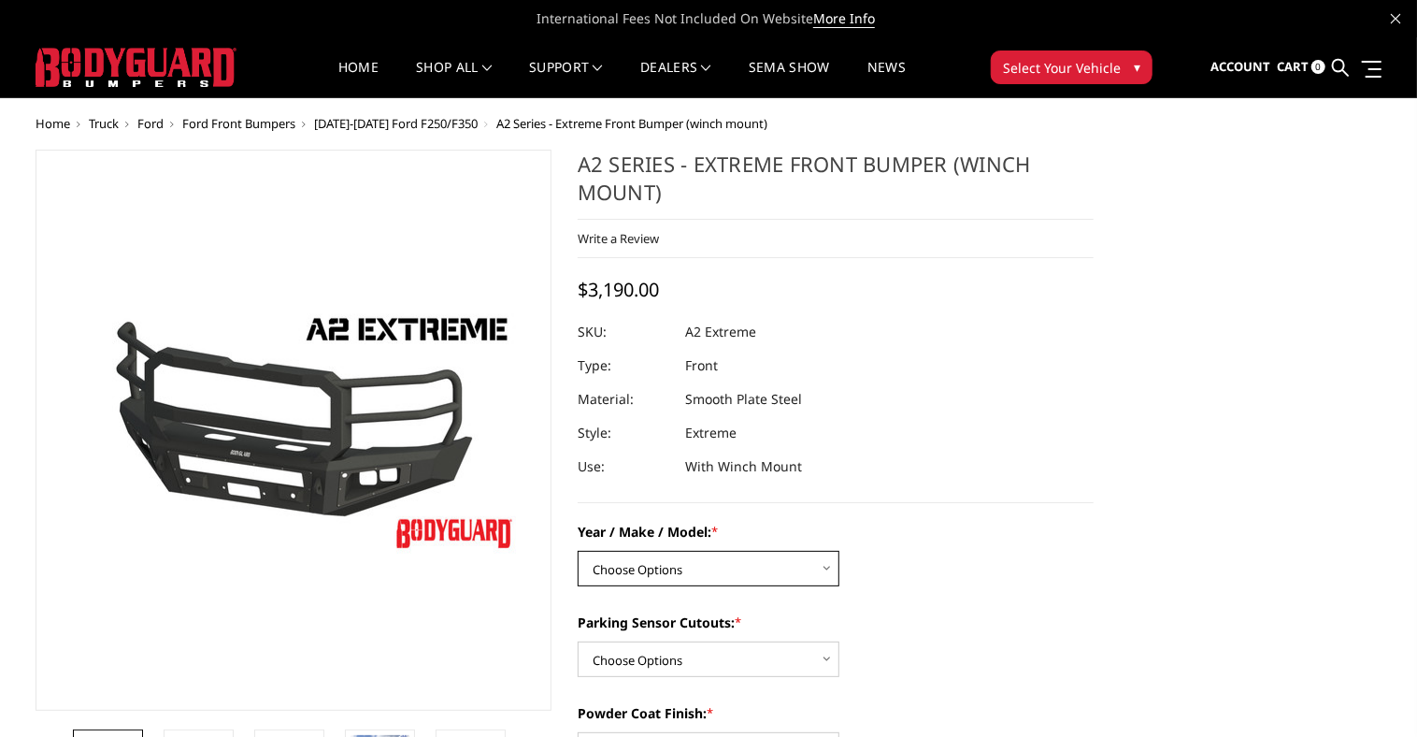
click at [668, 575] on select "Choose Options Chevrolet 20-23 2500 / 3500 Ford 17-22 F250 / F350 Ford 17-22 F4…" at bounding box center [709, 569] width 262 height 36
select select "826"
click at [578, 551] on select "Choose Options Chevrolet 20-23 2500 / 3500 Ford 17-22 F250 / F350 Ford 17-22 F4…" at bounding box center [709, 569] width 262 height 36
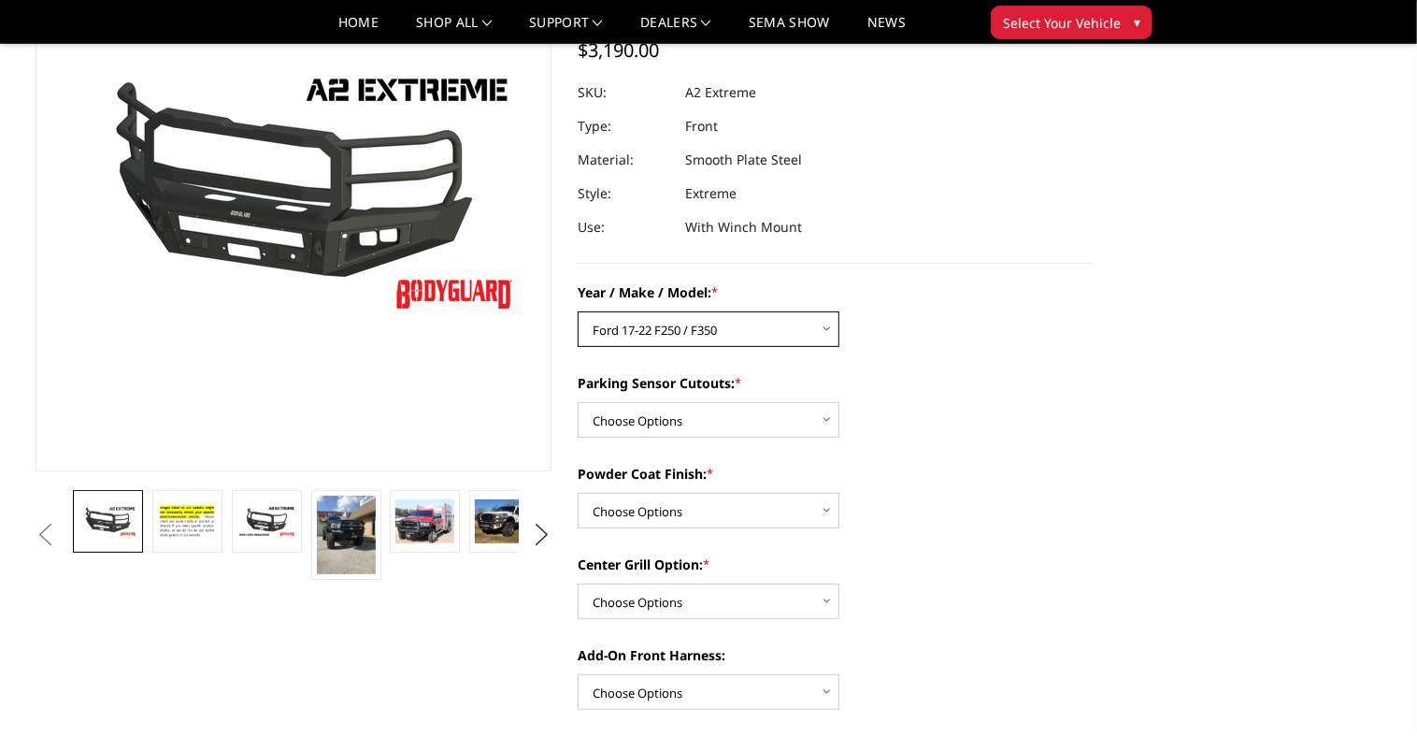
scroll to position [209, 0]
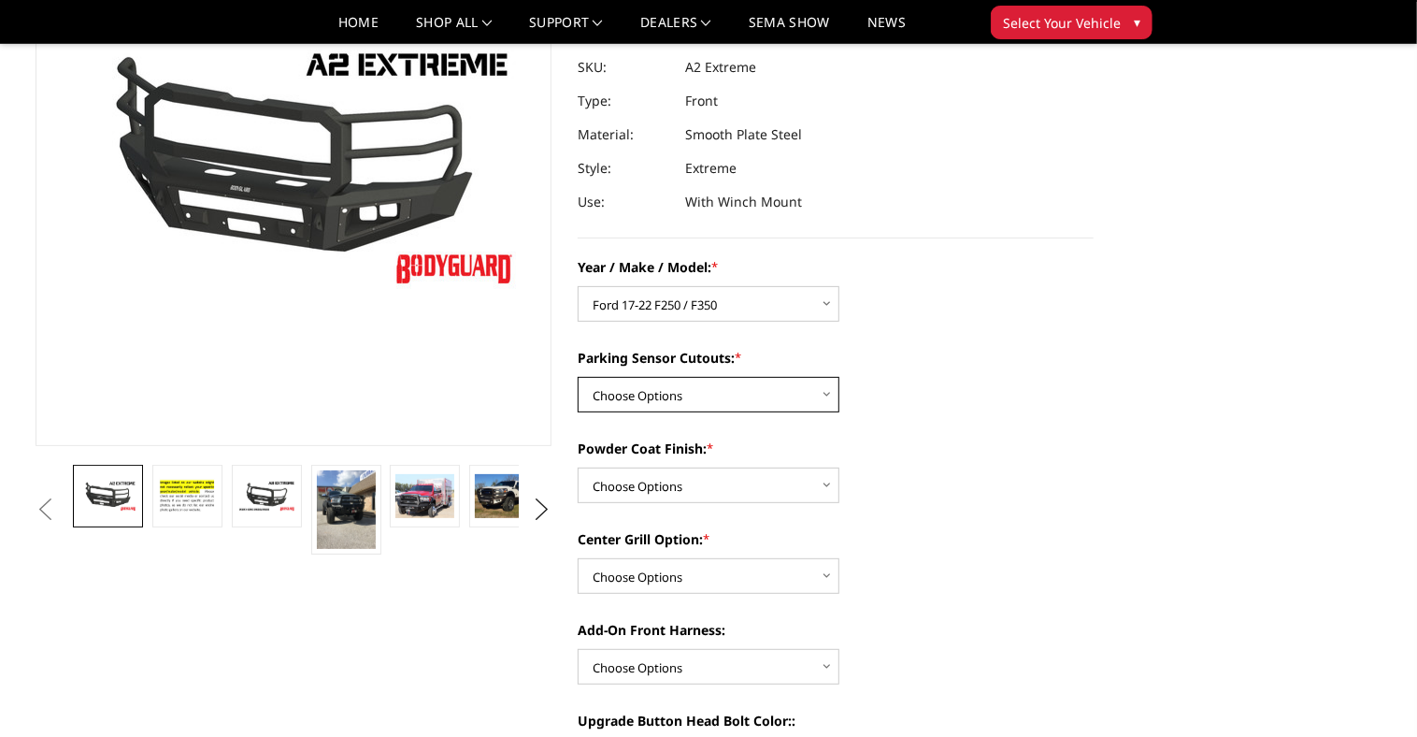
click at [700, 397] on select "Choose Options Yes - I have front parking sensors No - I do NOT have parking se…" at bounding box center [709, 395] width 262 height 36
select select "540"
click at [578, 377] on select "Choose Options Yes - I have front parking sensors No - I do NOT have parking se…" at bounding box center [709, 395] width 262 height 36
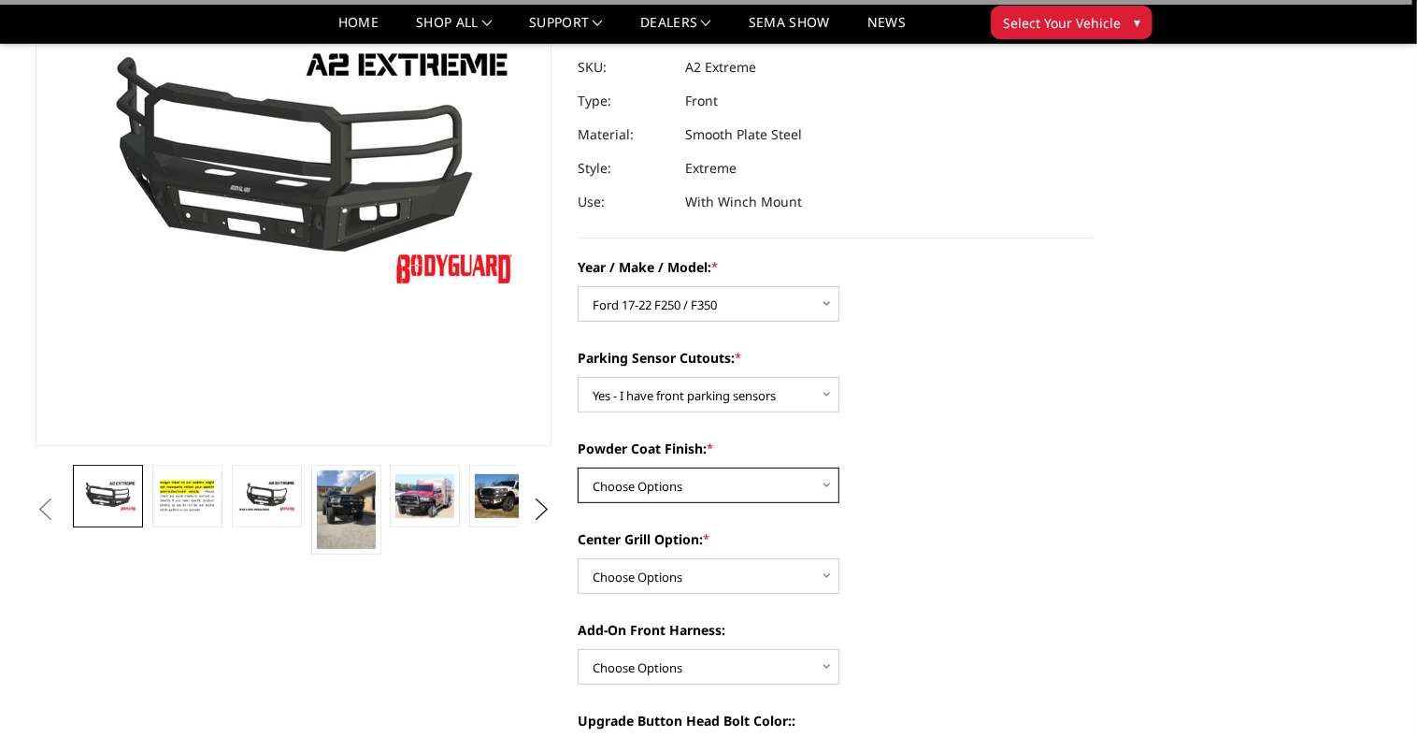
click at [664, 491] on select "Choose Options Bare metal (included) Texture Black Powder Coat" at bounding box center [709, 485] width 262 height 36
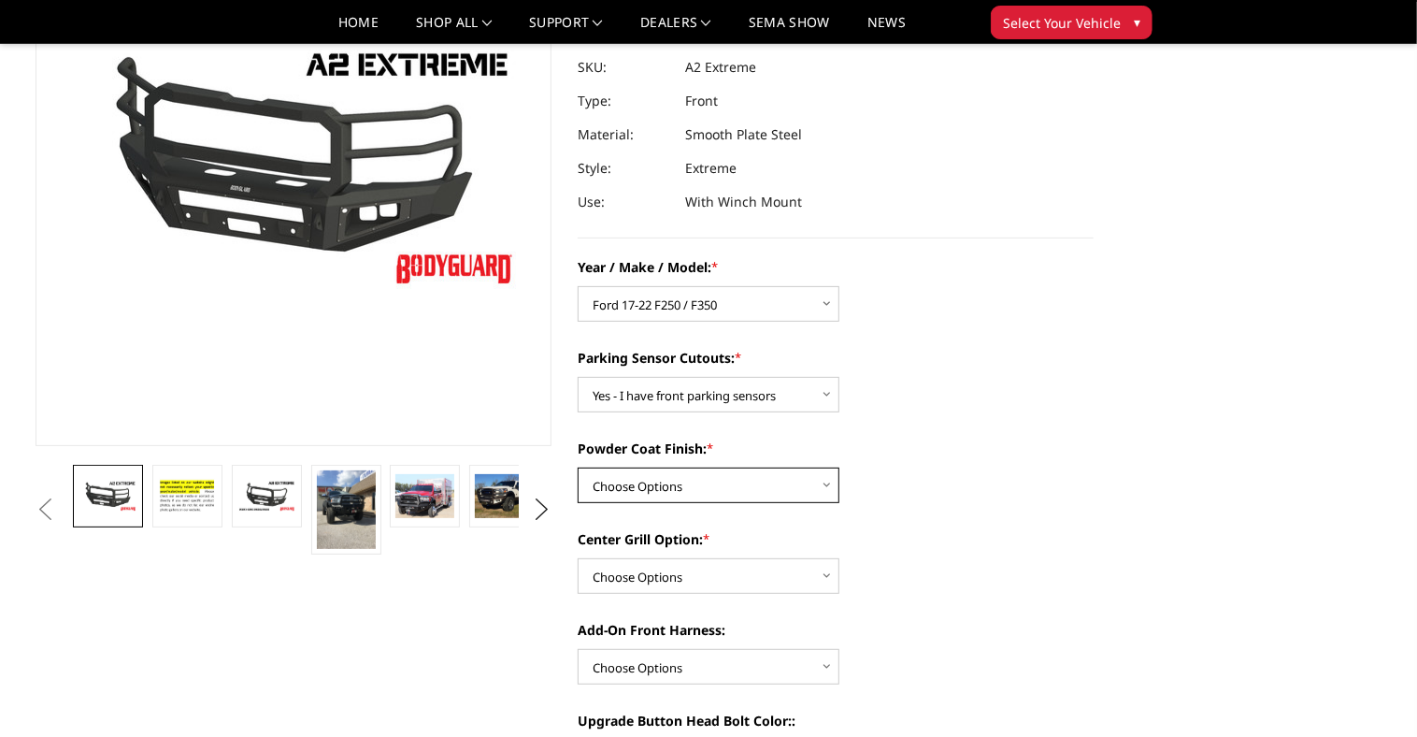
select select "518"
click at [578, 467] on select "Choose Options Bare metal (included) Texture Black Powder Coat" at bounding box center [709, 485] width 262 height 36
click at [651, 585] on select "Choose Options Add expanded metal in center grill Decline this option" at bounding box center [709, 576] width 262 height 36
select select "1080"
click at [578, 558] on select "Choose Options Add expanded metal in center grill Decline this option" at bounding box center [709, 576] width 262 height 36
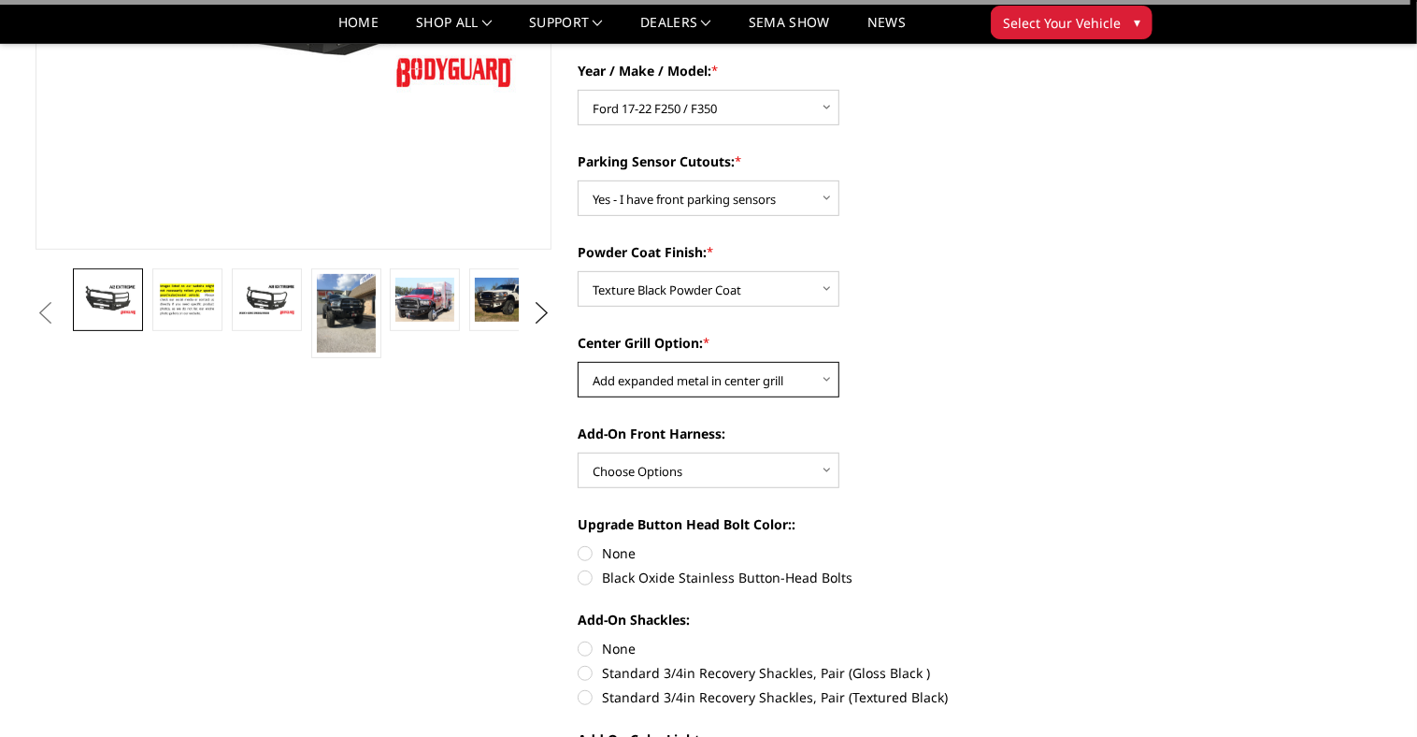
scroll to position [420, 0]
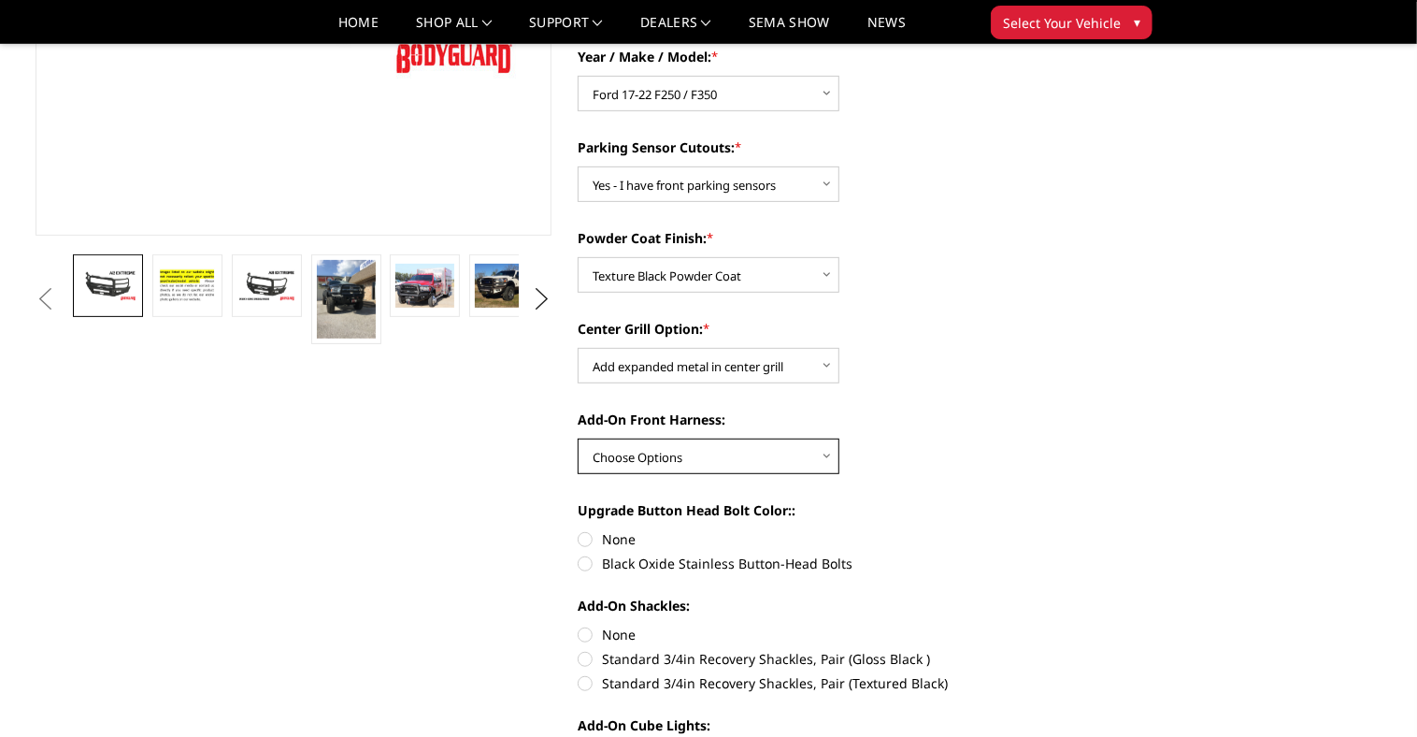
click at [693, 451] on select "Choose Options WITH front camera harness WITHOUT front camera harness" at bounding box center [709, 456] width 262 height 36
select select "1695"
click at [578, 438] on select "Choose Options WITH front camera harness WITHOUT front camera harness" at bounding box center [709, 456] width 262 height 36
click at [583, 557] on label "Black Oxide Stainless Button-Head Bolts" at bounding box center [836, 563] width 516 height 20
click at [1094, 530] on input "Black Oxide Stainless Button-Head Bolts" at bounding box center [1094, 529] width 1 height 1
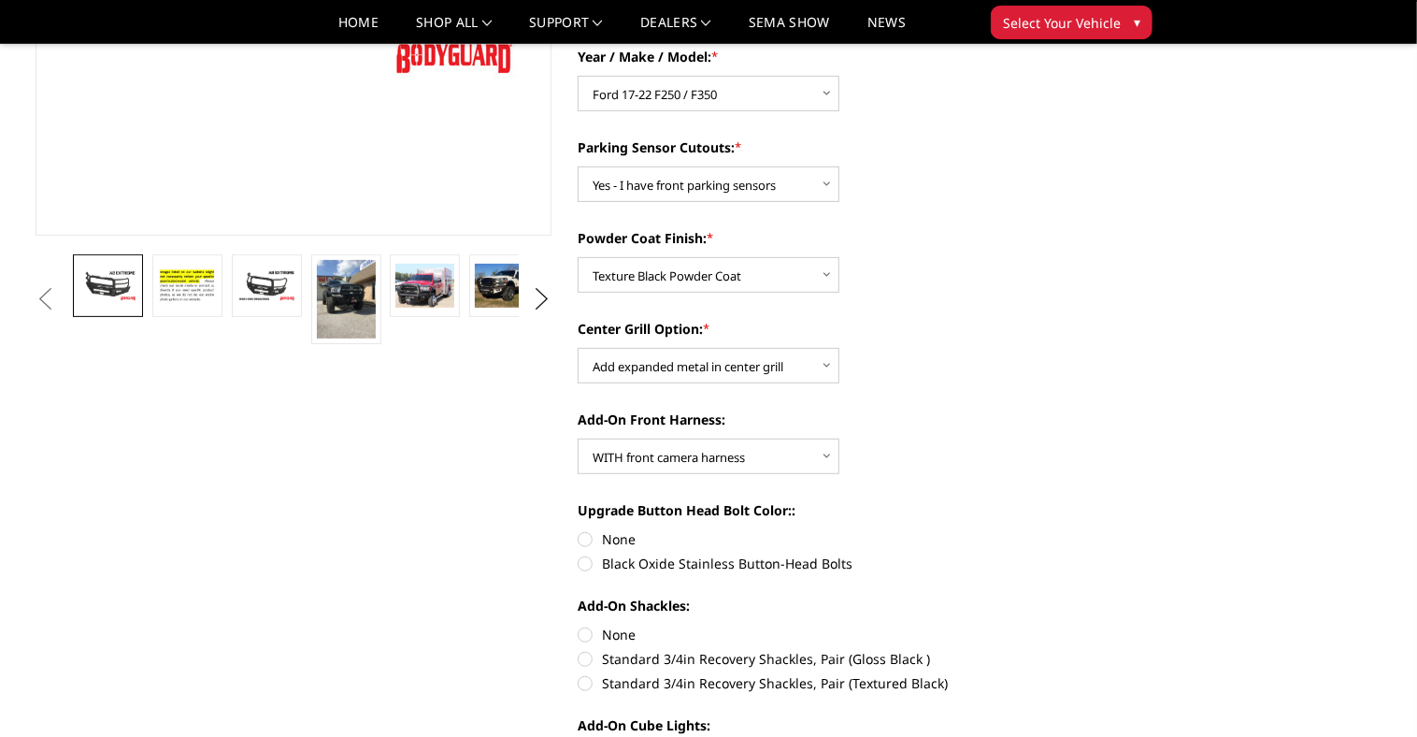
radio input "true"
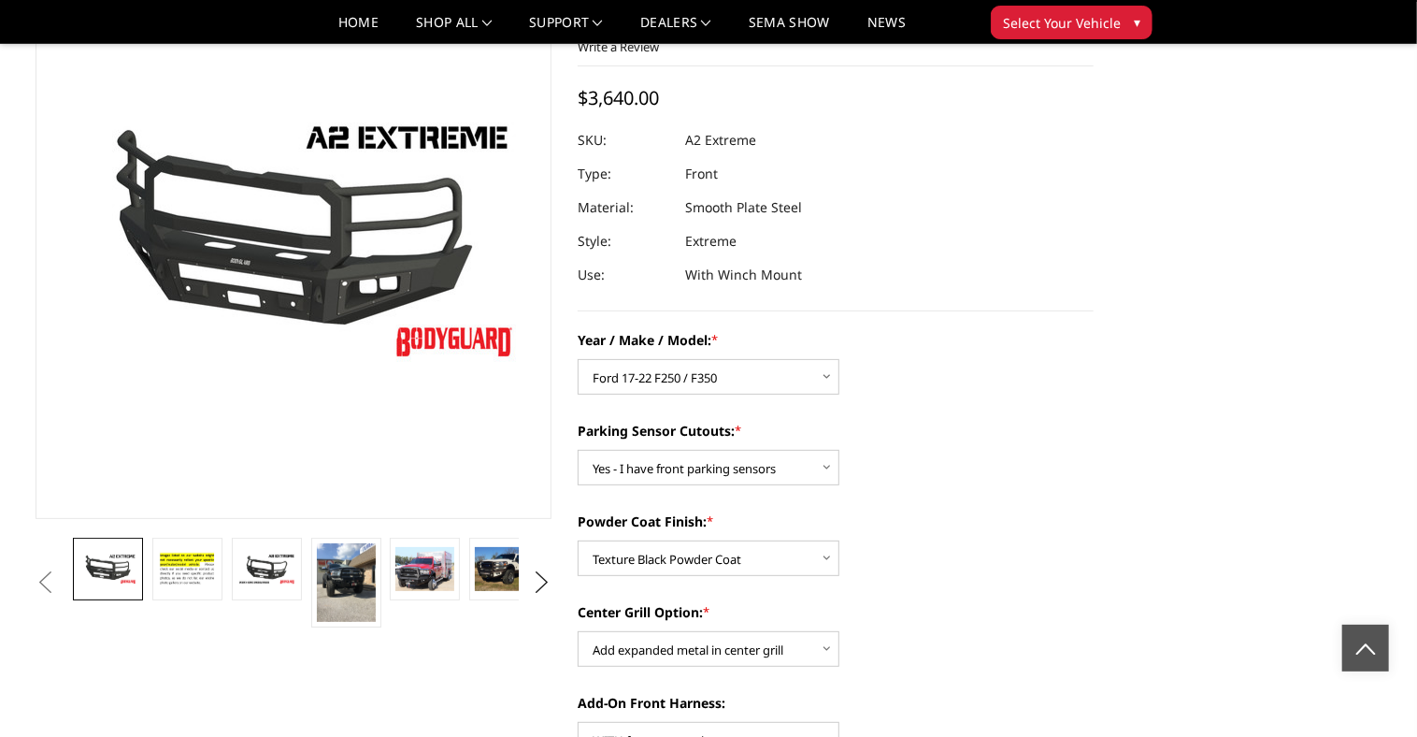
scroll to position [0, 0]
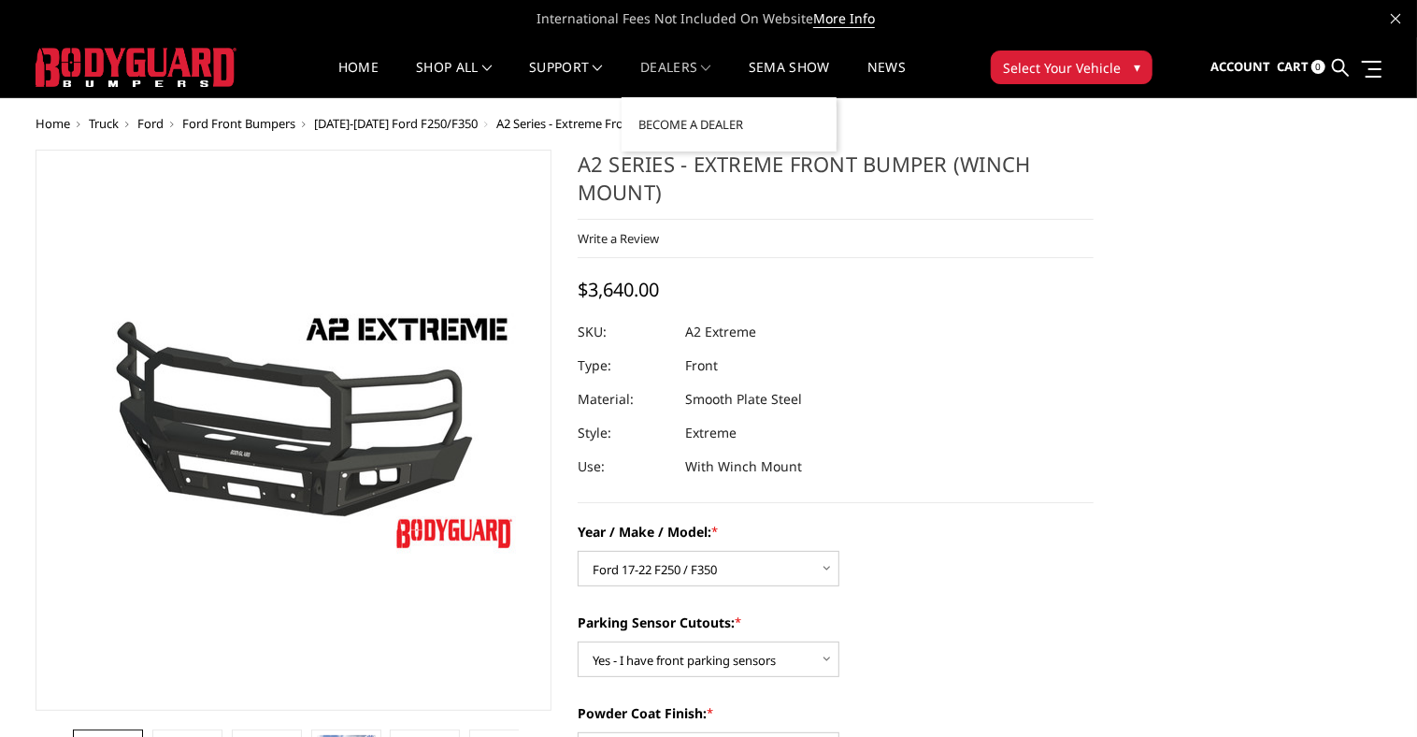
click at [686, 69] on link "Dealers" at bounding box center [675, 79] width 71 height 36
select select "826"
select select "540"
select select "518"
select select "1080"
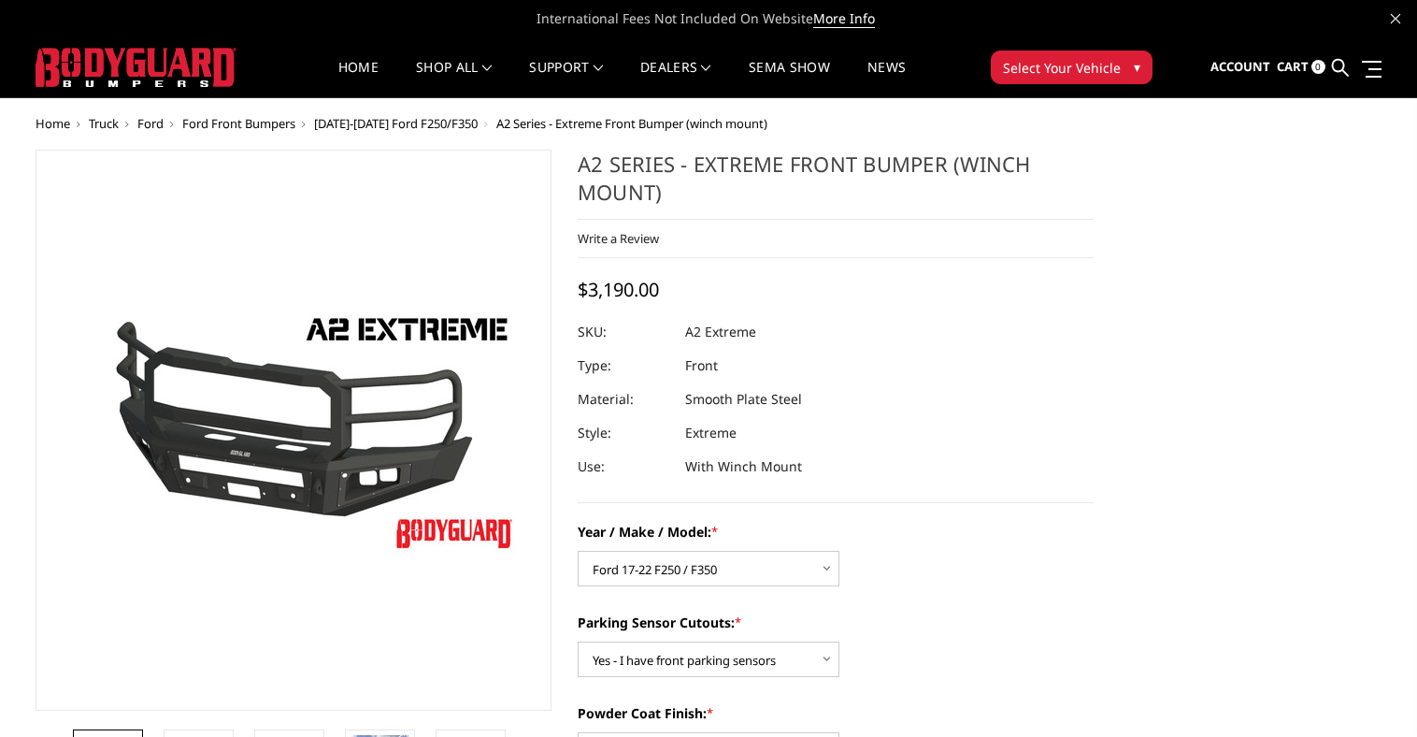
select select "1695"
